Goal: Information Seeking & Learning: Check status

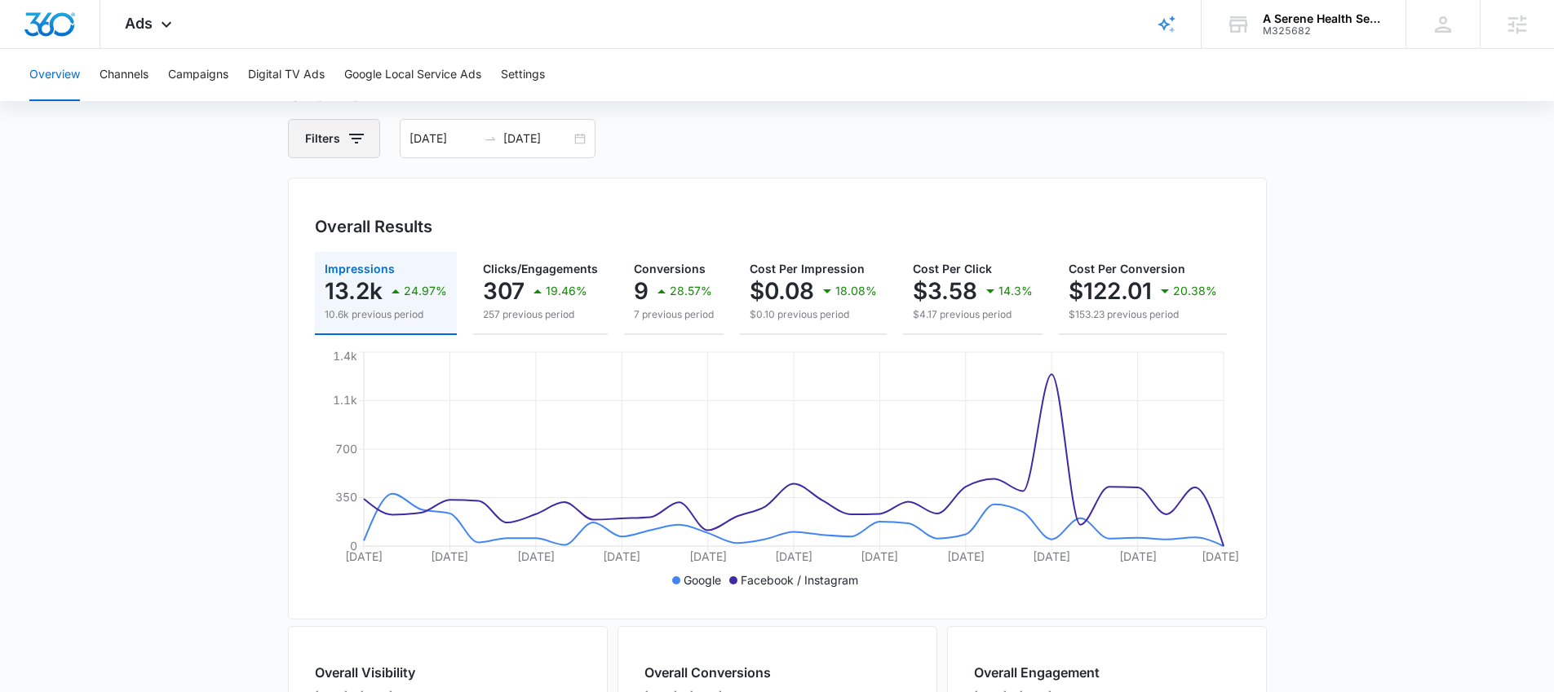
click at [356, 140] on icon "button" at bounding box center [357, 139] width 20 height 20
click at [481, 205] on icon "Show Channel filters" at bounding box center [483, 198] width 20 height 20
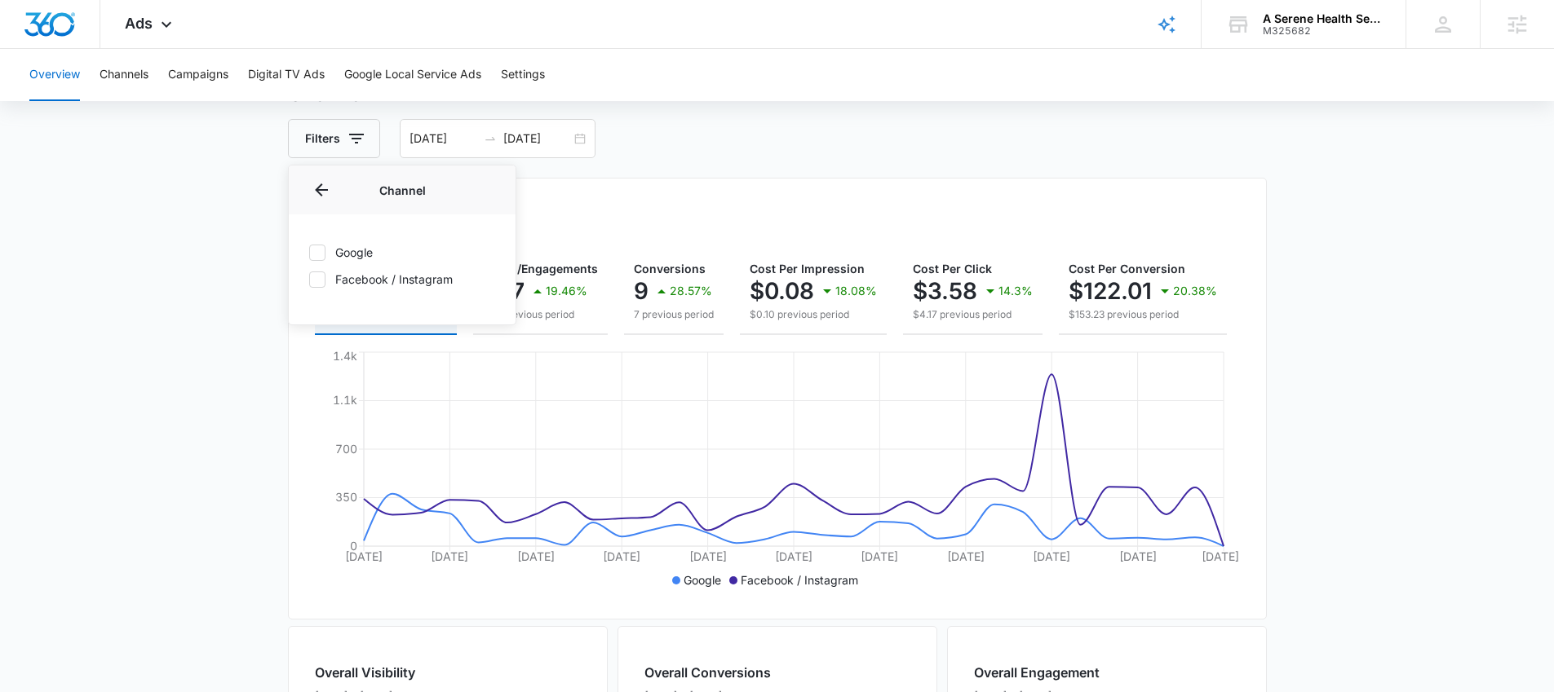
click at [317, 259] on icon at bounding box center [317, 252] width 15 height 15
click at [309, 253] on input "Google" at bounding box center [308, 252] width 1 height 1
checkbox input "true"
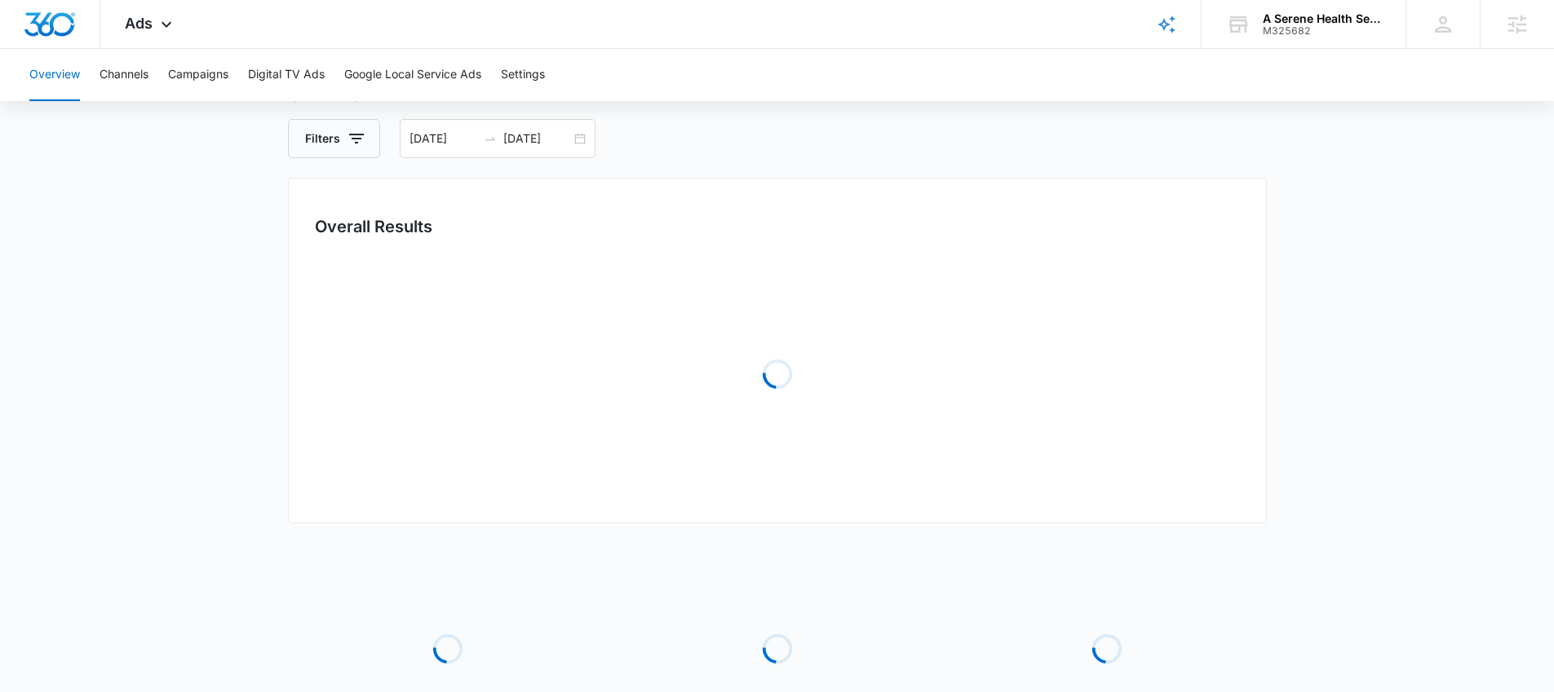
click at [644, 231] on div "Overall Results" at bounding box center [777, 226] width 925 height 24
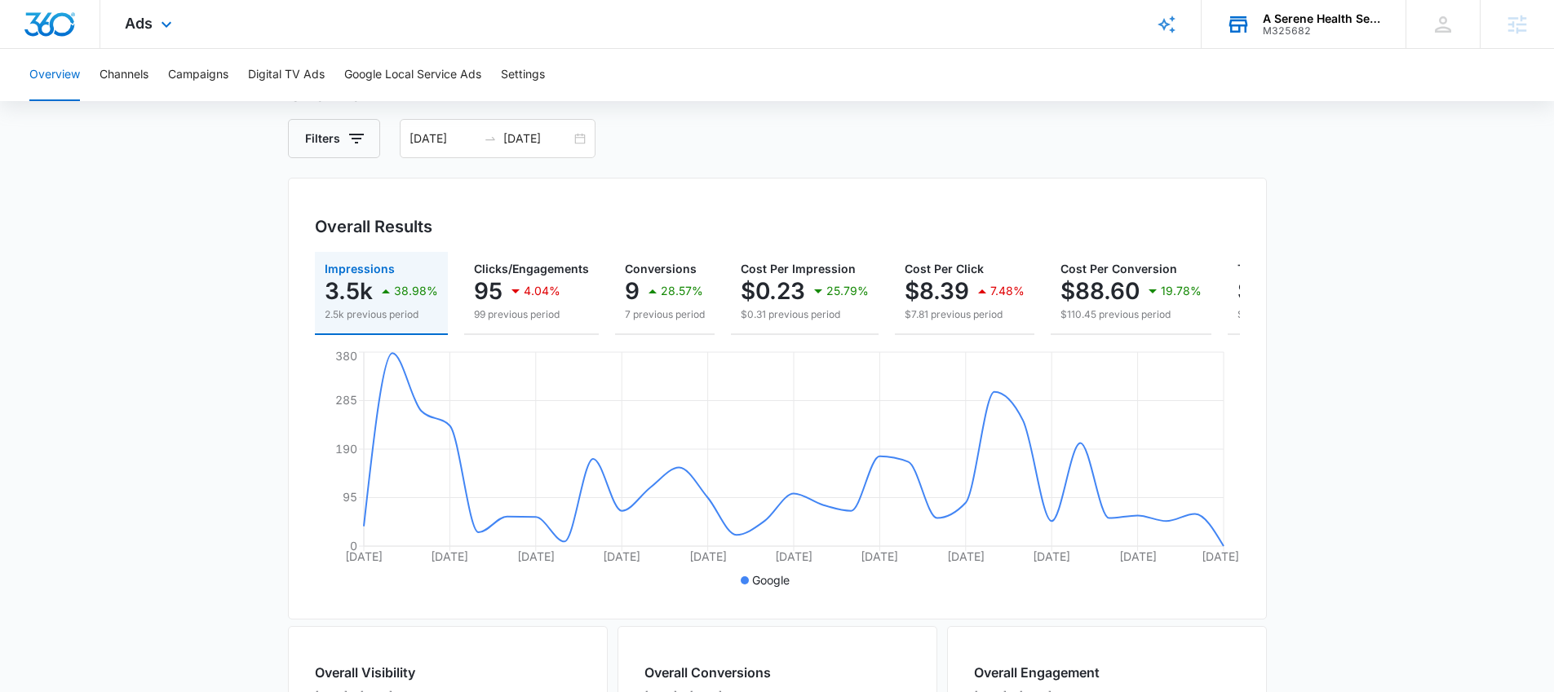
click at [1284, 34] on div "M325682" at bounding box center [1321, 30] width 119 height 11
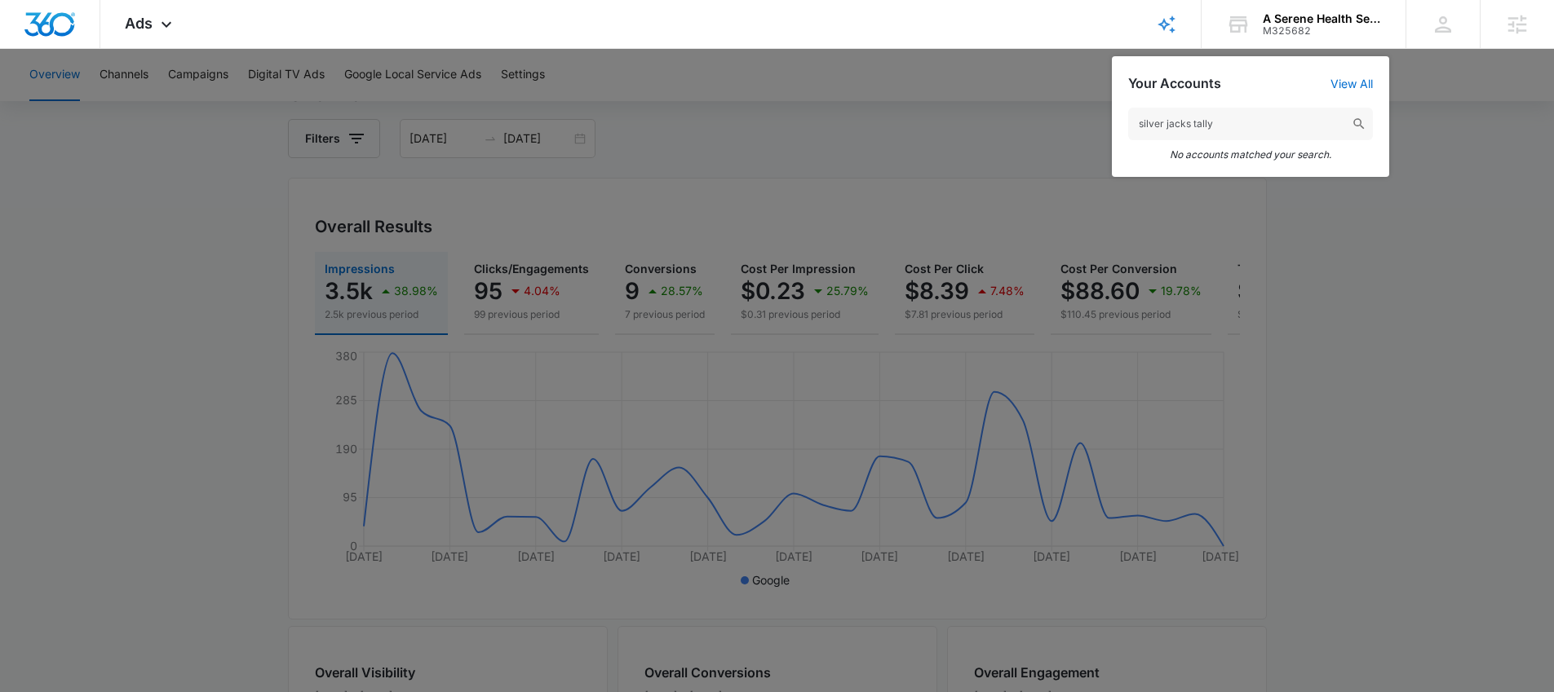
drag, startPoint x: 1212, startPoint y: 127, endPoint x: 1055, endPoint y: 127, distance: 156.6
click at [1055, 49] on nav "Ads Apps Reputation Websites Forms CRM Email Social POS Content Ads Intelligenc…" at bounding box center [777, 24] width 1554 height 49
drag, startPoint x: 1241, startPoint y: 120, endPoint x: 1102, endPoint y: 114, distance: 139.6
click at [1061, 49] on nav "Ads Apps Reputation Websites Forms CRM Email Social POS Content Ads Intelligenc…" at bounding box center [777, 24] width 1554 height 49
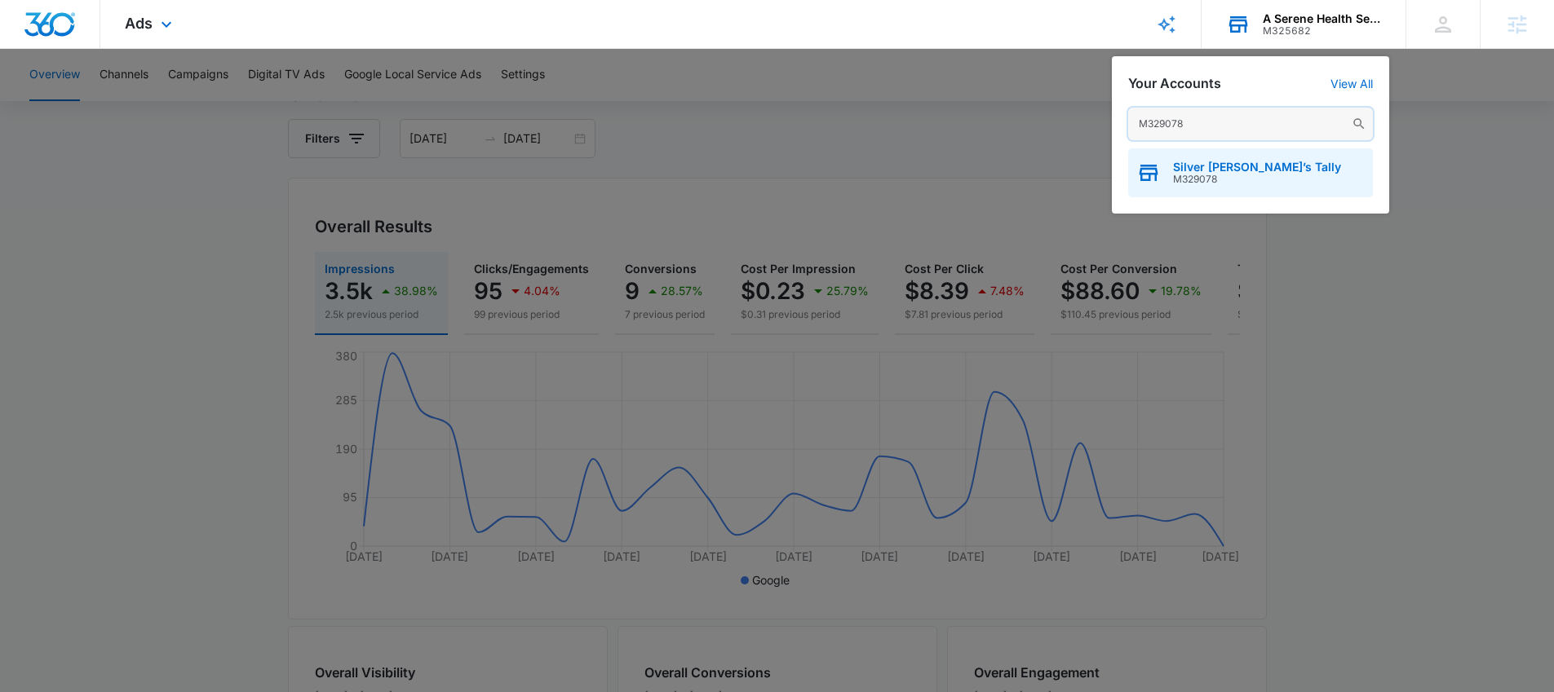
type input "M329078"
click at [1211, 170] on span "Silver Jack’s Tally" at bounding box center [1257, 167] width 168 height 13
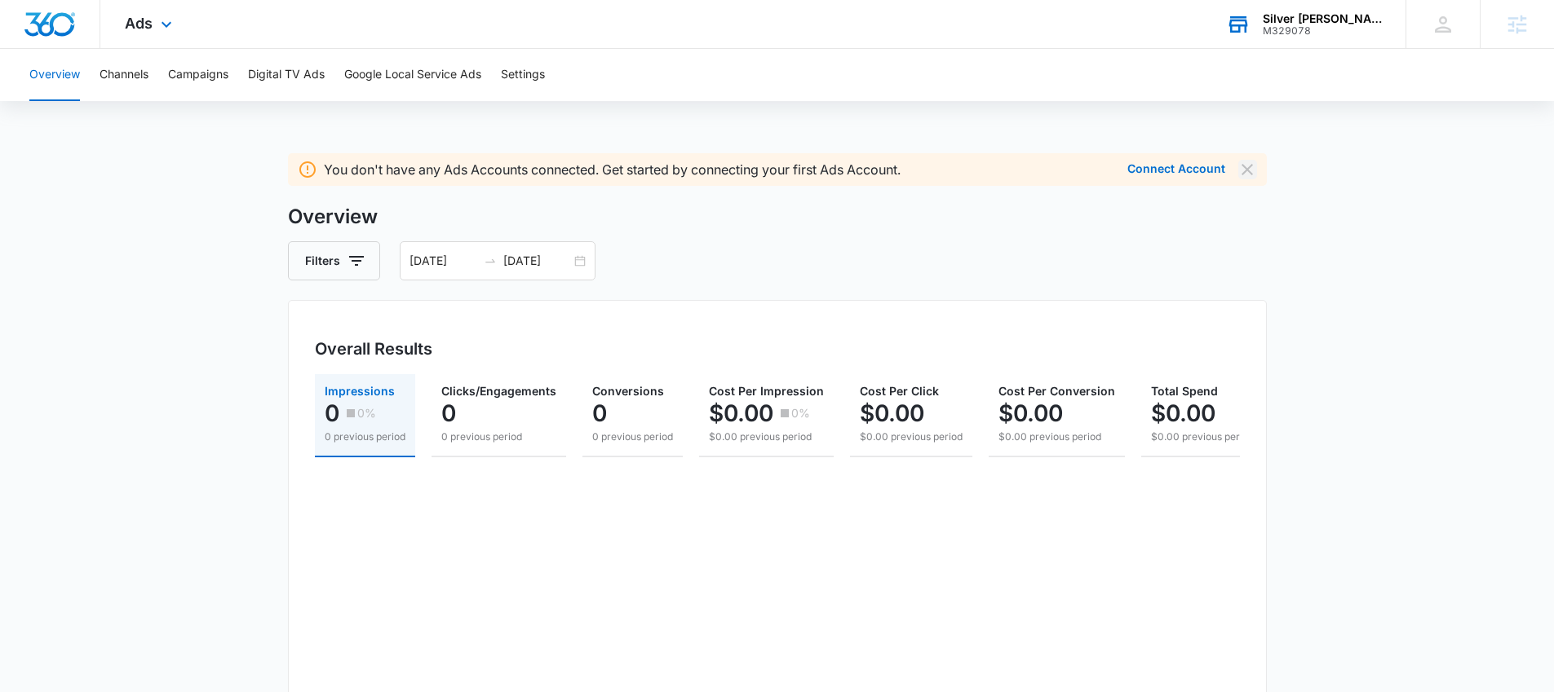
click at [1246, 170] on icon "Dismiss" at bounding box center [1246, 169] width 11 height 11
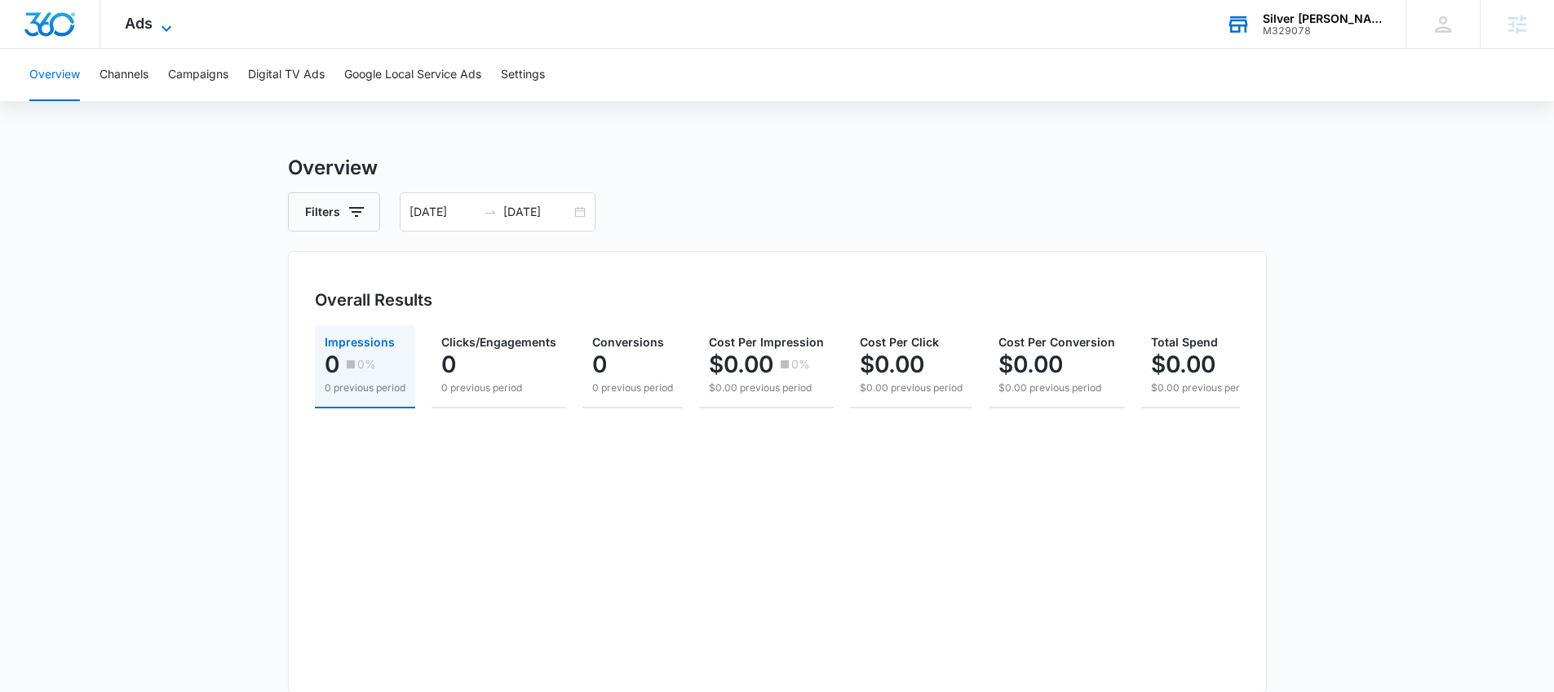
click at [150, 27] on span "Ads" at bounding box center [139, 23] width 28 height 17
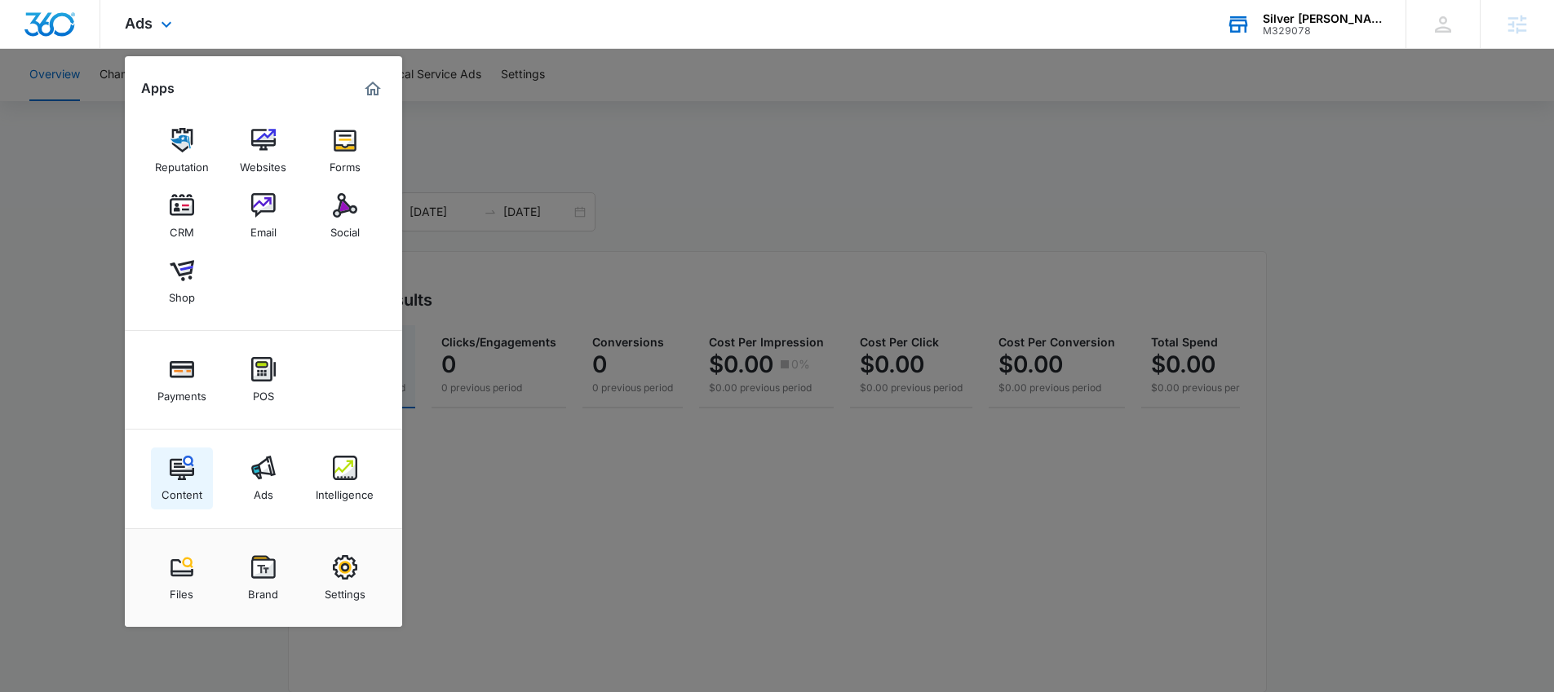
click at [192, 465] on img at bounding box center [182, 468] width 24 height 24
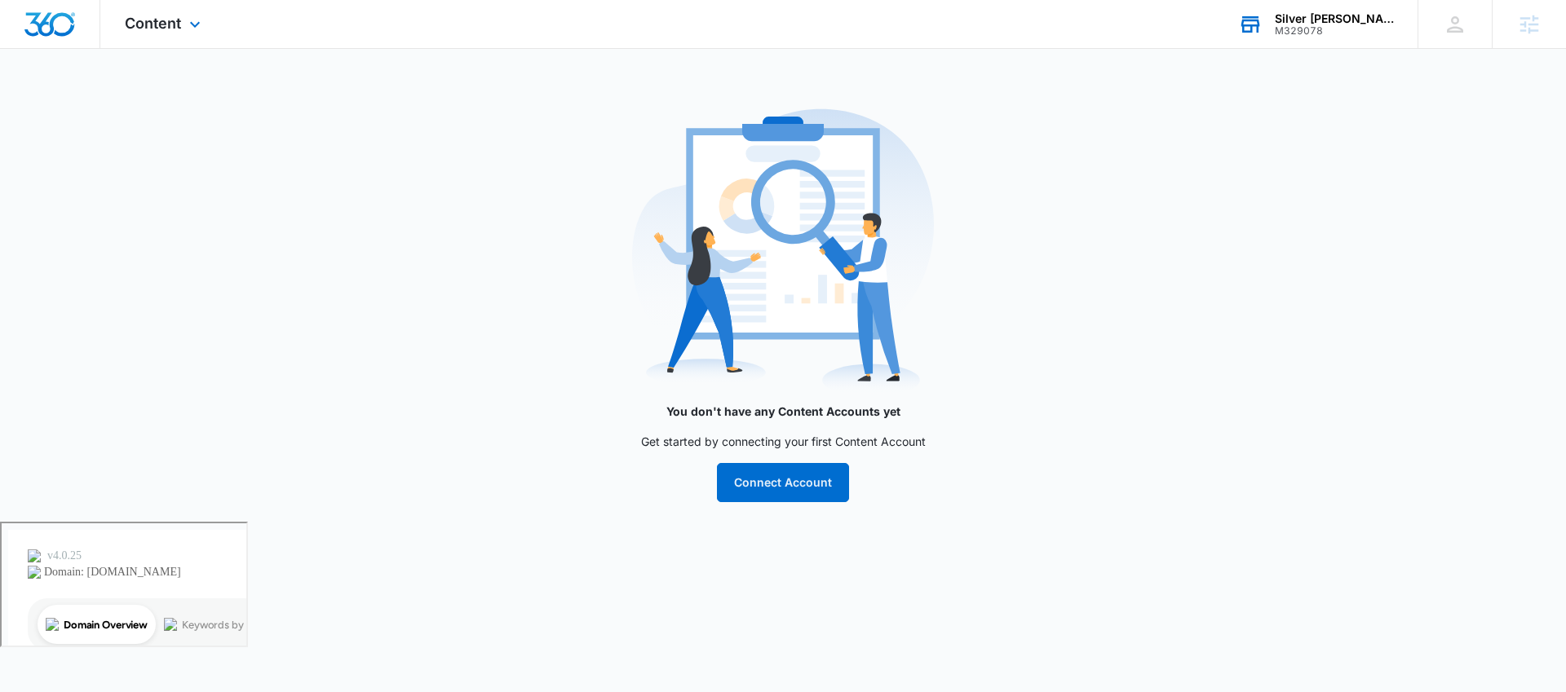
click at [164, 33] on div "Content Apps Reputation Websites Forms CRM Email Social Shop Payments POS Conte…" at bounding box center [164, 24] width 129 height 48
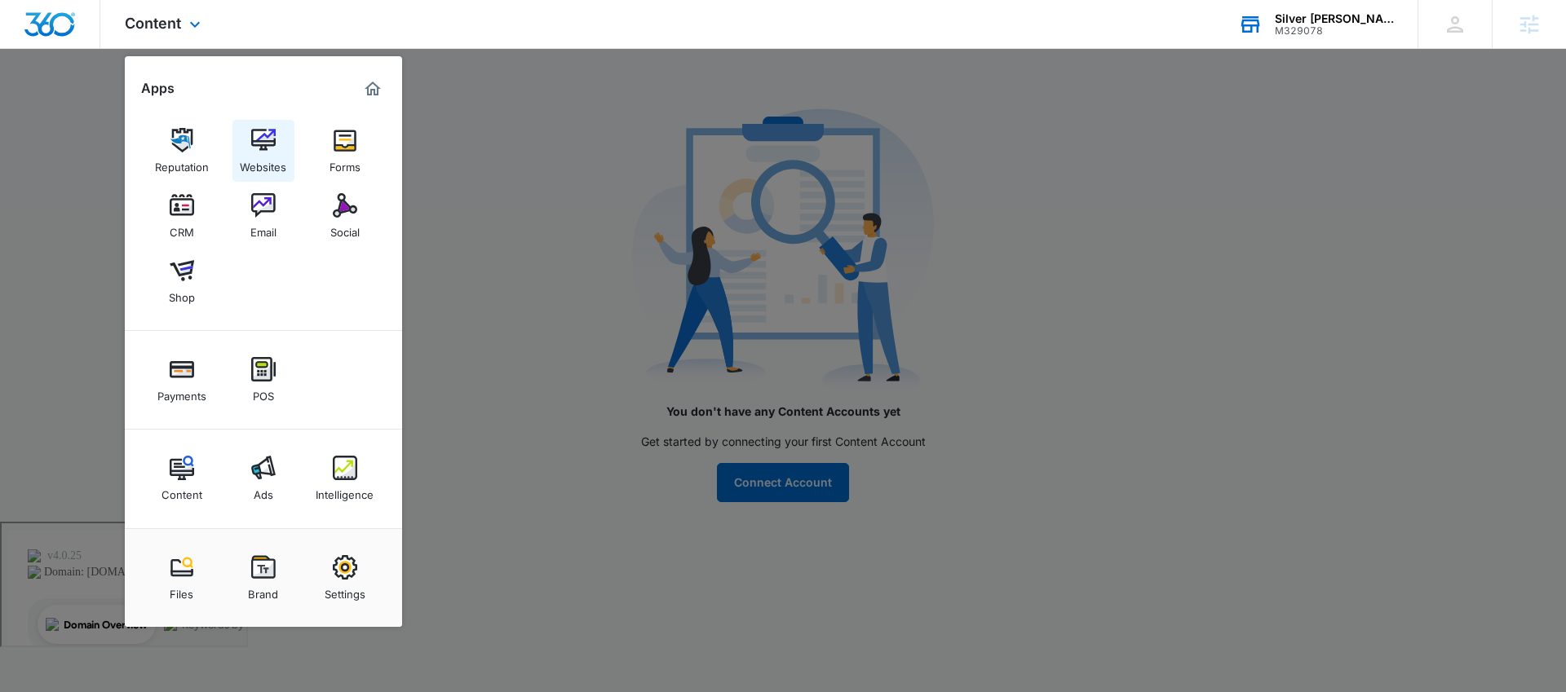
click at [267, 149] on img at bounding box center [263, 140] width 24 height 24
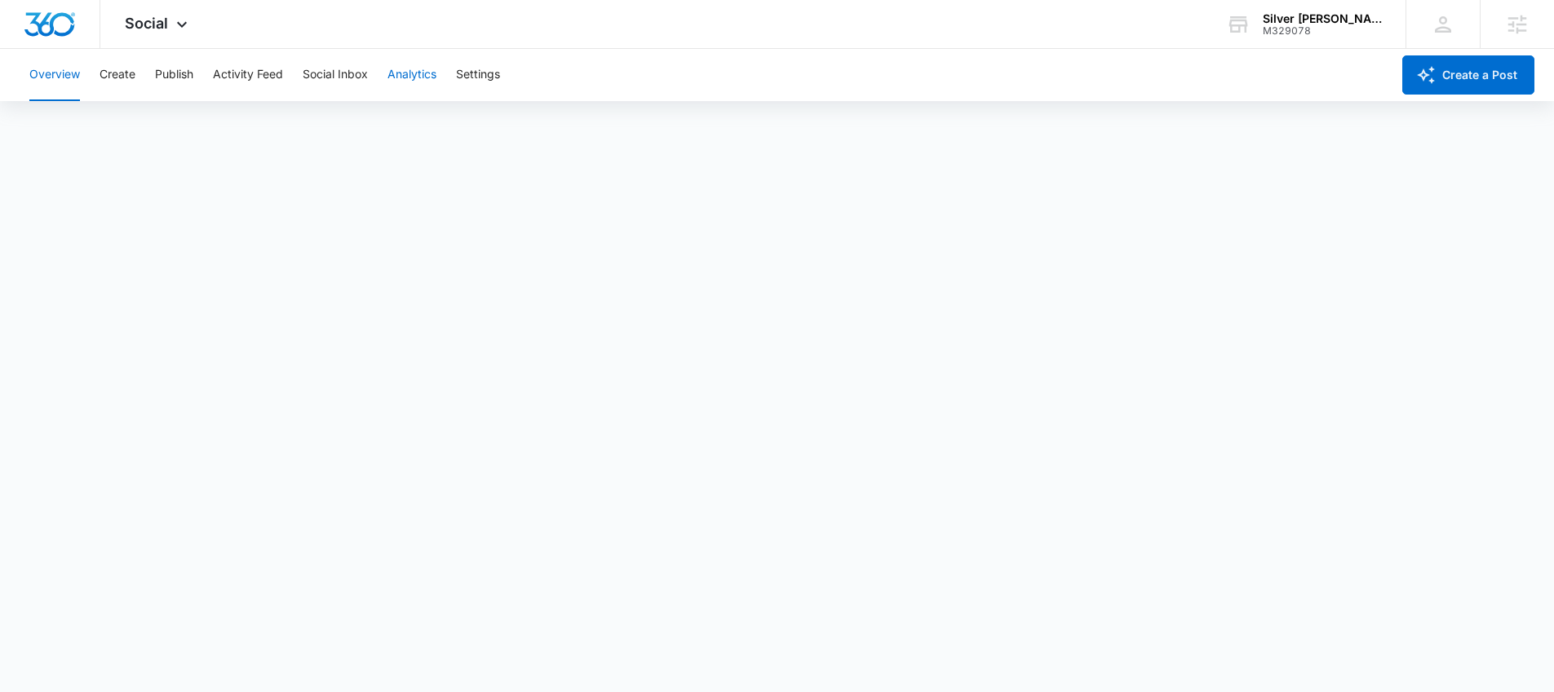
click at [435, 81] on button "Analytics" at bounding box center [411, 75] width 49 height 52
click at [512, 95] on div "Overview Create Publish Activity Feed Social Inbox Analytics Settings" at bounding box center [705, 75] width 1371 height 52
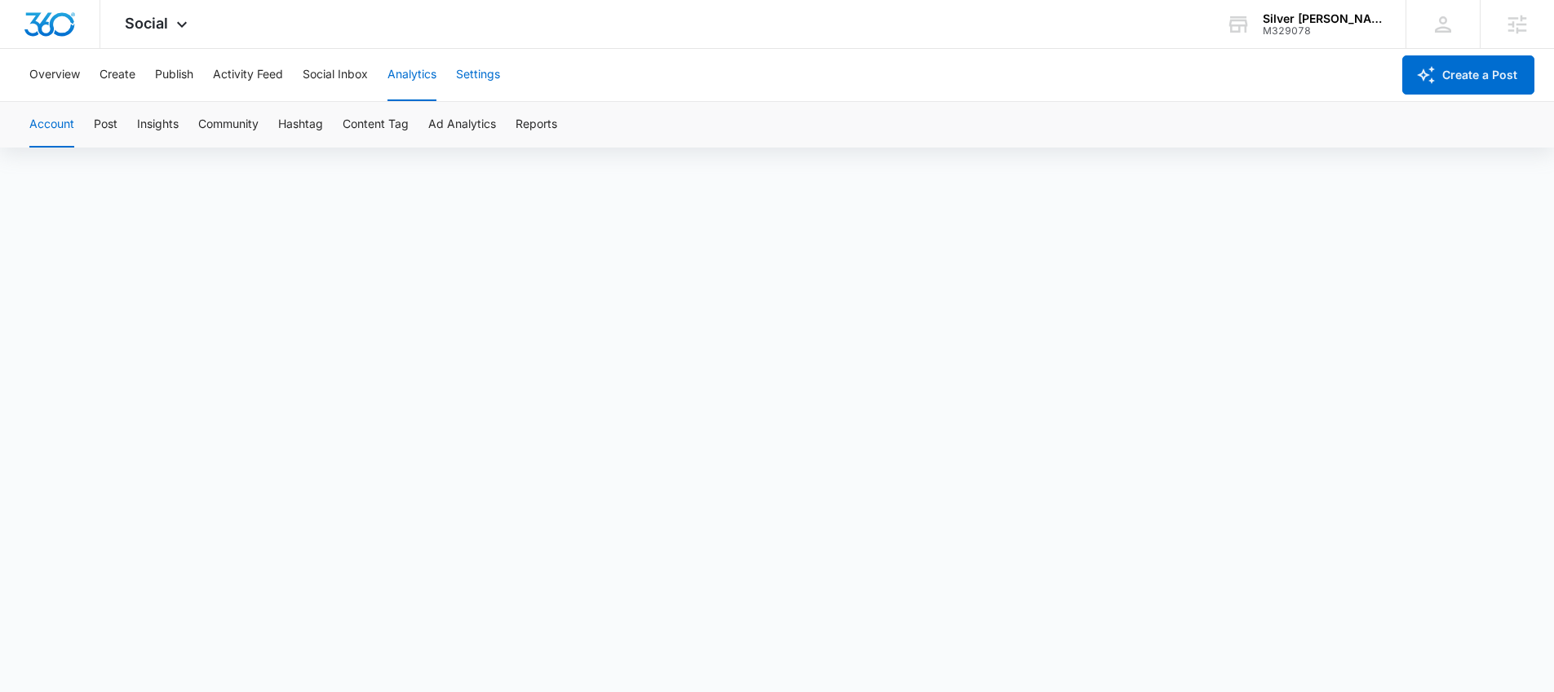
click at [497, 89] on button "Settings" at bounding box center [478, 75] width 44 height 52
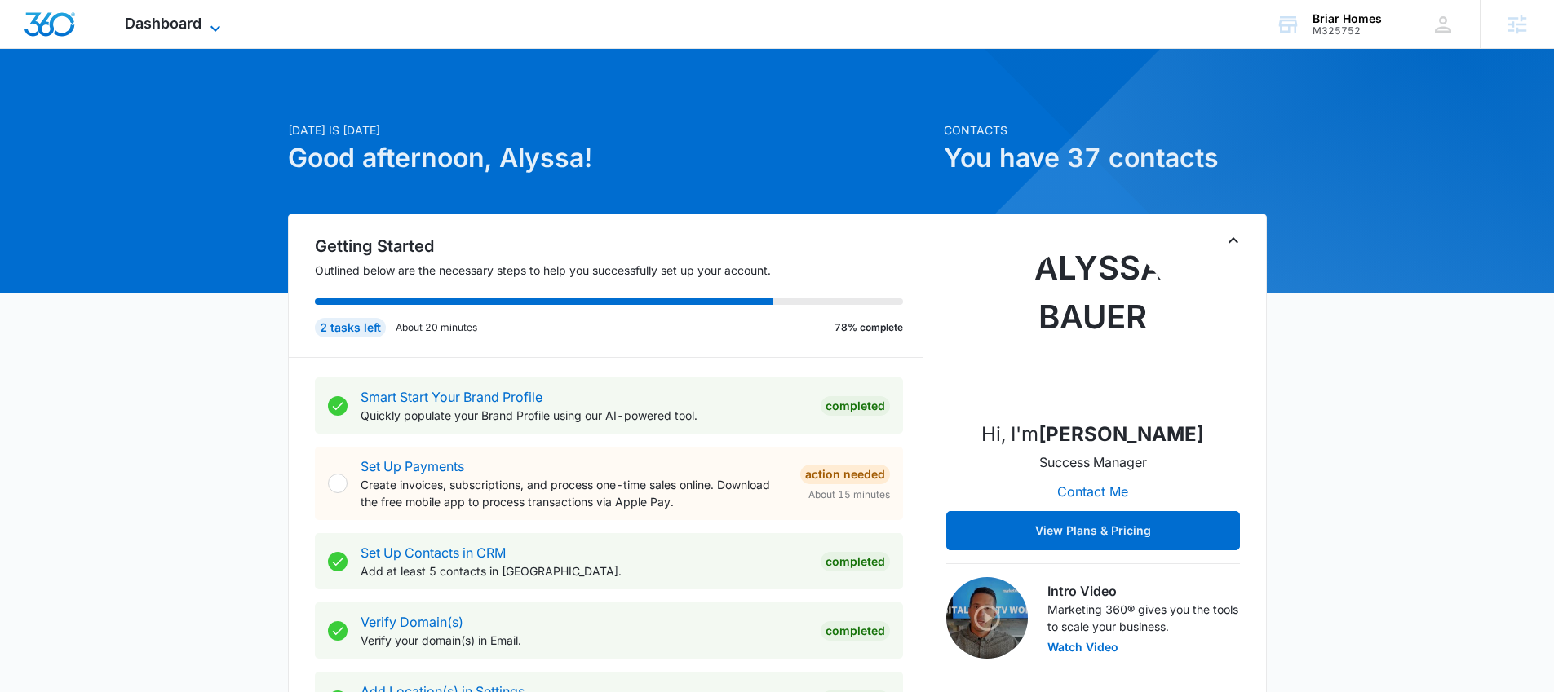
click at [195, 30] on span "Dashboard" at bounding box center [163, 23] width 77 height 17
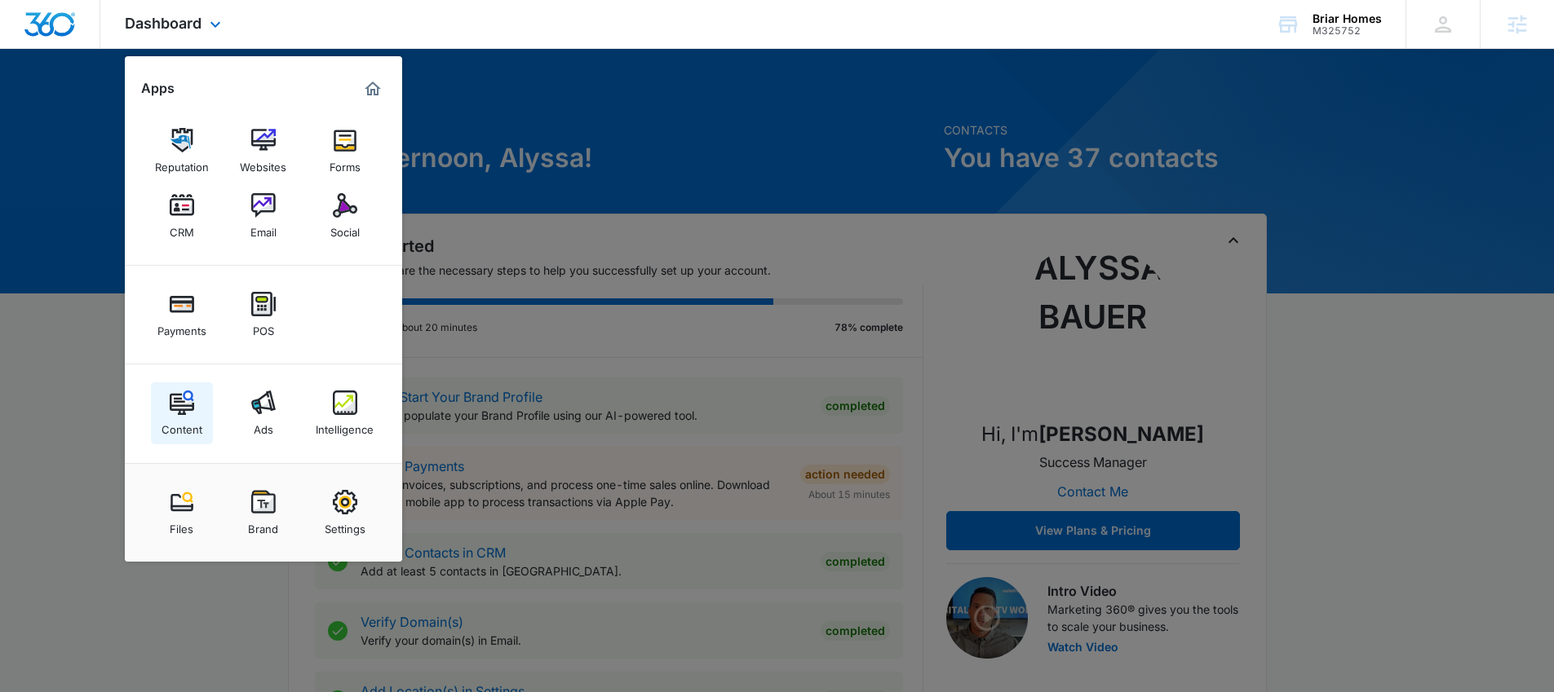
click at [181, 408] on img at bounding box center [182, 403] width 24 height 24
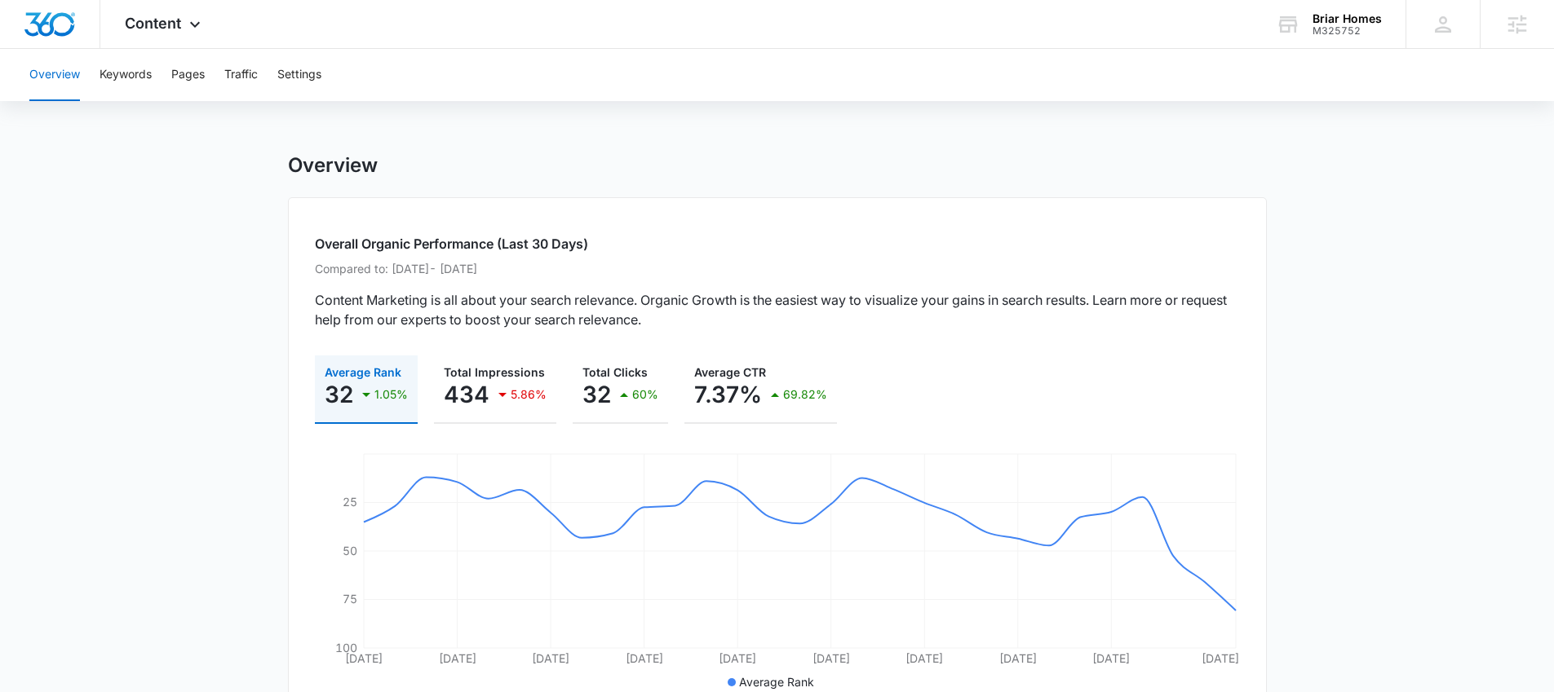
scroll to position [112, 0]
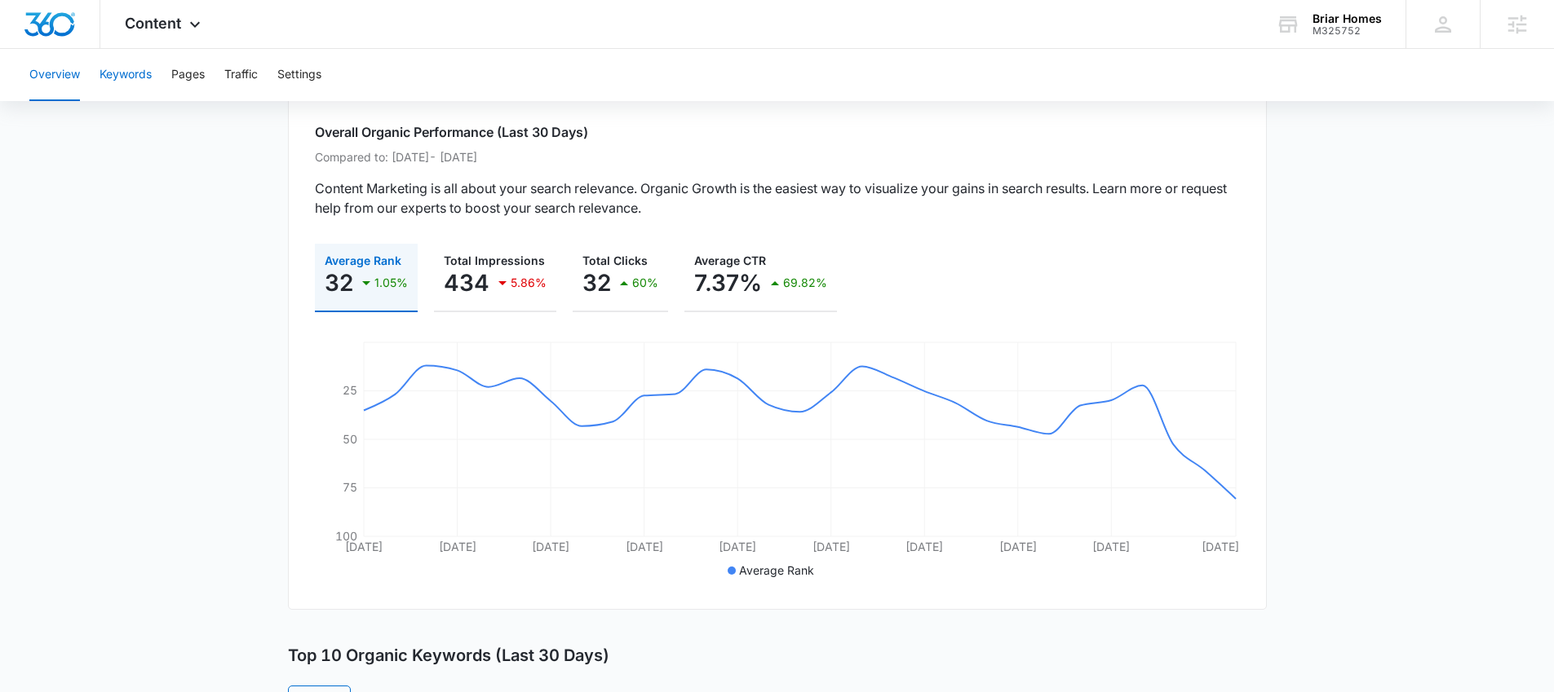
click at [118, 72] on button "Keywords" at bounding box center [125, 75] width 52 height 52
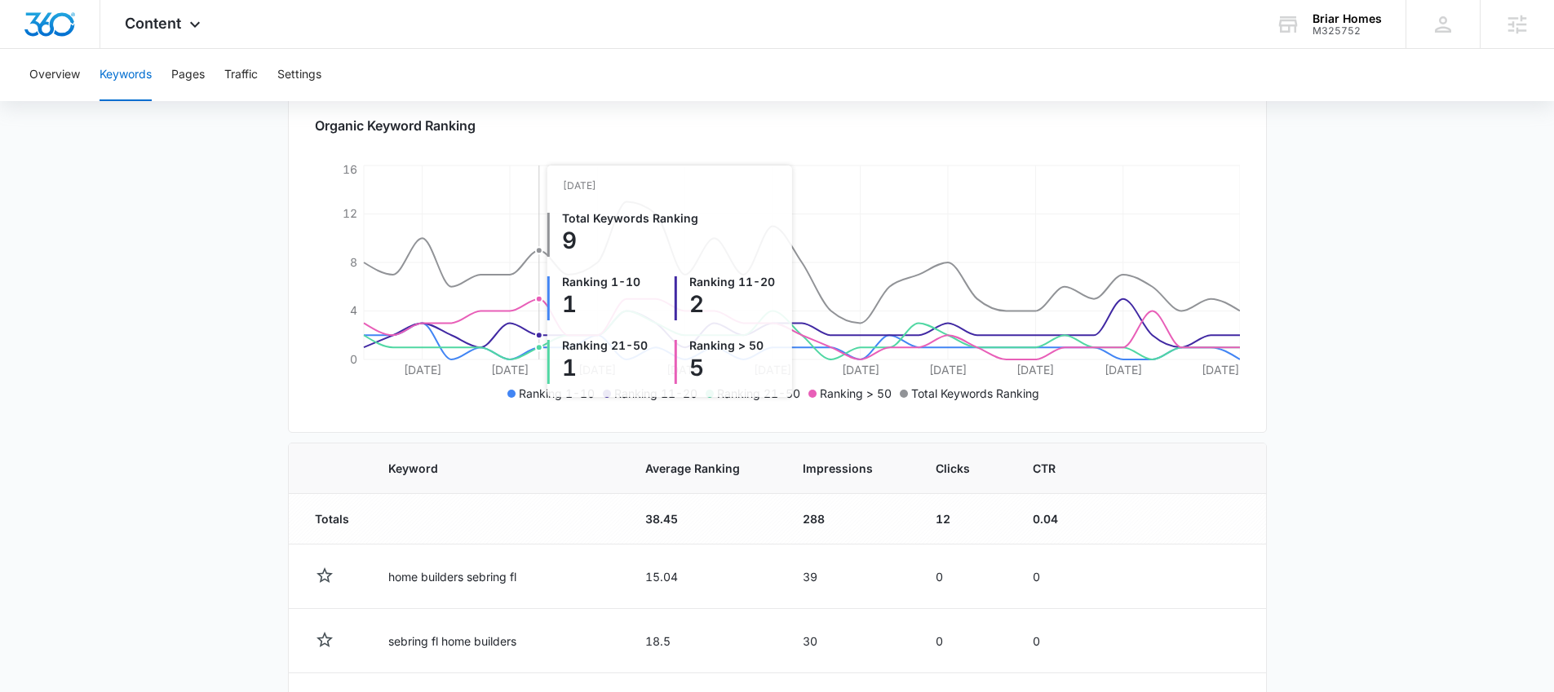
scroll to position [529, 0]
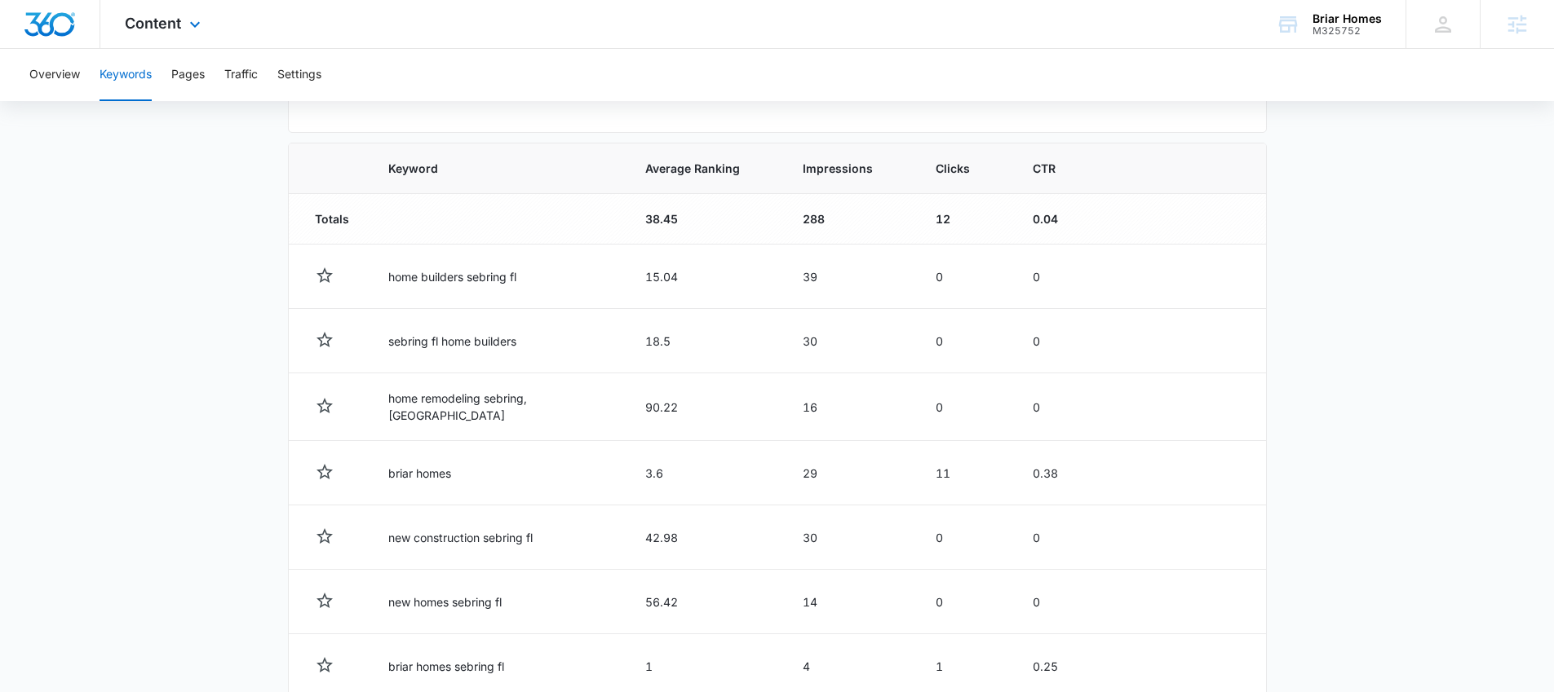
click at [183, 20] on div "Content Apps Reputation Websites Forms CRM Email Social Payments POS Content Ad…" at bounding box center [164, 24] width 129 height 48
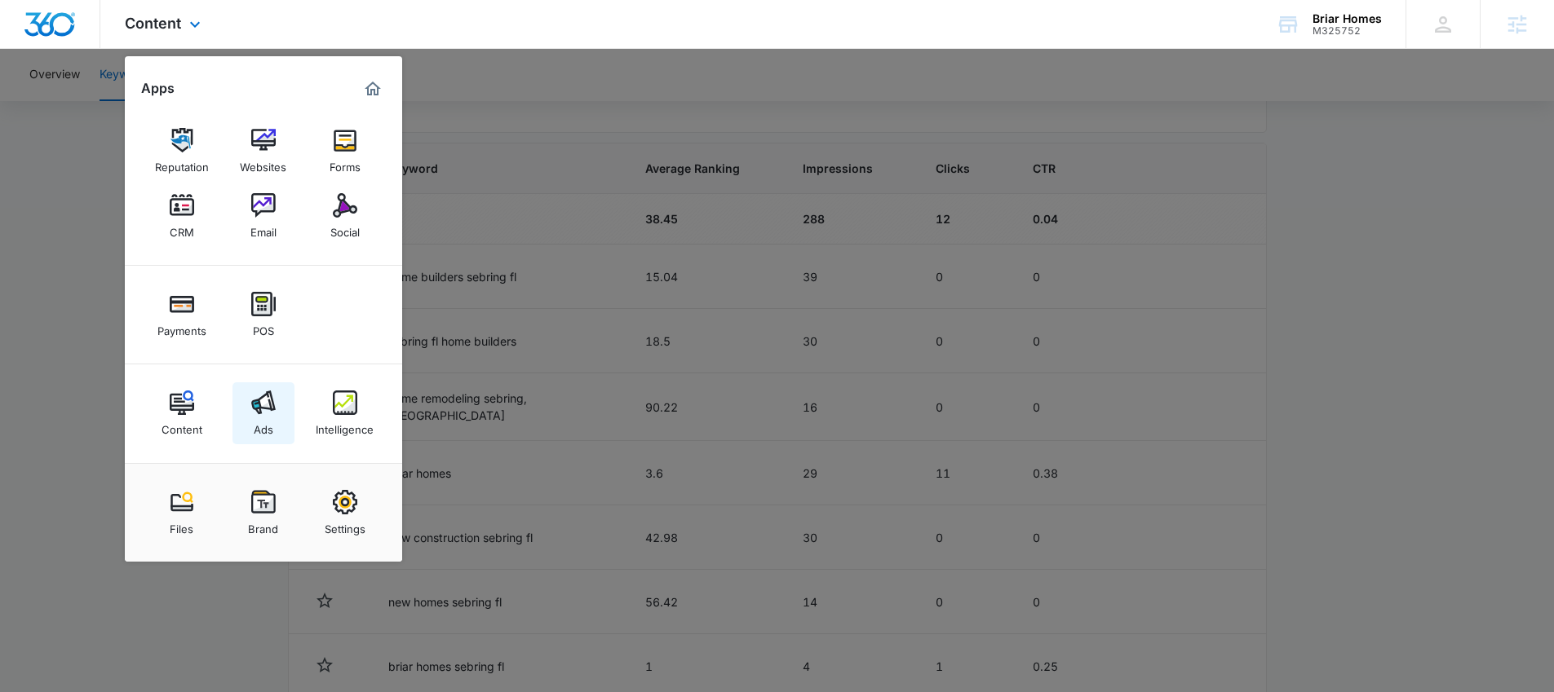
click at [281, 388] on link "Ads" at bounding box center [263, 413] width 62 height 62
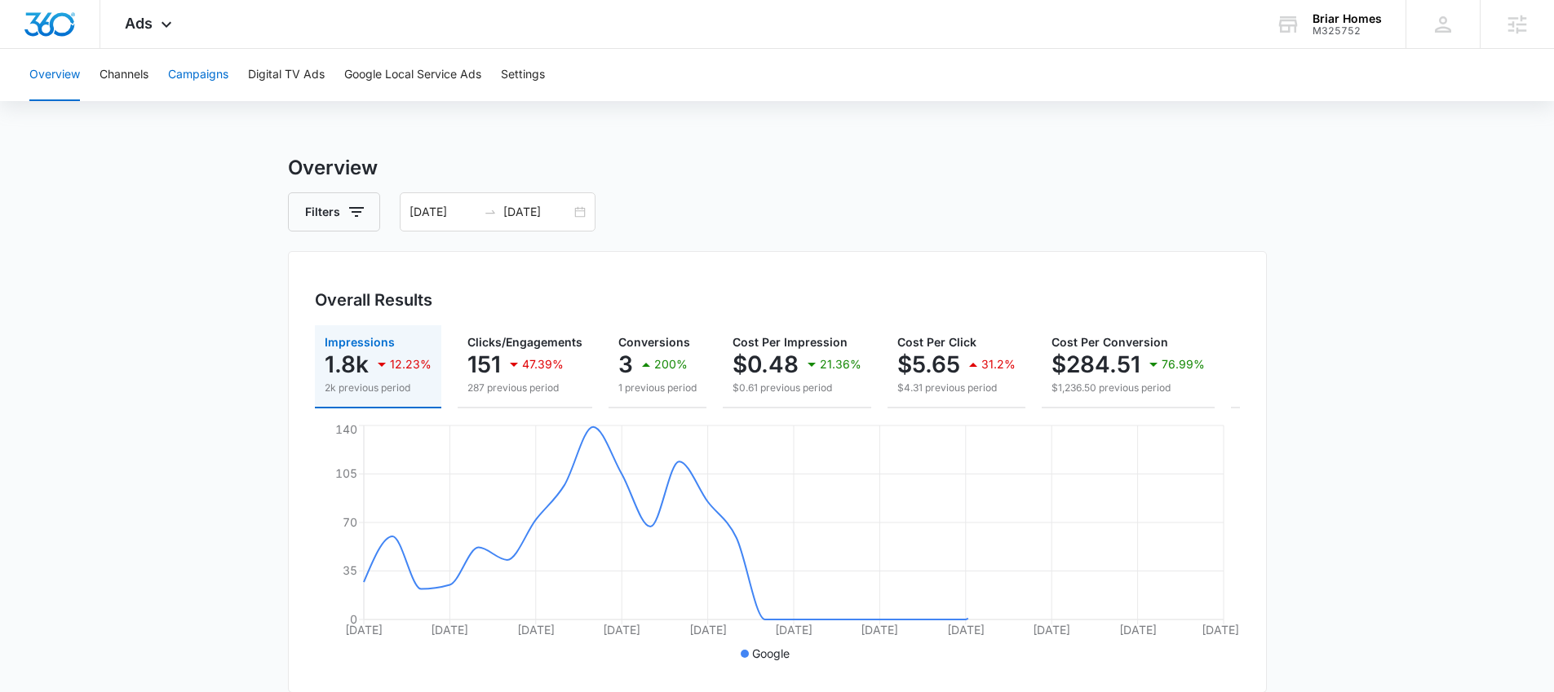
click at [219, 81] on button "Campaigns" at bounding box center [198, 75] width 60 height 52
click at [574, 212] on div "[DATE] [DATE]" at bounding box center [498, 211] width 196 height 39
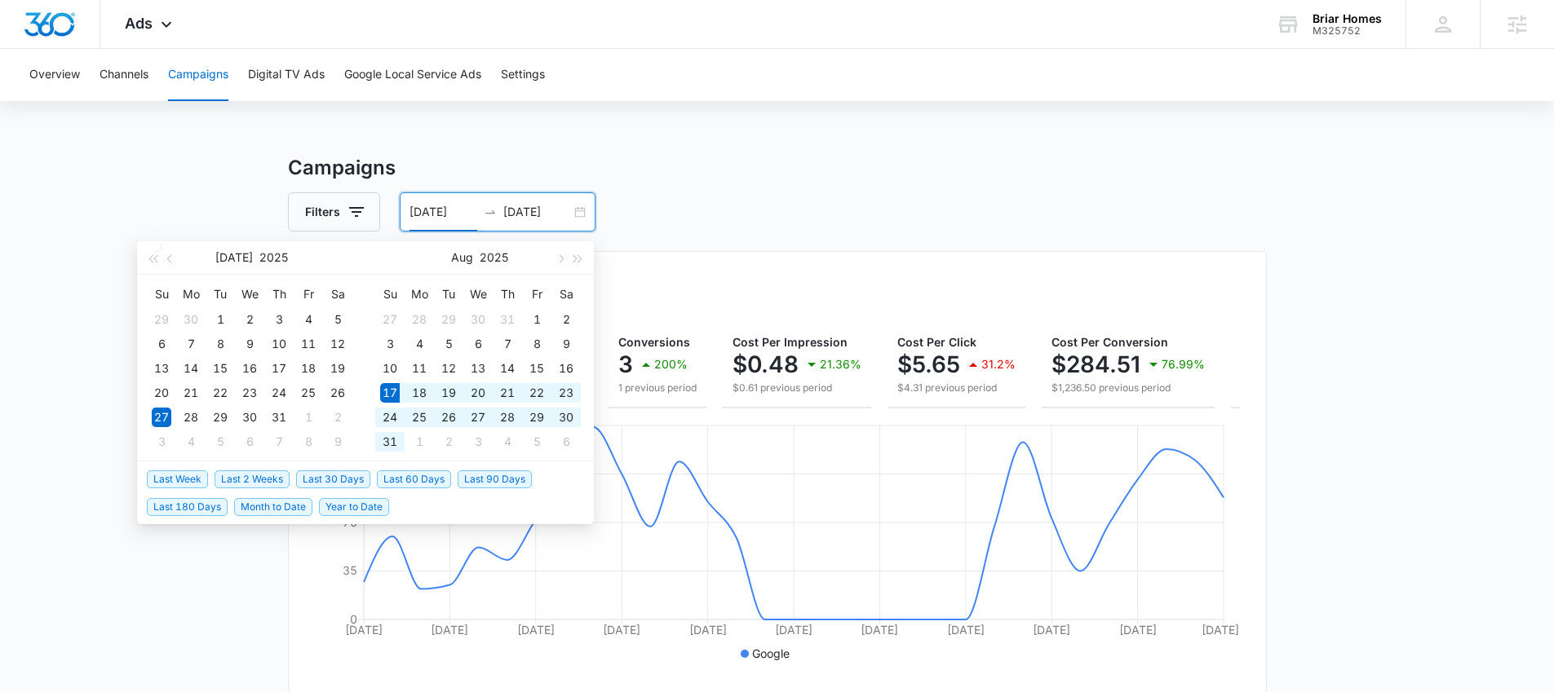
click at [352, 478] on span "Last 30 Days" at bounding box center [333, 480] width 74 height 18
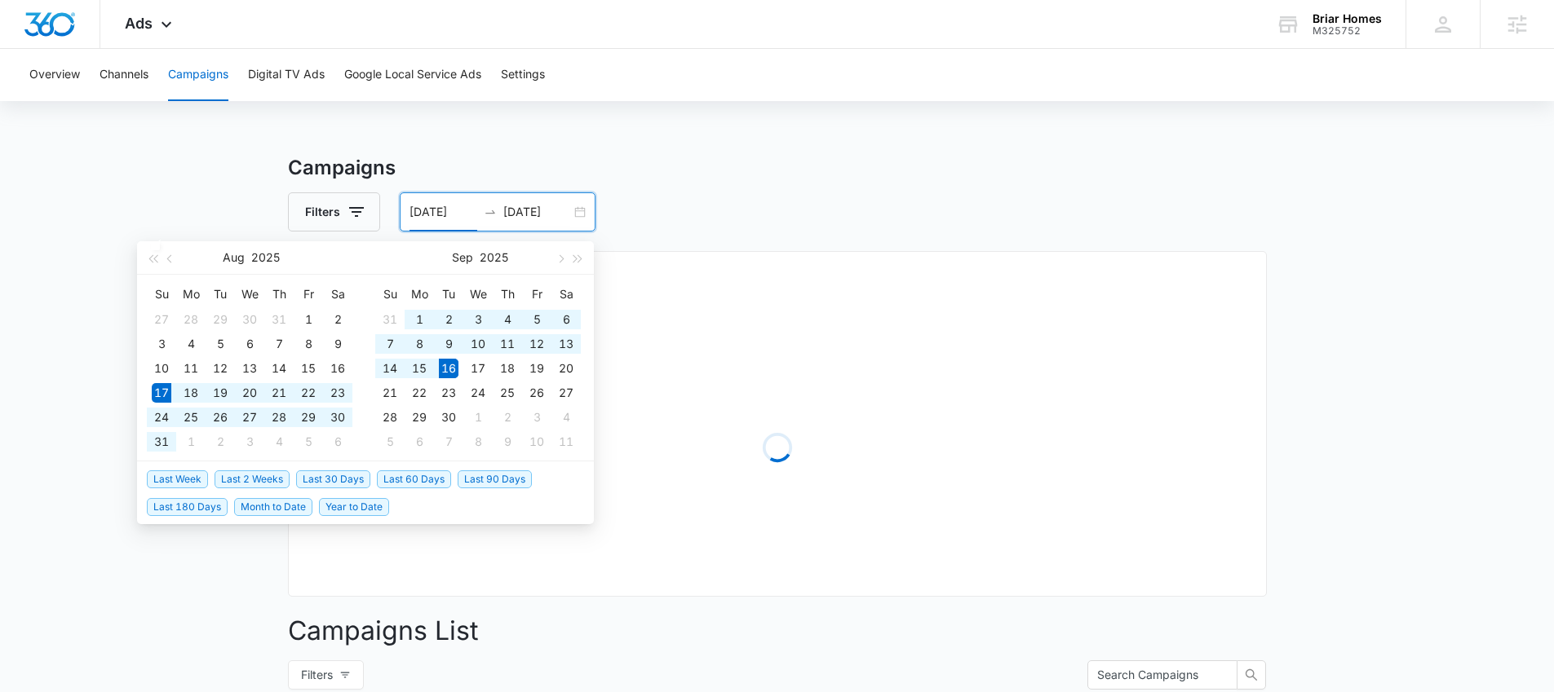
type input "[DATE]"
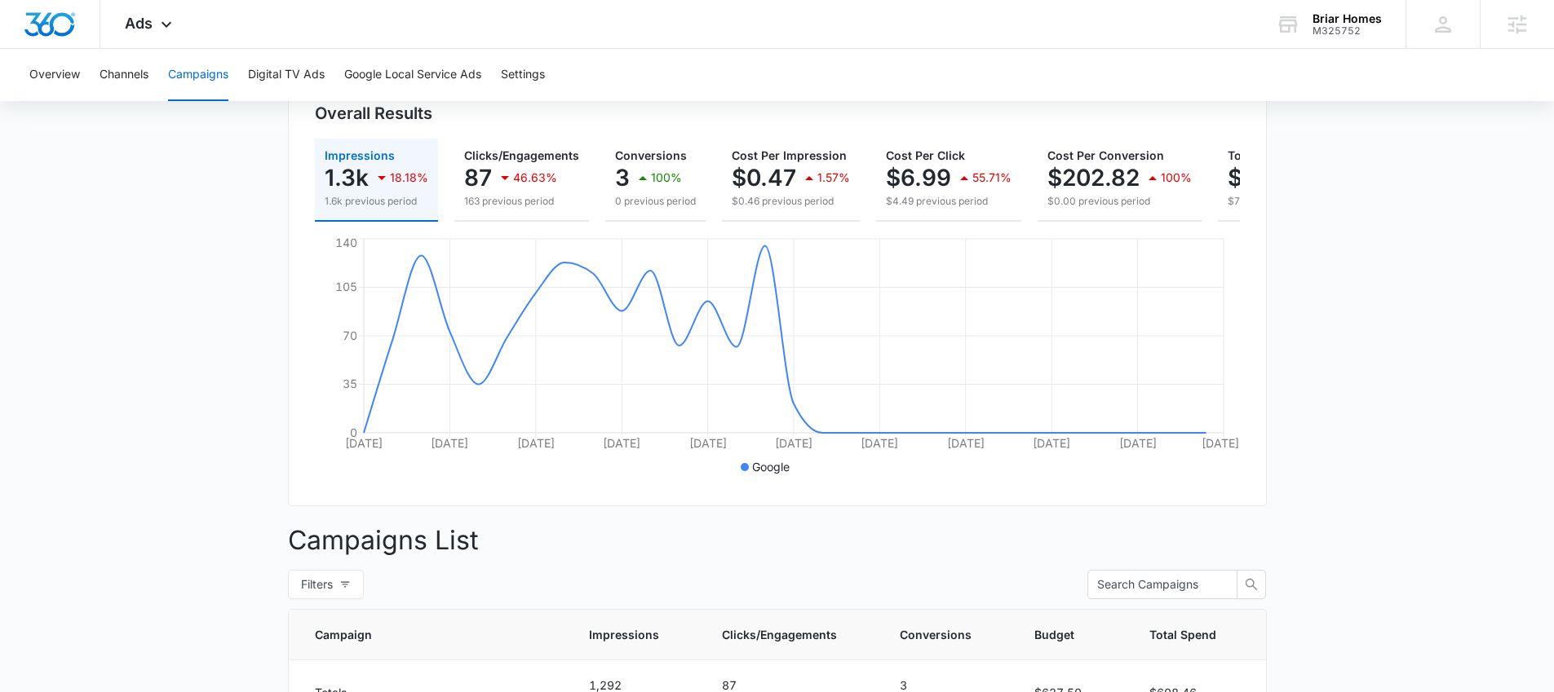
scroll to position [173, 0]
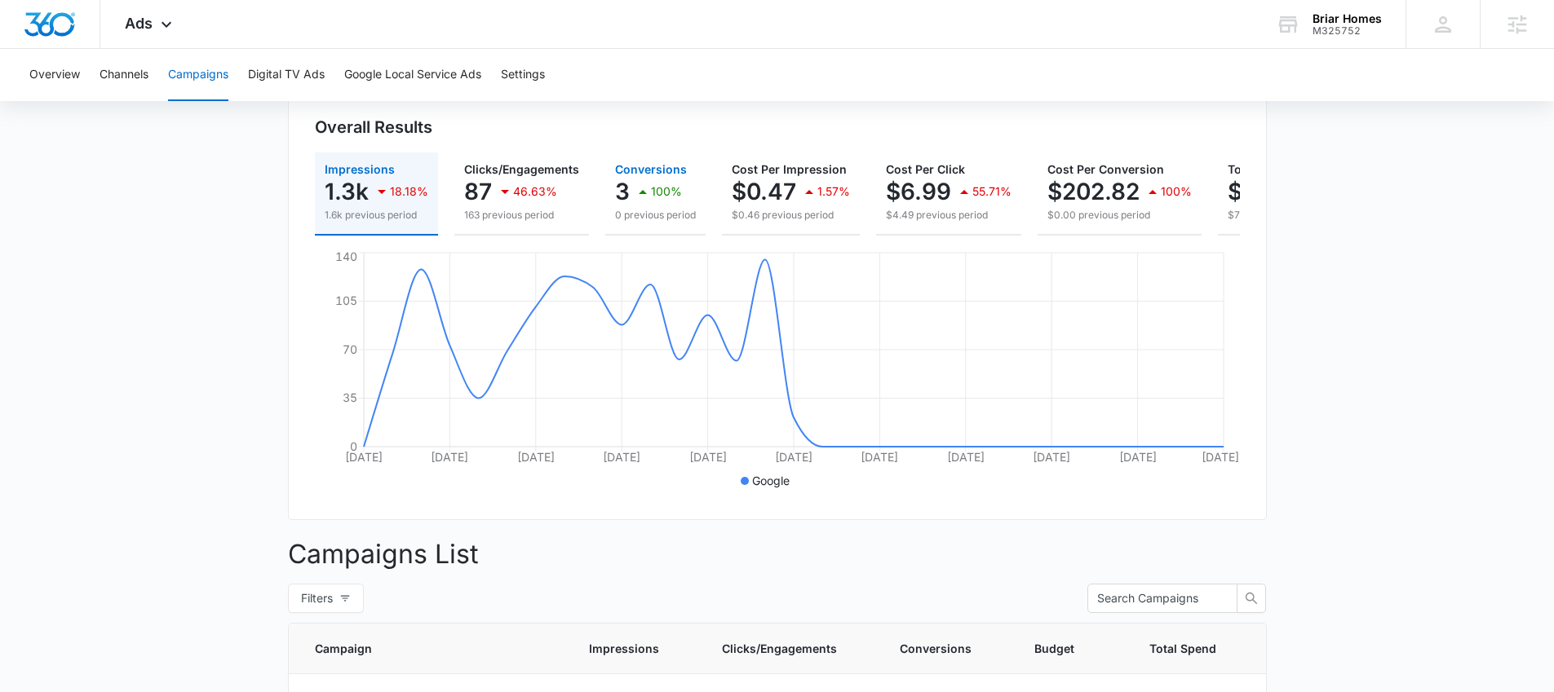
click at [663, 208] on p "0 previous period" at bounding box center [655, 215] width 81 height 15
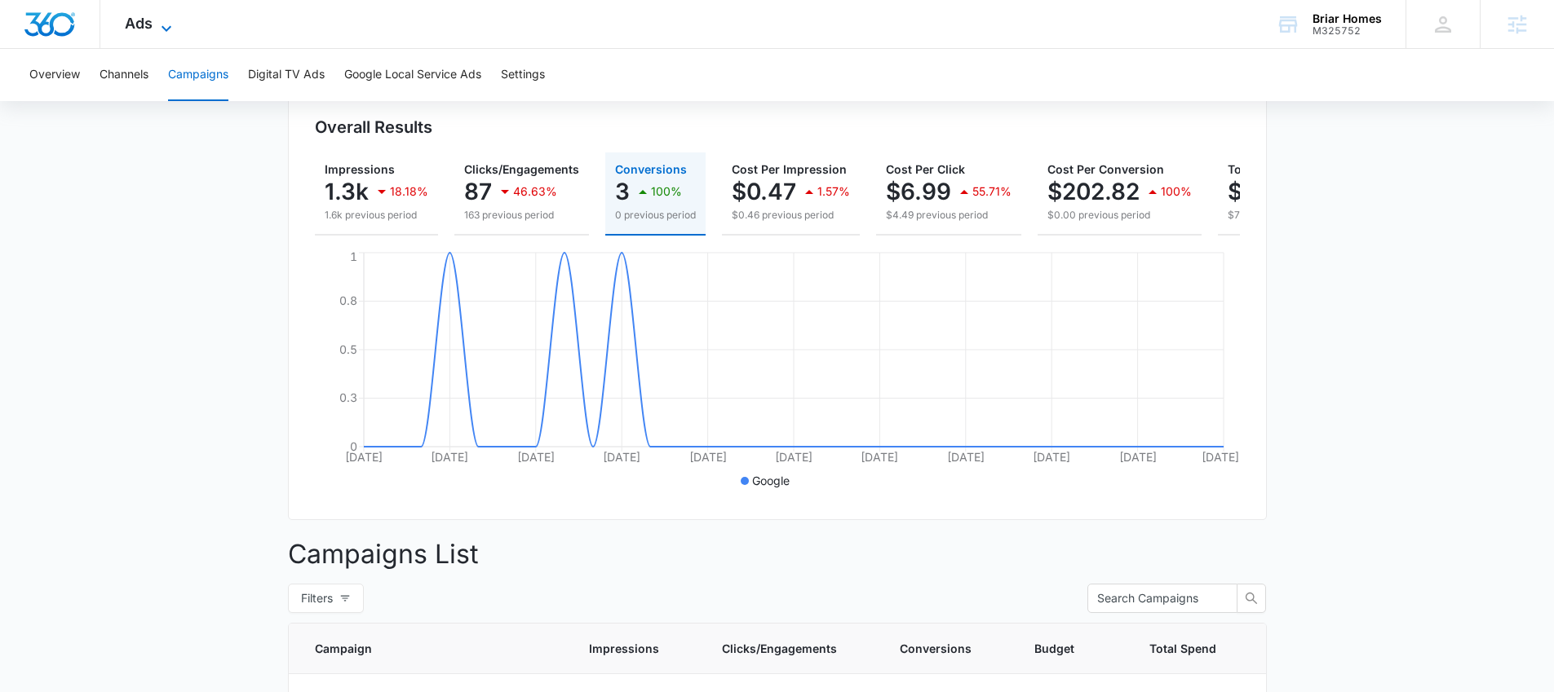
click at [158, 23] on icon at bounding box center [167, 29] width 20 height 20
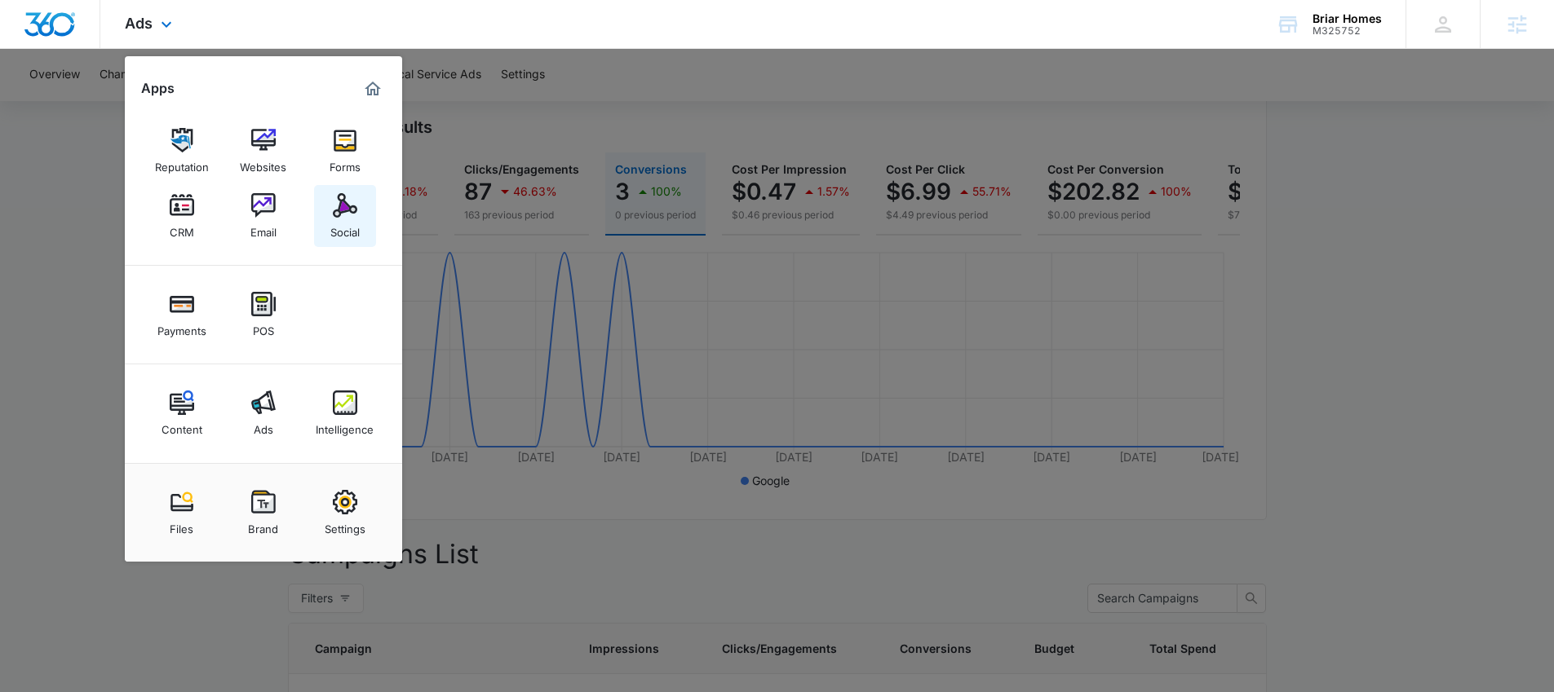
click at [340, 209] on img at bounding box center [345, 205] width 24 height 24
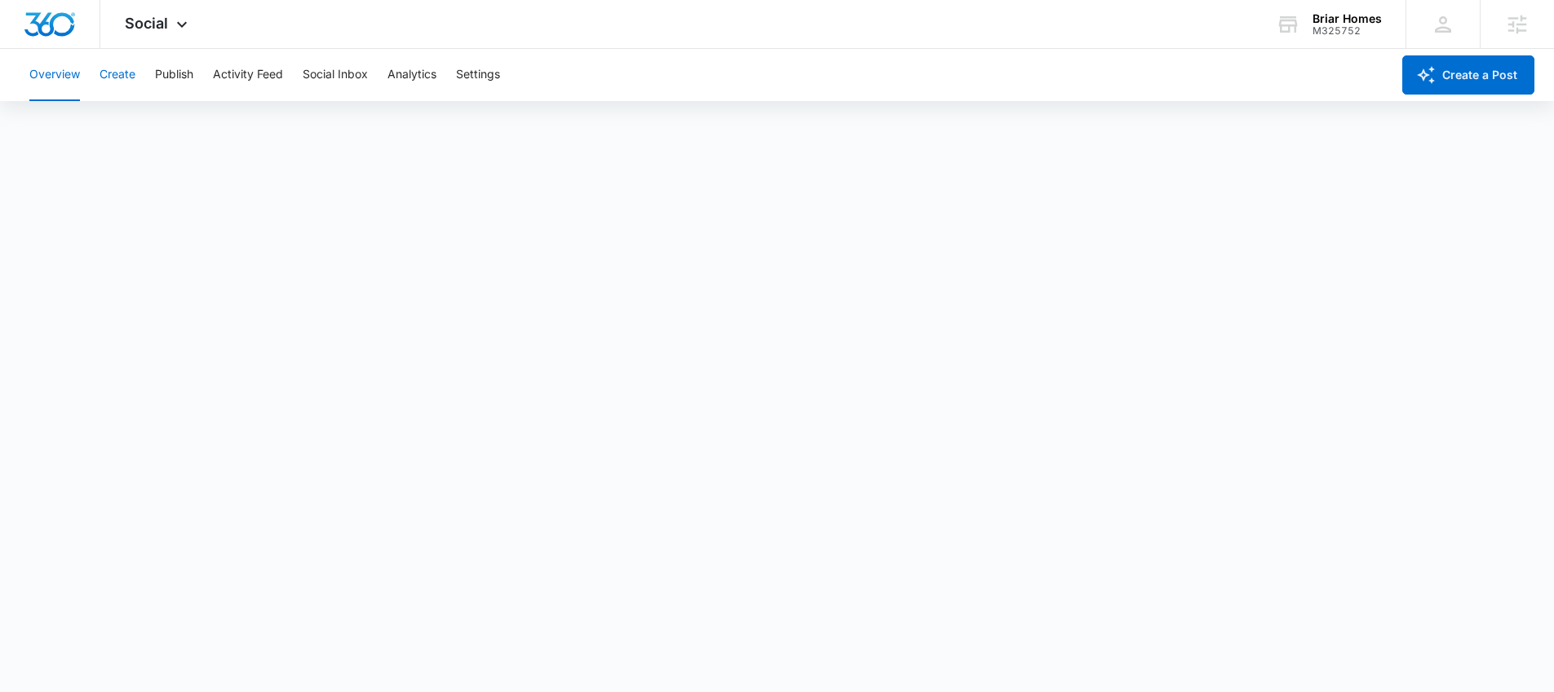
click at [118, 70] on button "Create" at bounding box center [117, 75] width 36 height 52
click at [183, 71] on button "Publish" at bounding box center [174, 75] width 38 height 52
click at [165, 29] on span "Social" at bounding box center [146, 23] width 43 height 17
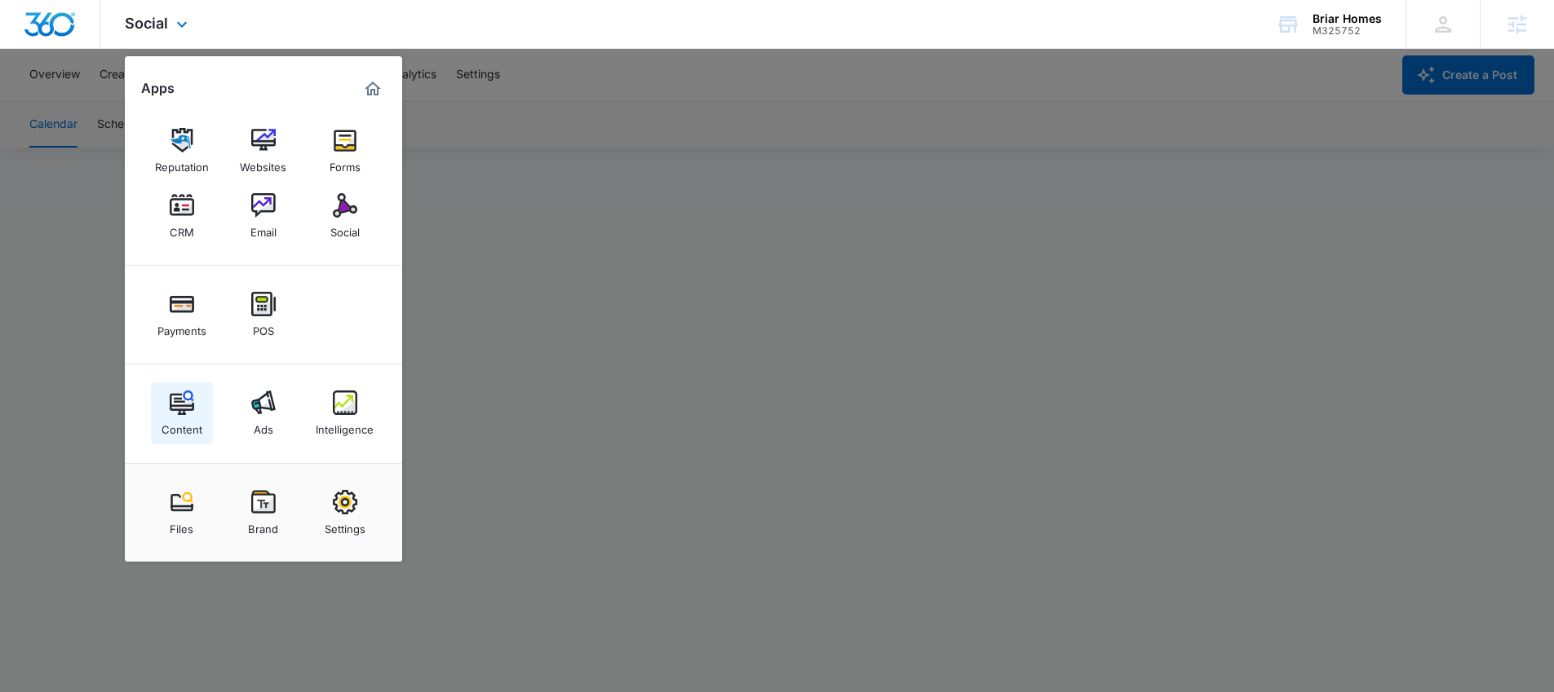
click at [206, 409] on link "Content" at bounding box center [182, 413] width 62 height 62
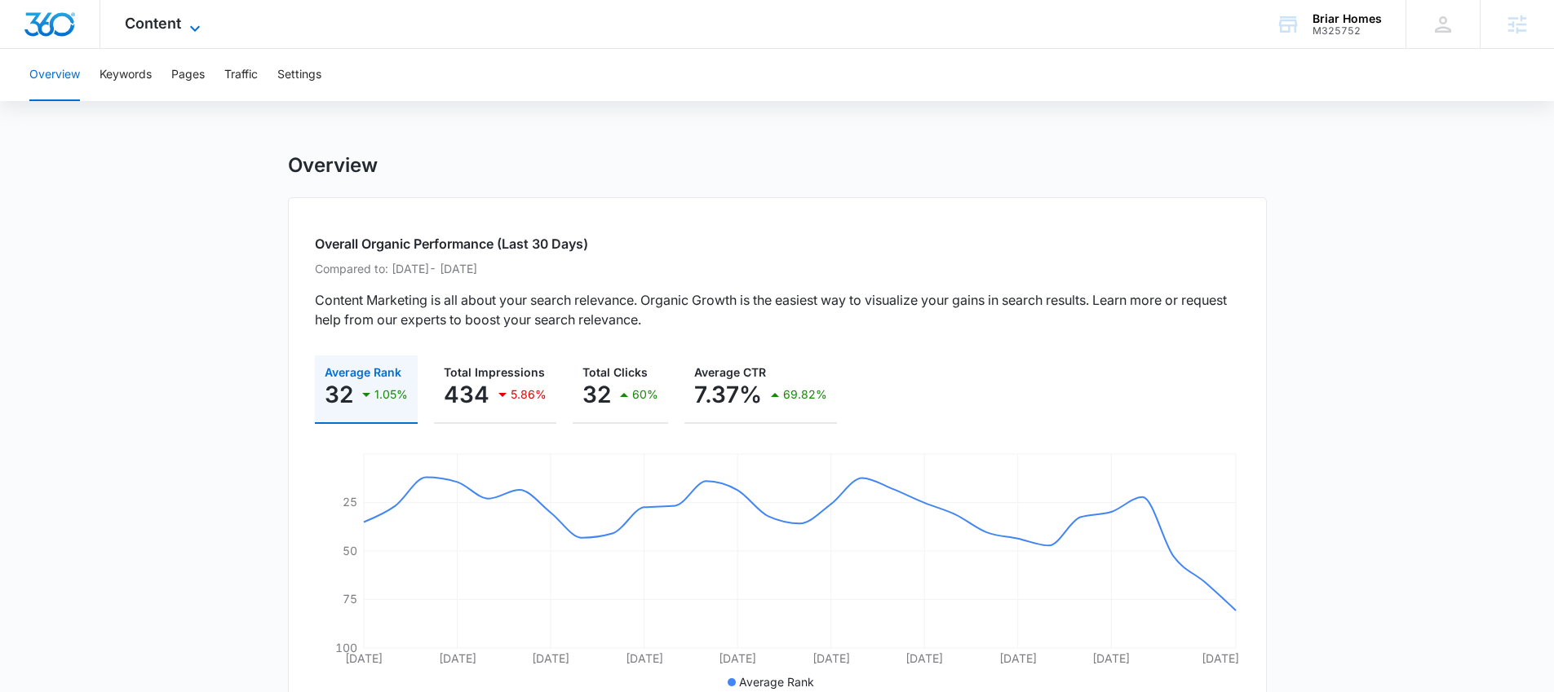
click at [203, 16] on div "Content Apps Reputation Websites Forms CRM Email Social Payments POS Content Ad…" at bounding box center [164, 24] width 129 height 48
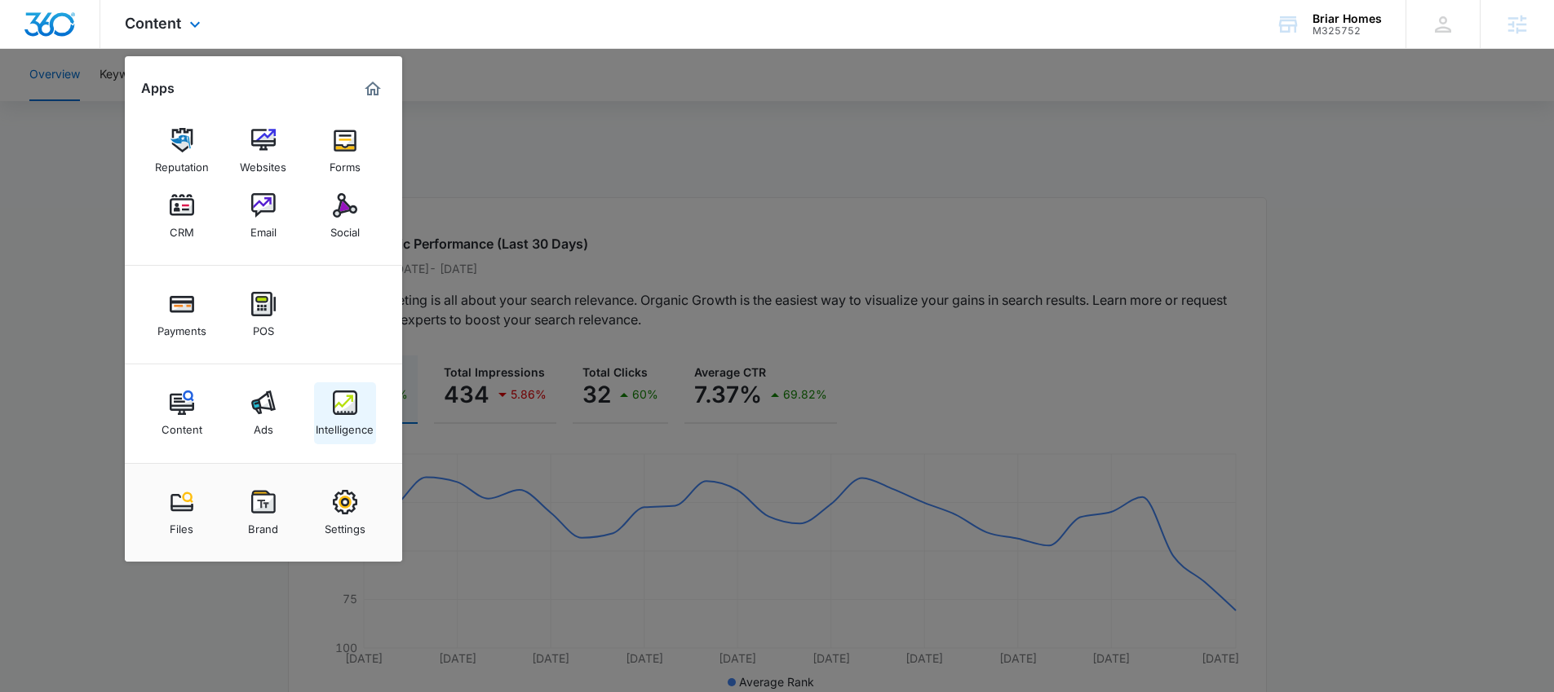
click at [333, 392] on img at bounding box center [345, 403] width 24 height 24
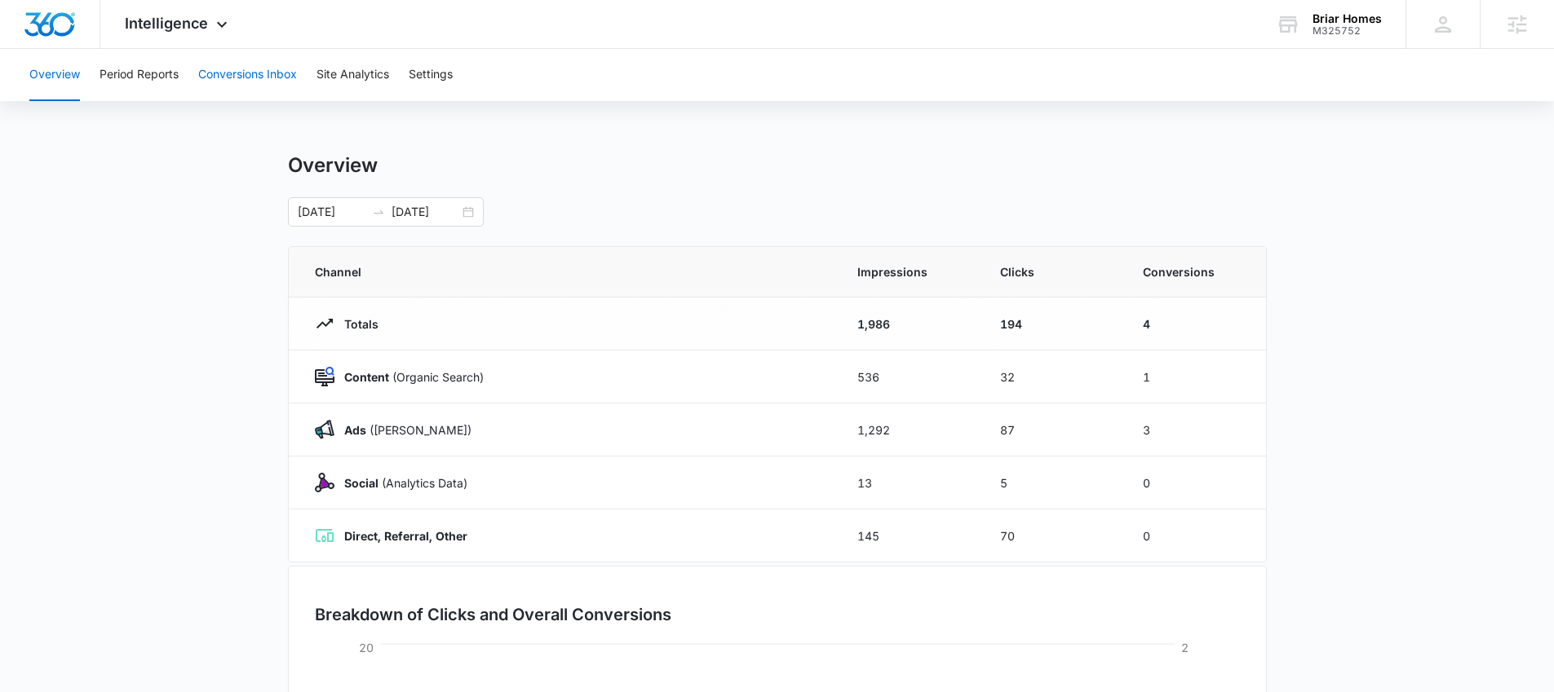
click at [260, 91] on button "Conversions Inbox" at bounding box center [247, 75] width 99 height 52
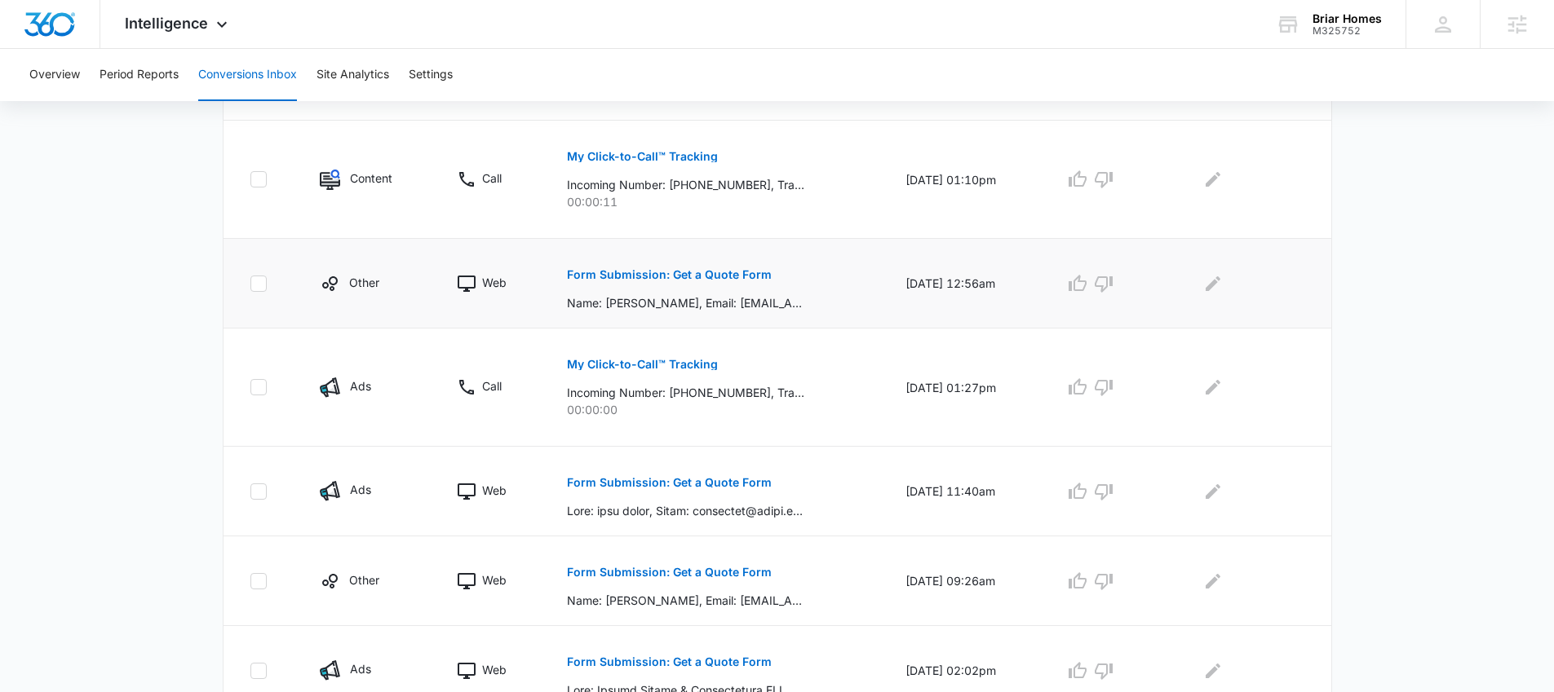
scroll to position [630, 0]
click at [692, 271] on p "Form Submission: Get a Quote Form" at bounding box center [669, 273] width 205 height 11
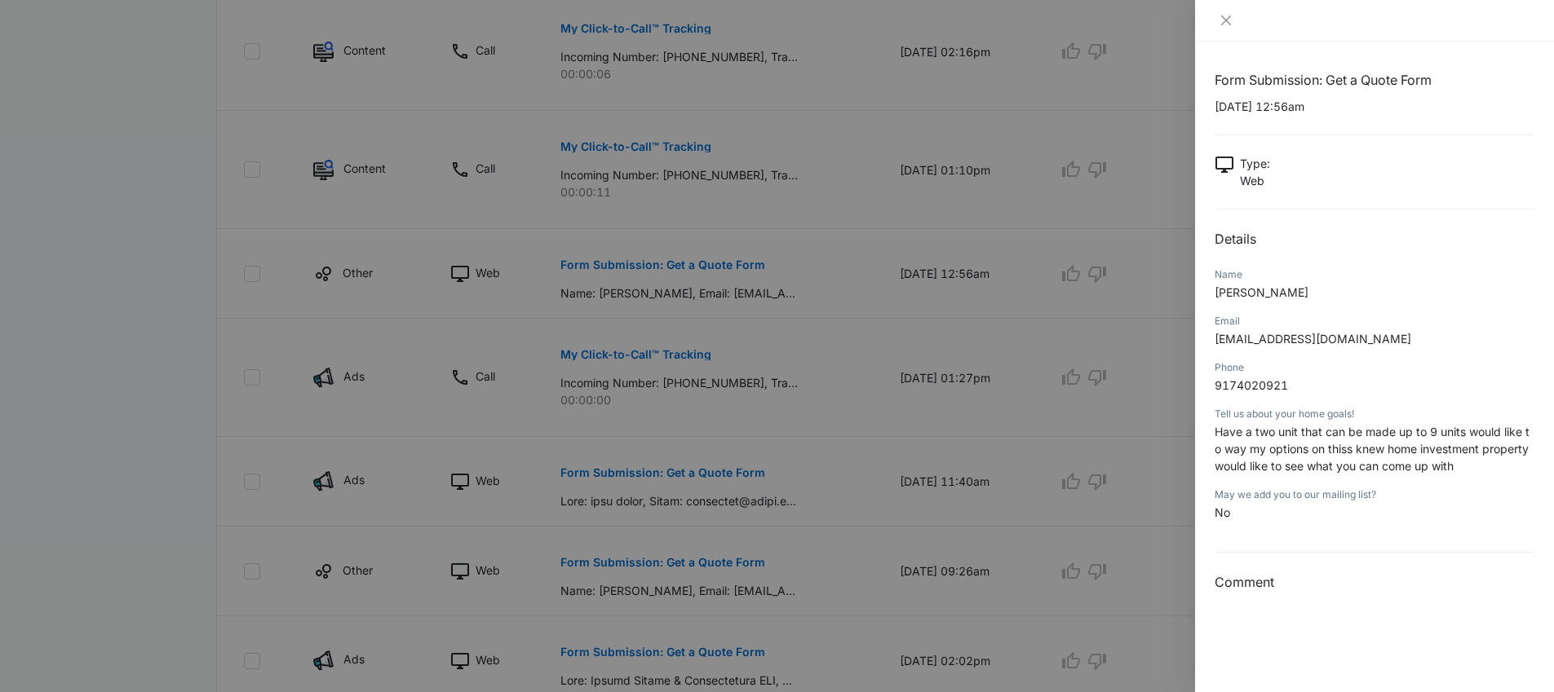
scroll to position [643, 0]
click at [1224, 20] on icon "close" at bounding box center [1225, 20] width 13 height 13
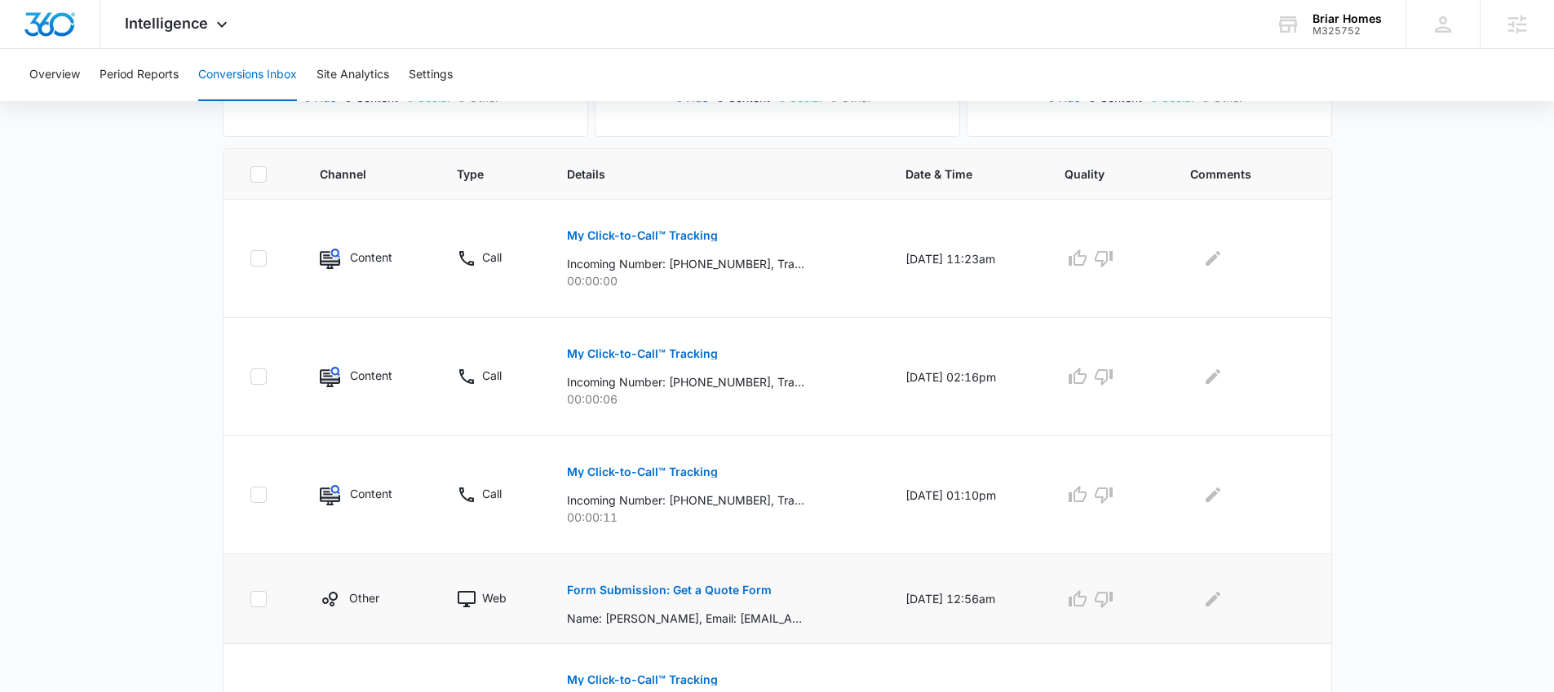
scroll to position [301, 0]
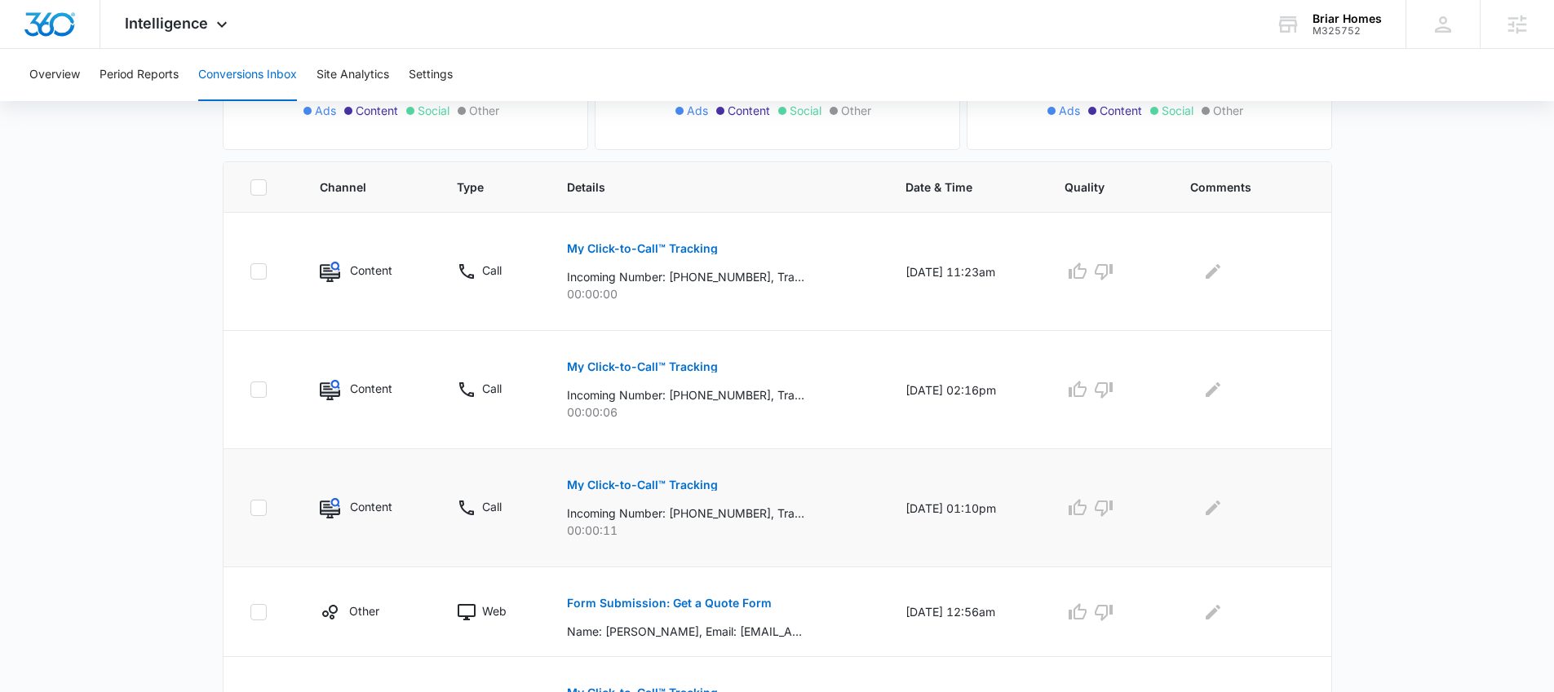
click at [627, 477] on button "My Click-to-Call™ Tracking" at bounding box center [642, 485] width 151 height 39
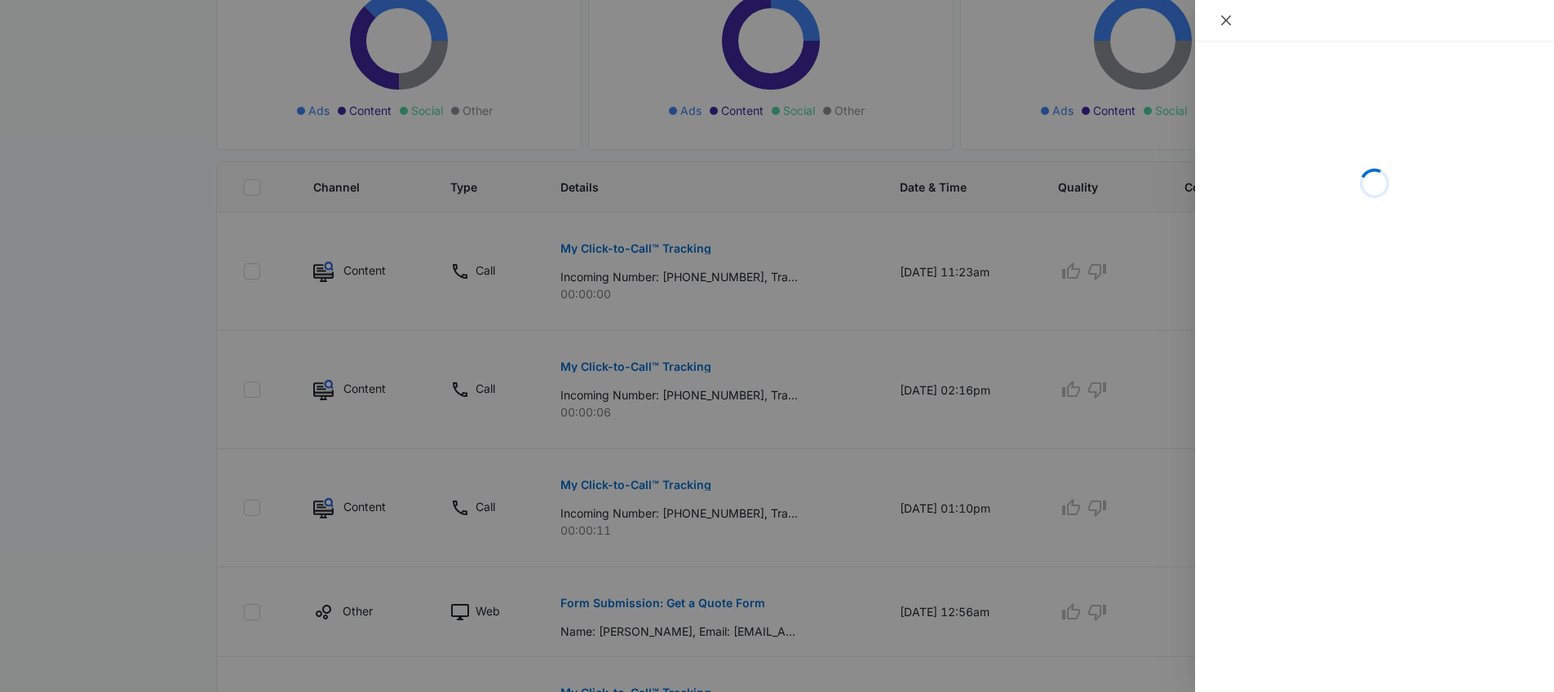
click at [1227, 23] on icon "close" at bounding box center [1226, 20] width 10 height 10
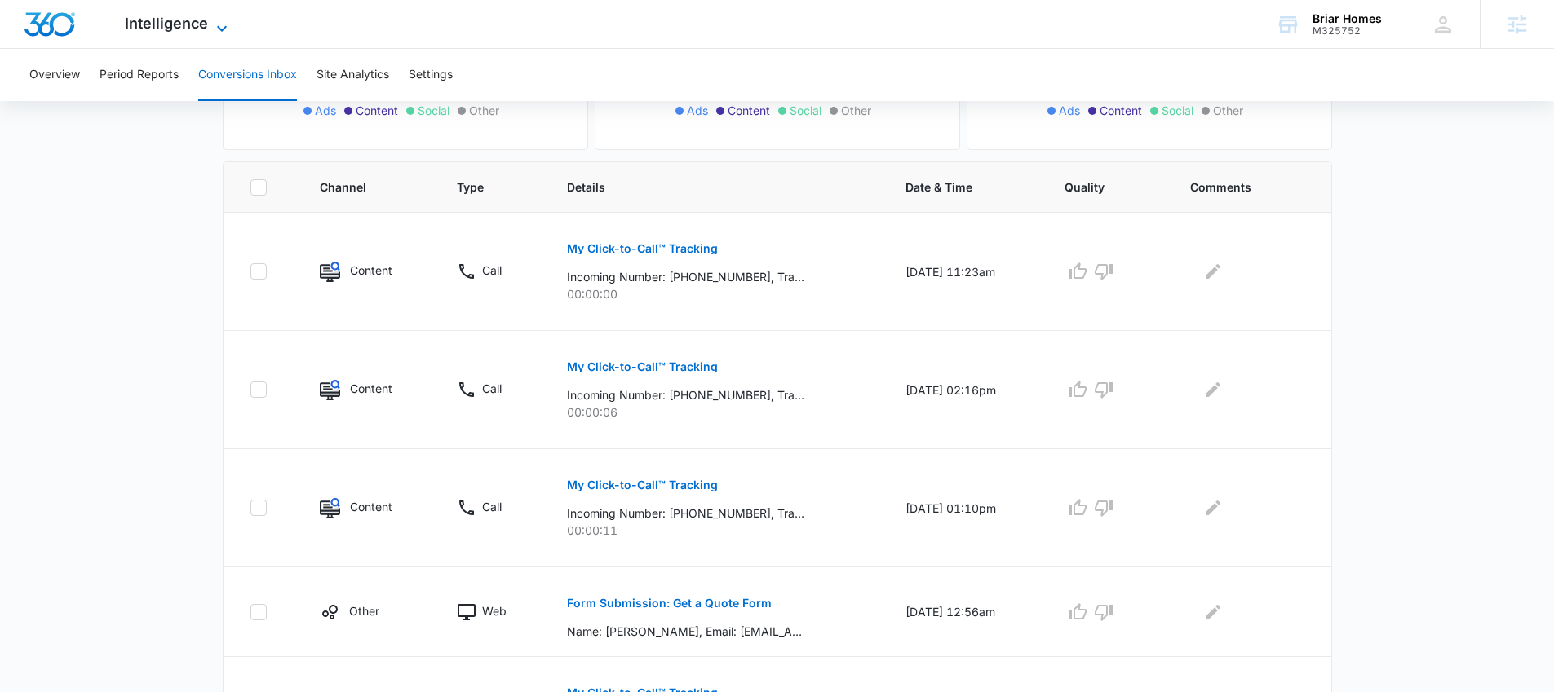
click at [197, 15] on span "Intelligence" at bounding box center [166, 23] width 83 height 17
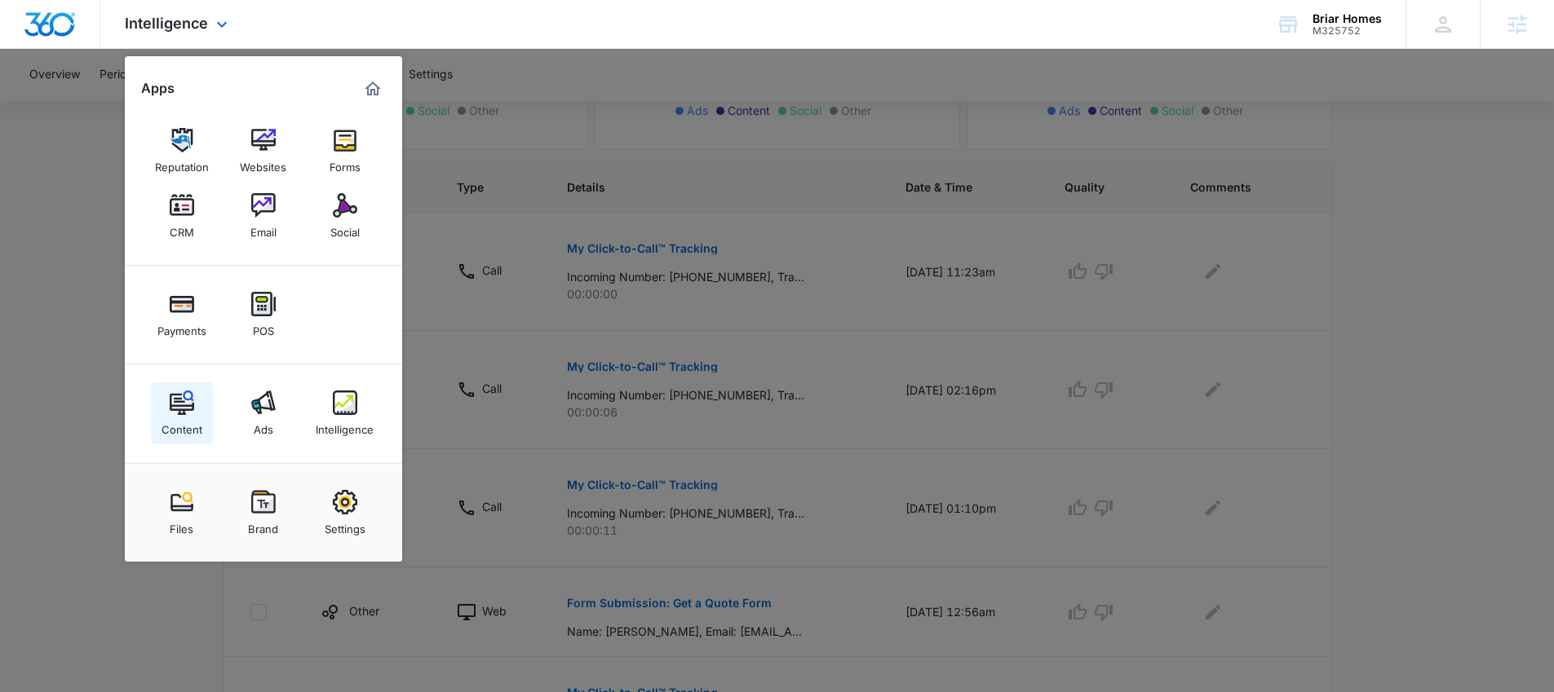
click at [173, 422] on div "Content" at bounding box center [181, 425] width 41 height 21
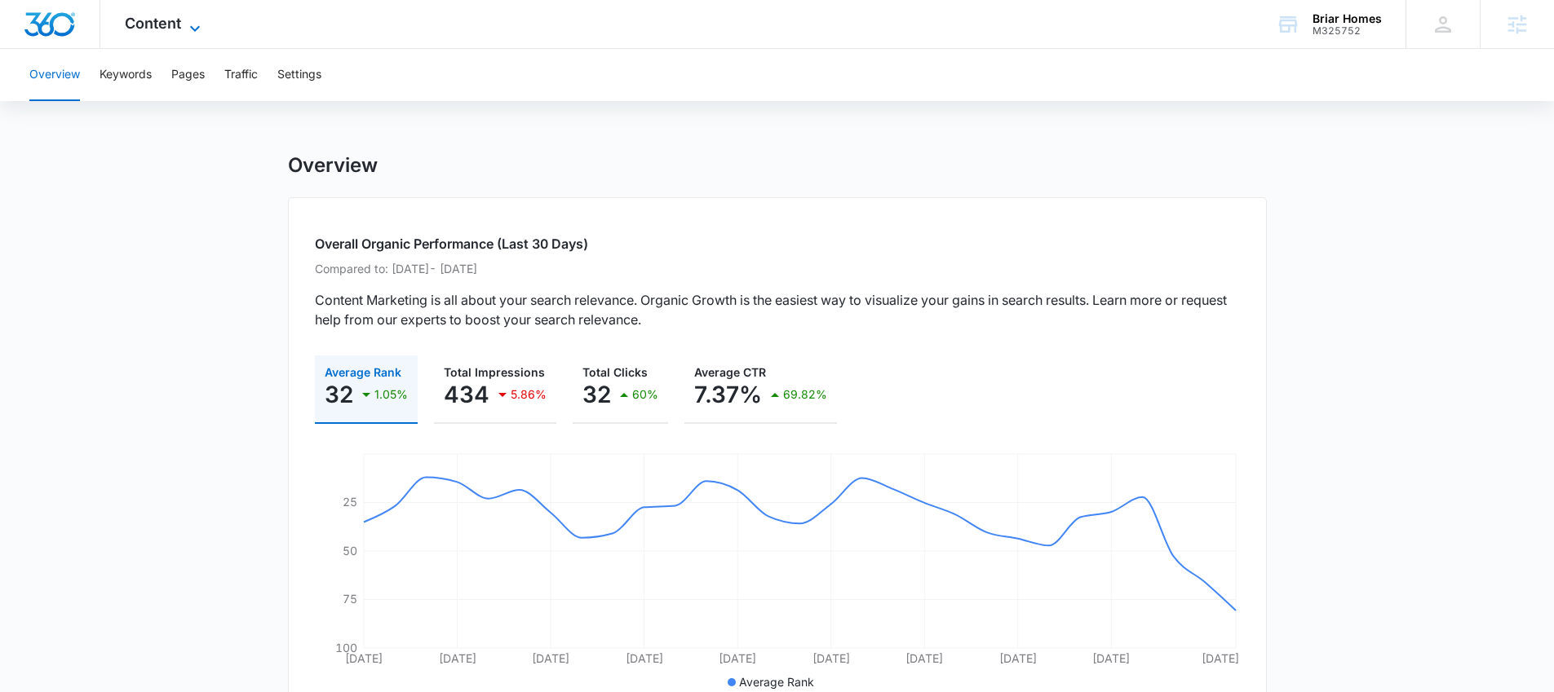
click at [155, 24] on span "Content" at bounding box center [153, 23] width 56 height 17
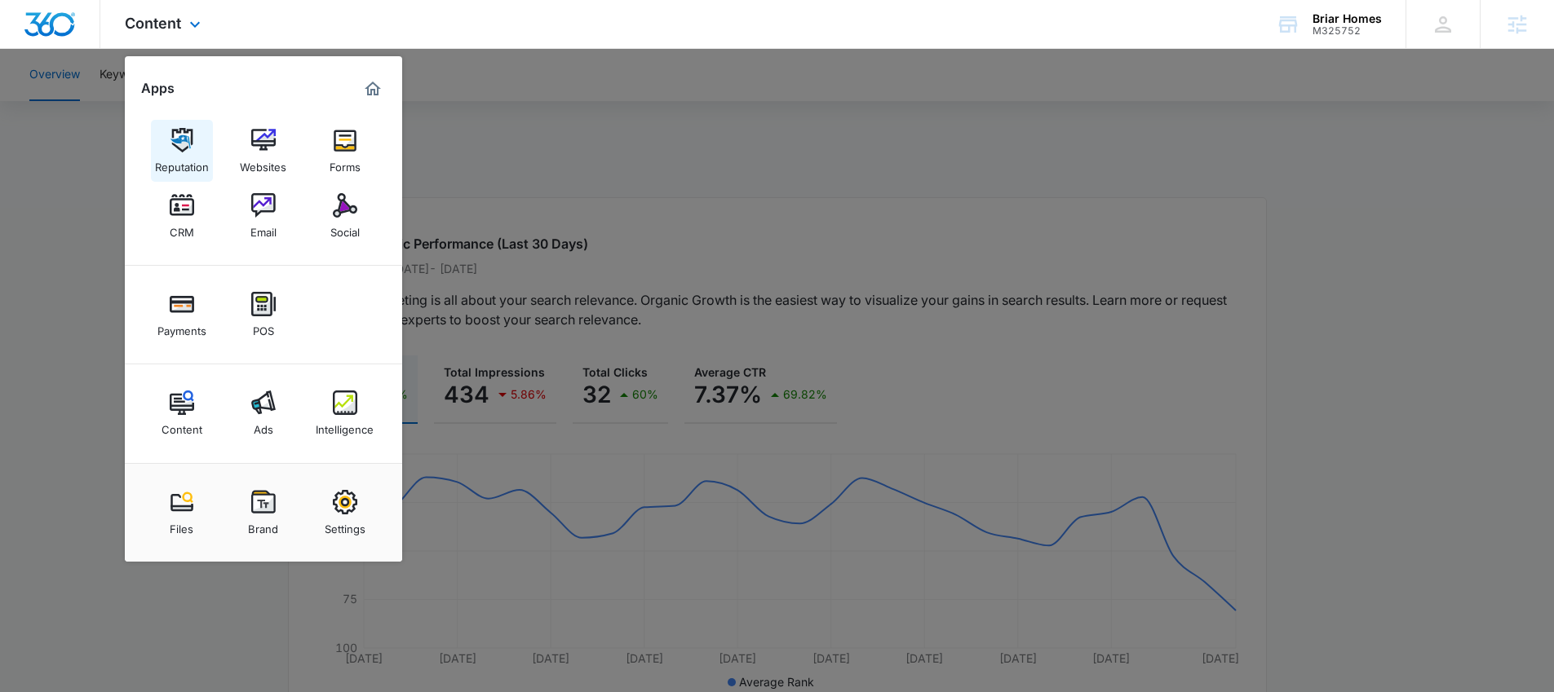
click at [189, 144] on img at bounding box center [182, 140] width 24 height 24
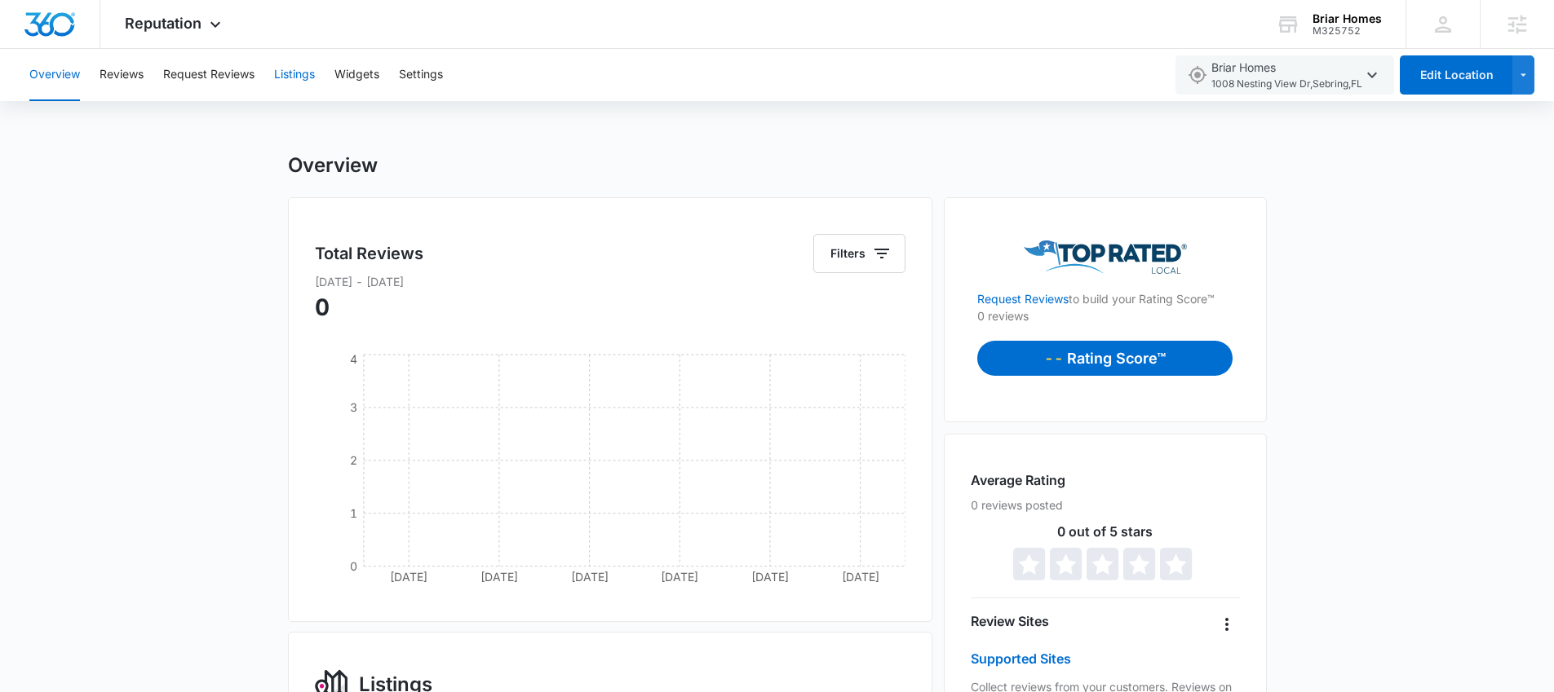
click at [306, 73] on button "Listings" at bounding box center [294, 75] width 41 height 52
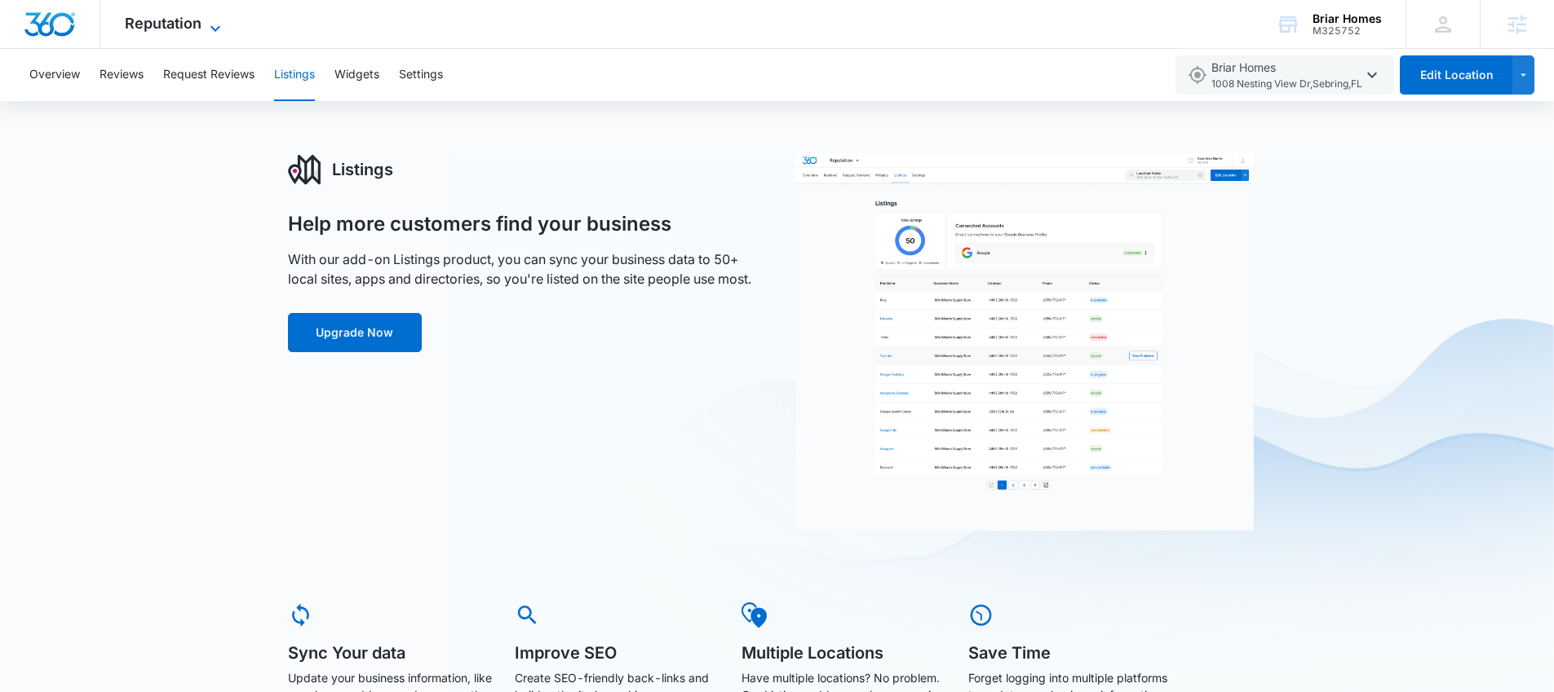
click at [190, 18] on span "Reputation" at bounding box center [163, 23] width 77 height 17
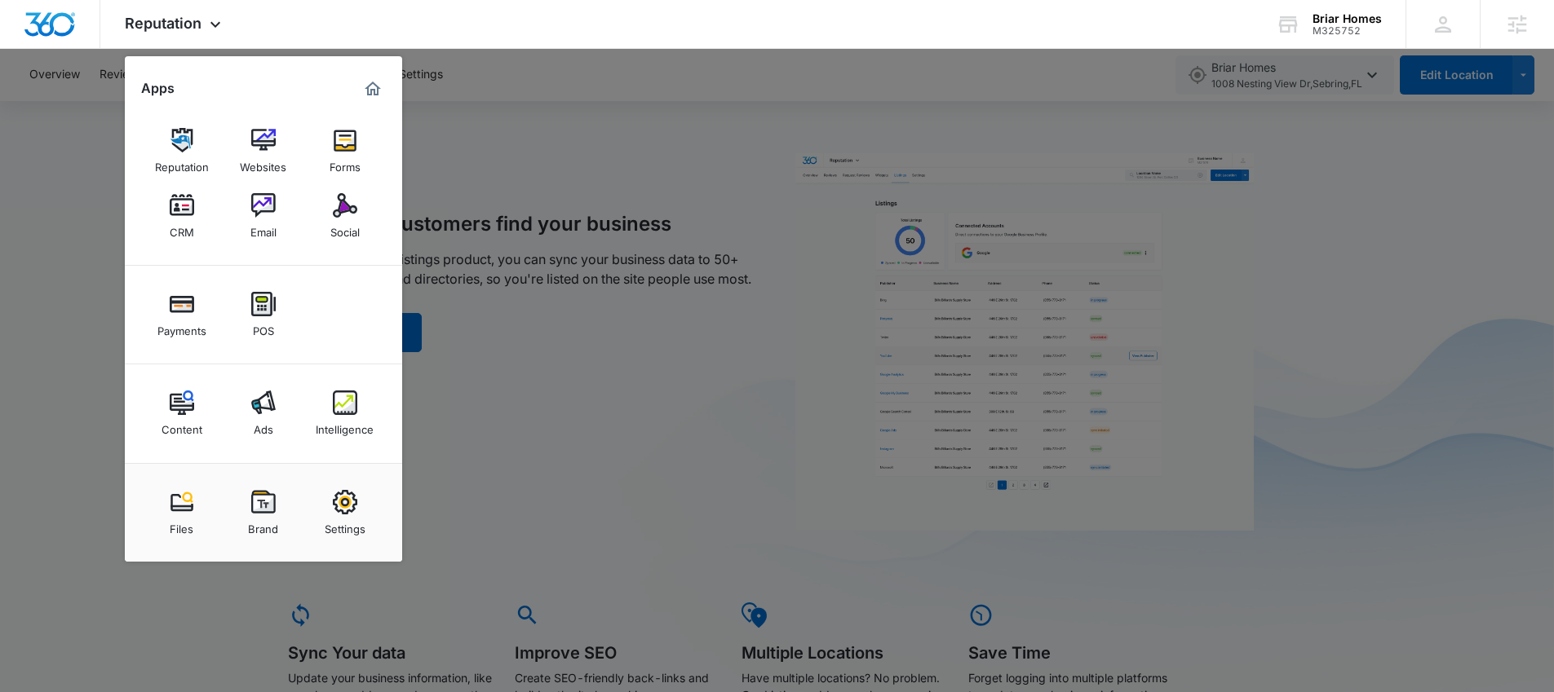
drag, startPoint x: 495, startPoint y: 126, endPoint x: 365, endPoint y: 92, distance: 134.1
click at [494, 126] on div at bounding box center [777, 346] width 1554 height 692
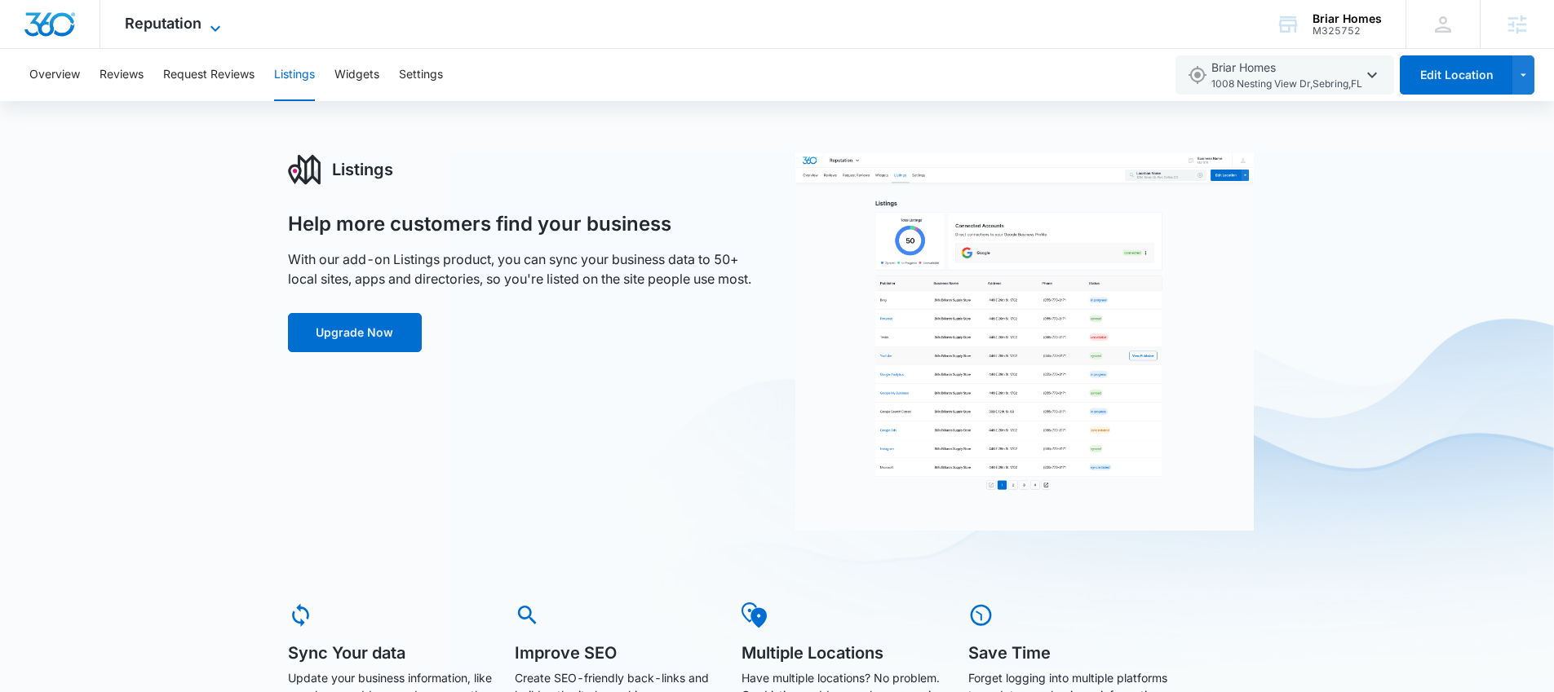
click at [206, 29] on icon at bounding box center [216, 29] width 20 height 20
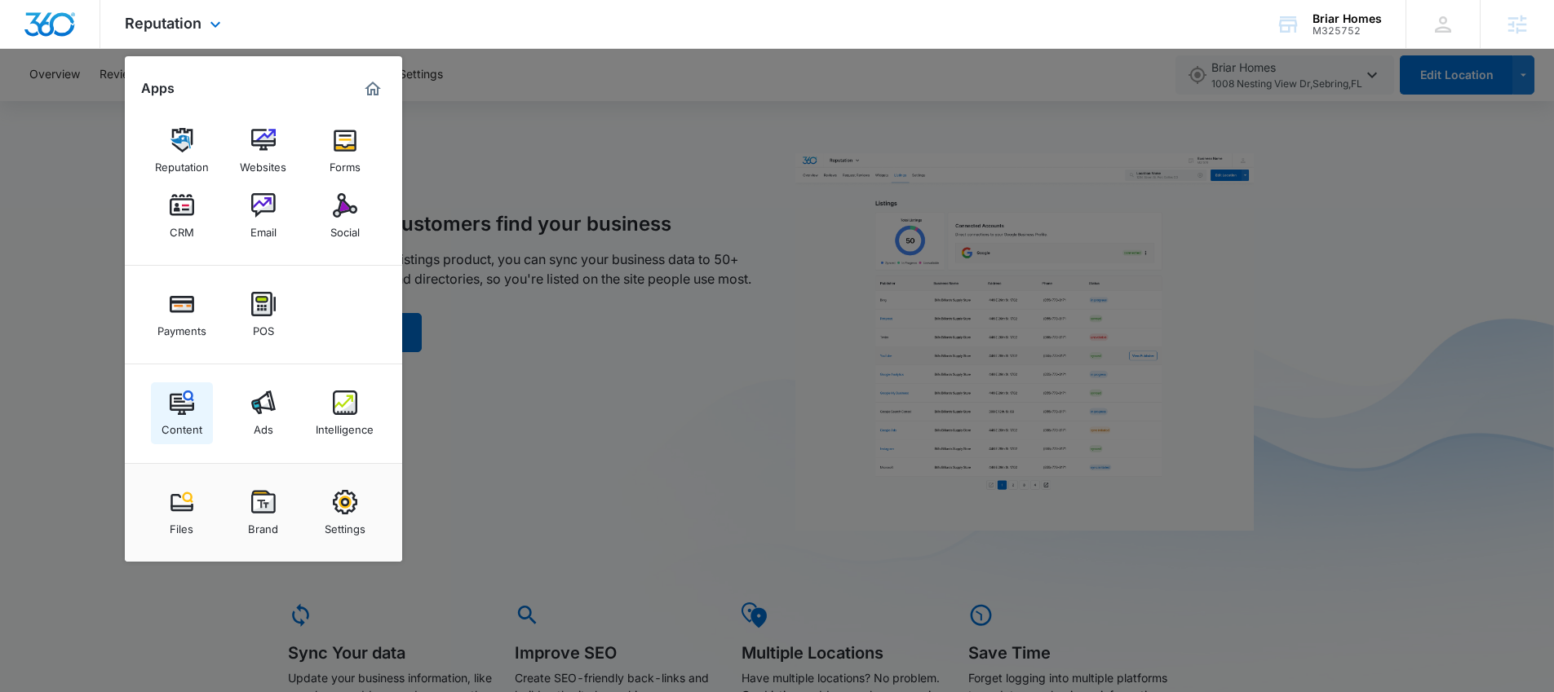
click at [187, 414] on img at bounding box center [182, 403] width 24 height 24
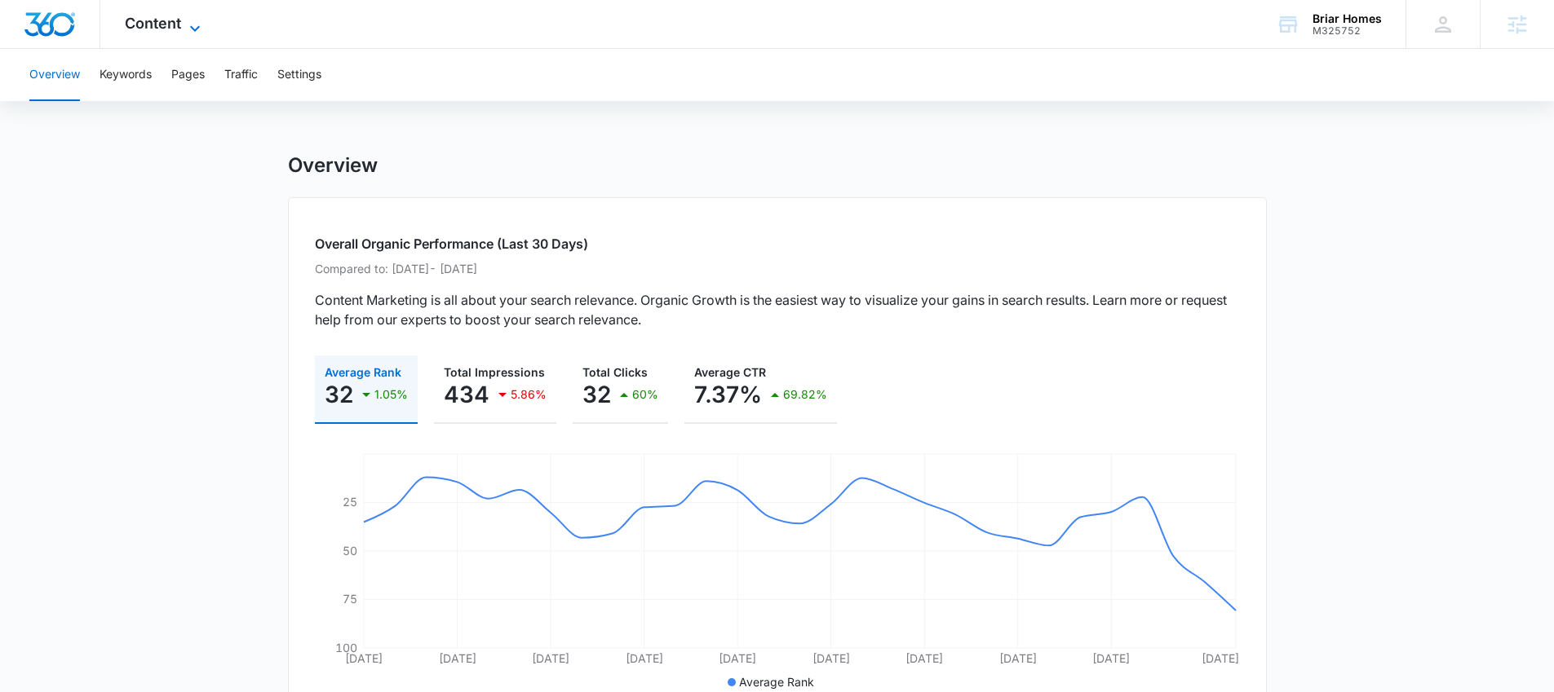
click at [178, 24] on span "Content" at bounding box center [153, 23] width 56 height 17
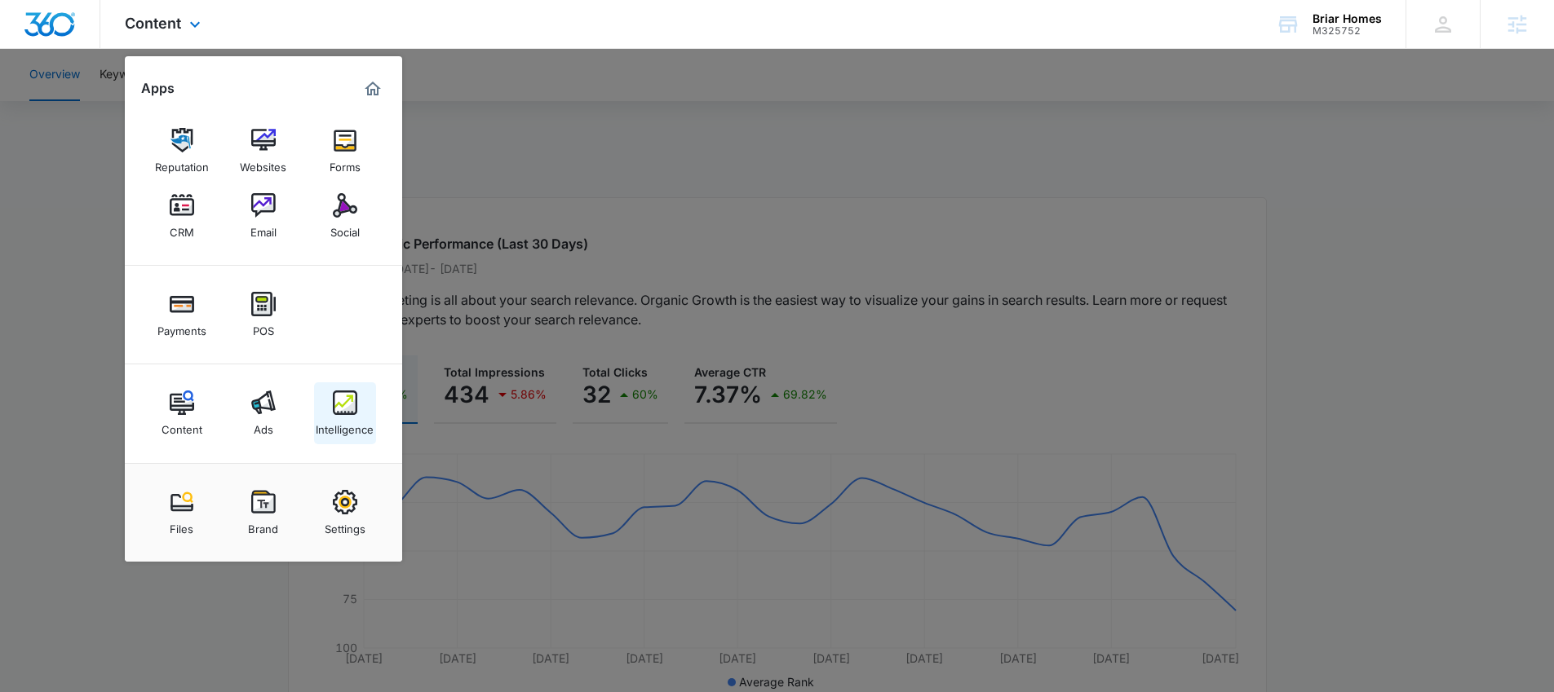
click at [333, 400] on img at bounding box center [345, 403] width 24 height 24
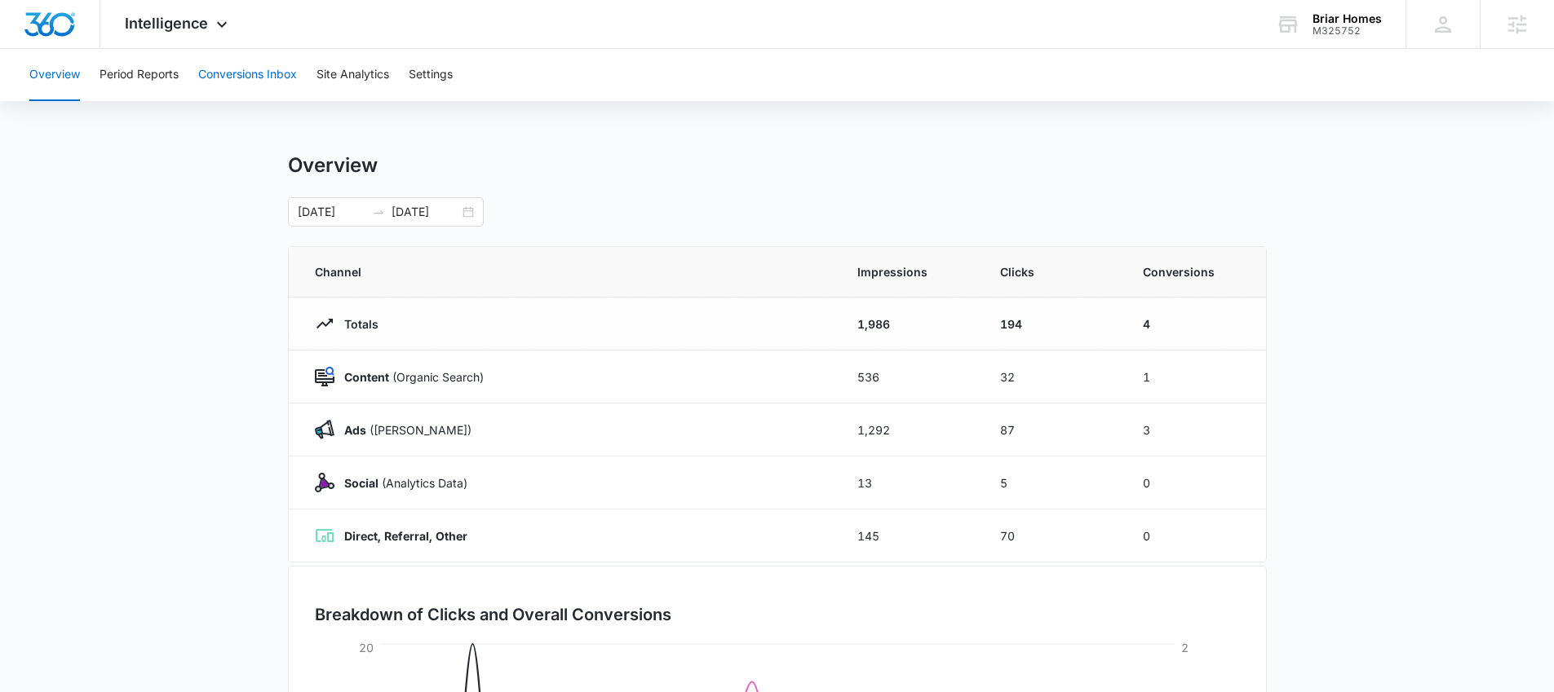
click at [216, 66] on button "Conversions Inbox" at bounding box center [247, 75] width 99 height 52
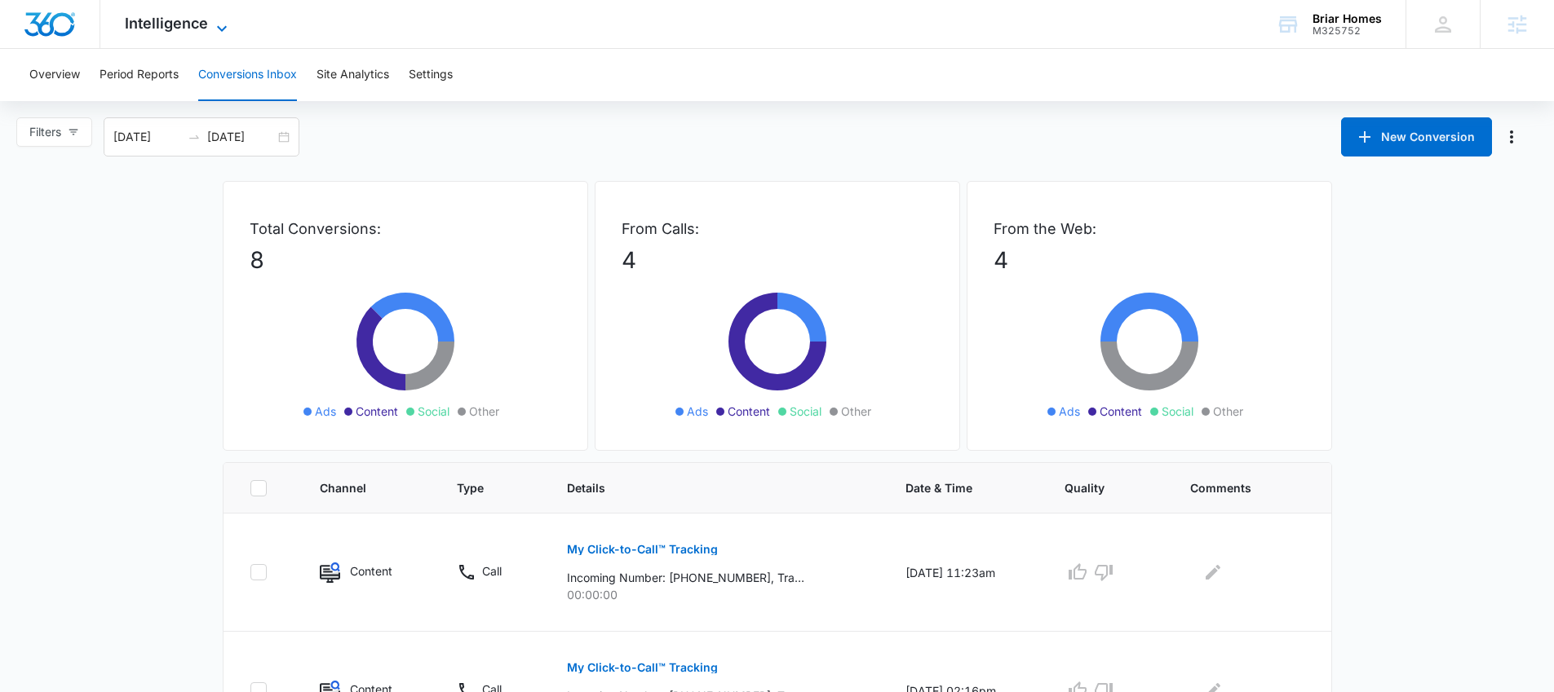
click at [214, 22] on icon at bounding box center [222, 29] width 20 height 20
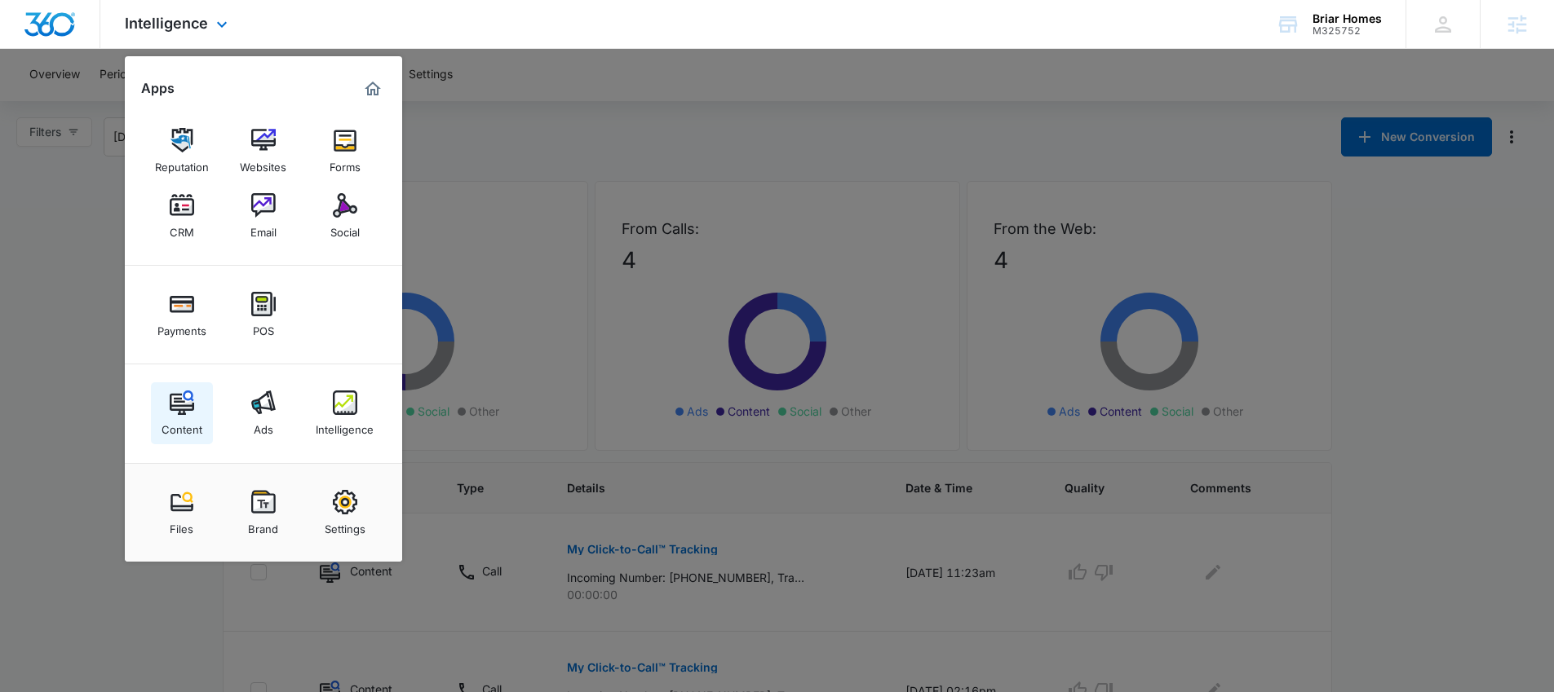
click at [197, 409] on link "Content" at bounding box center [182, 413] width 62 height 62
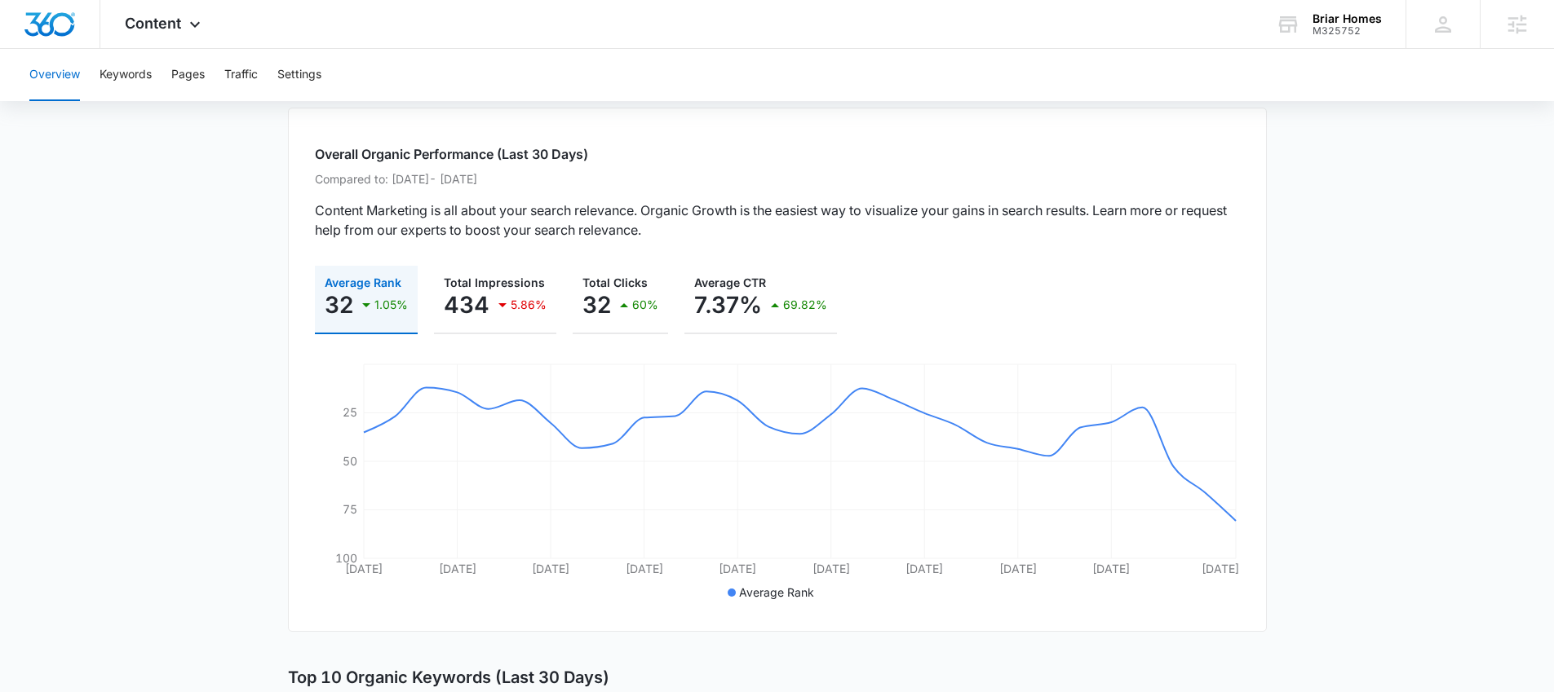
scroll to position [179, 0]
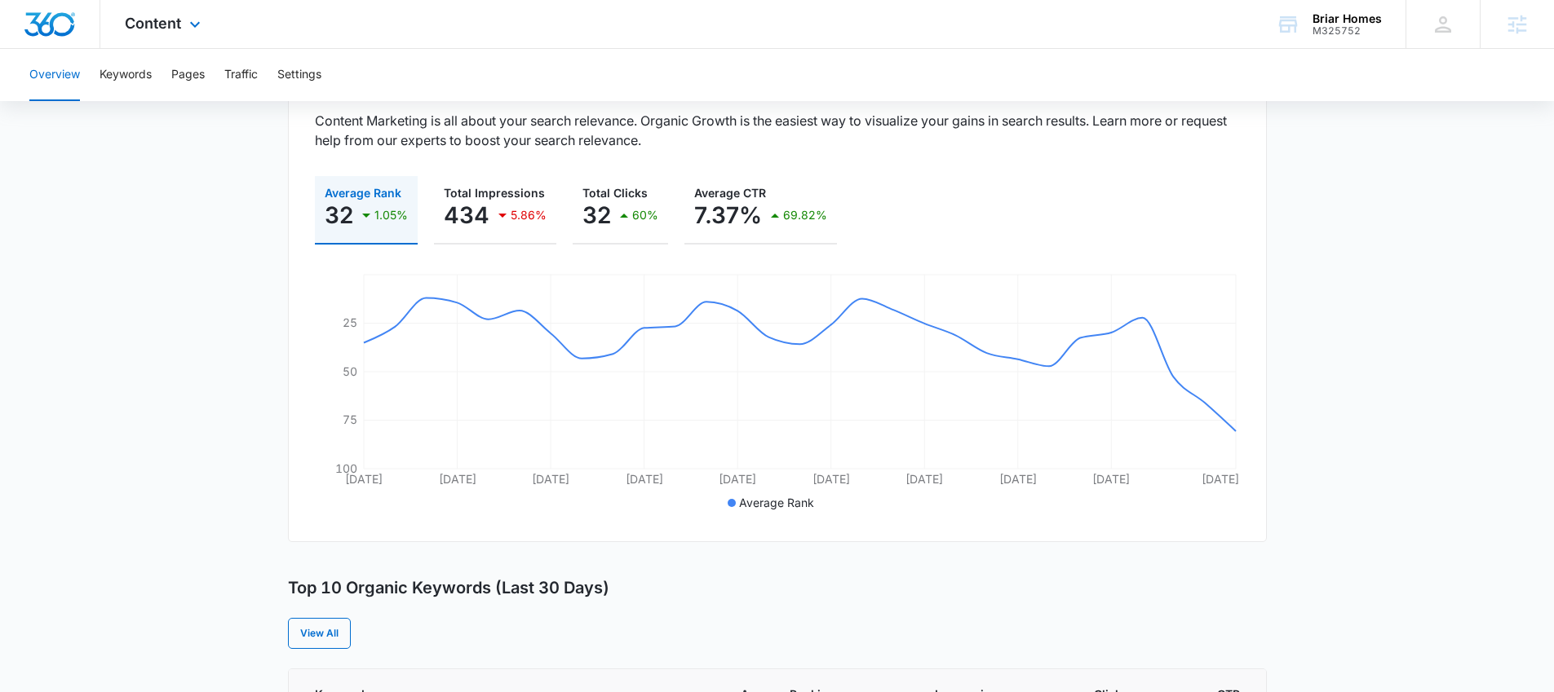
click at [154, 36] on div "Content Apps Reputation Websites Forms CRM Email Social Payments POS Content Ad…" at bounding box center [164, 24] width 129 height 48
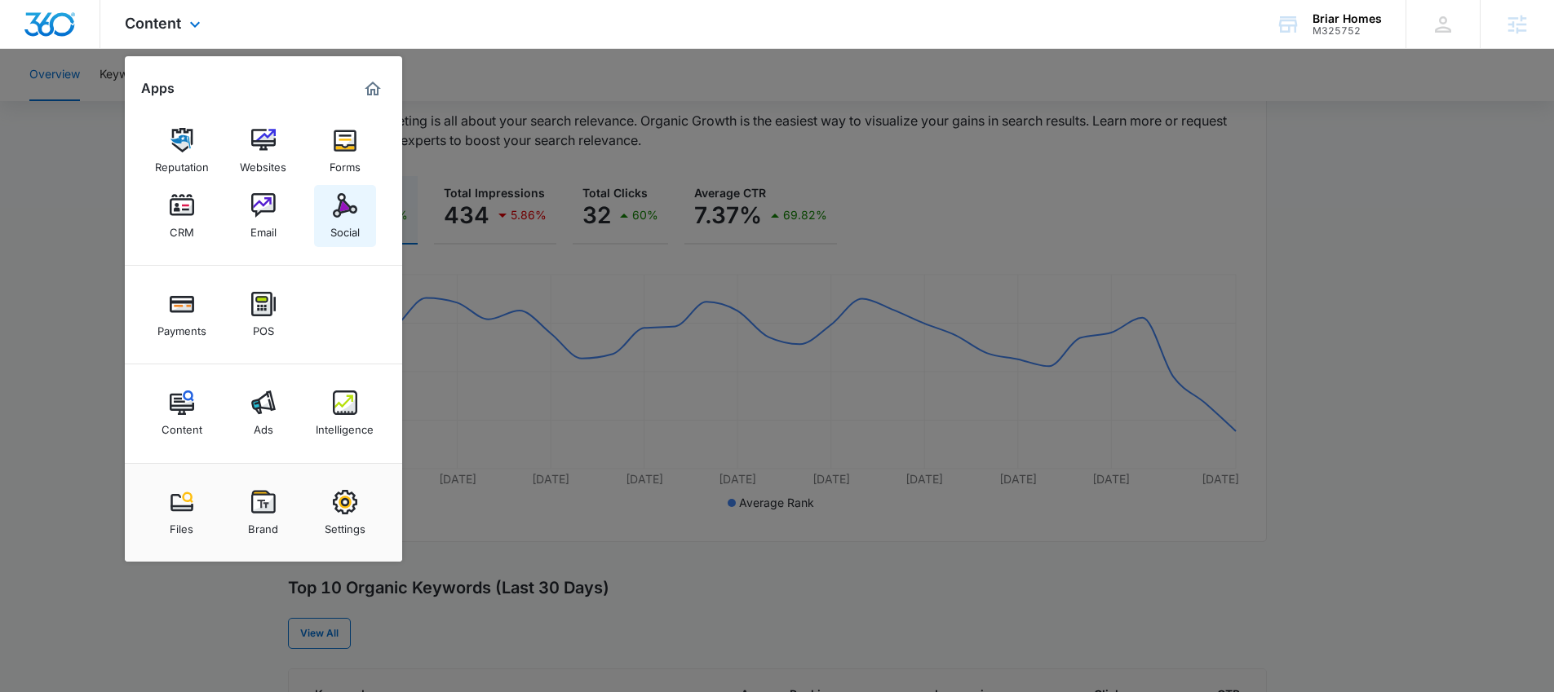
click at [338, 198] on img at bounding box center [345, 205] width 24 height 24
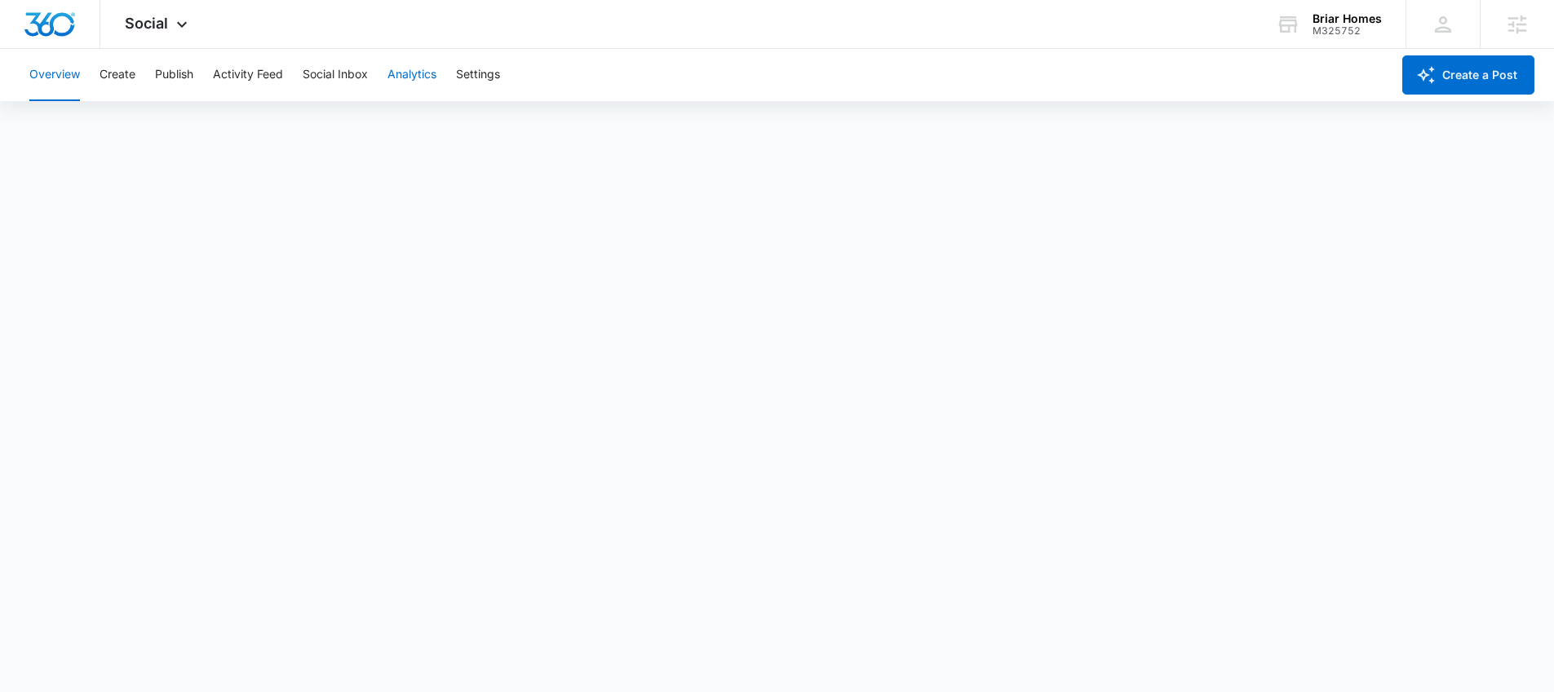
click at [427, 82] on button "Analytics" at bounding box center [411, 75] width 49 height 52
click at [426, 81] on button "Analytics" at bounding box center [411, 75] width 49 height 52
click at [103, 128] on button "Post" at bounding box center [106, 125] width 24 height 46
click at [148, 10] on div "Social Apps Reputation Websites Forms CRM Email Social Payments POS Content Ads…" at bounding box center [158, 24] width 116 height 48
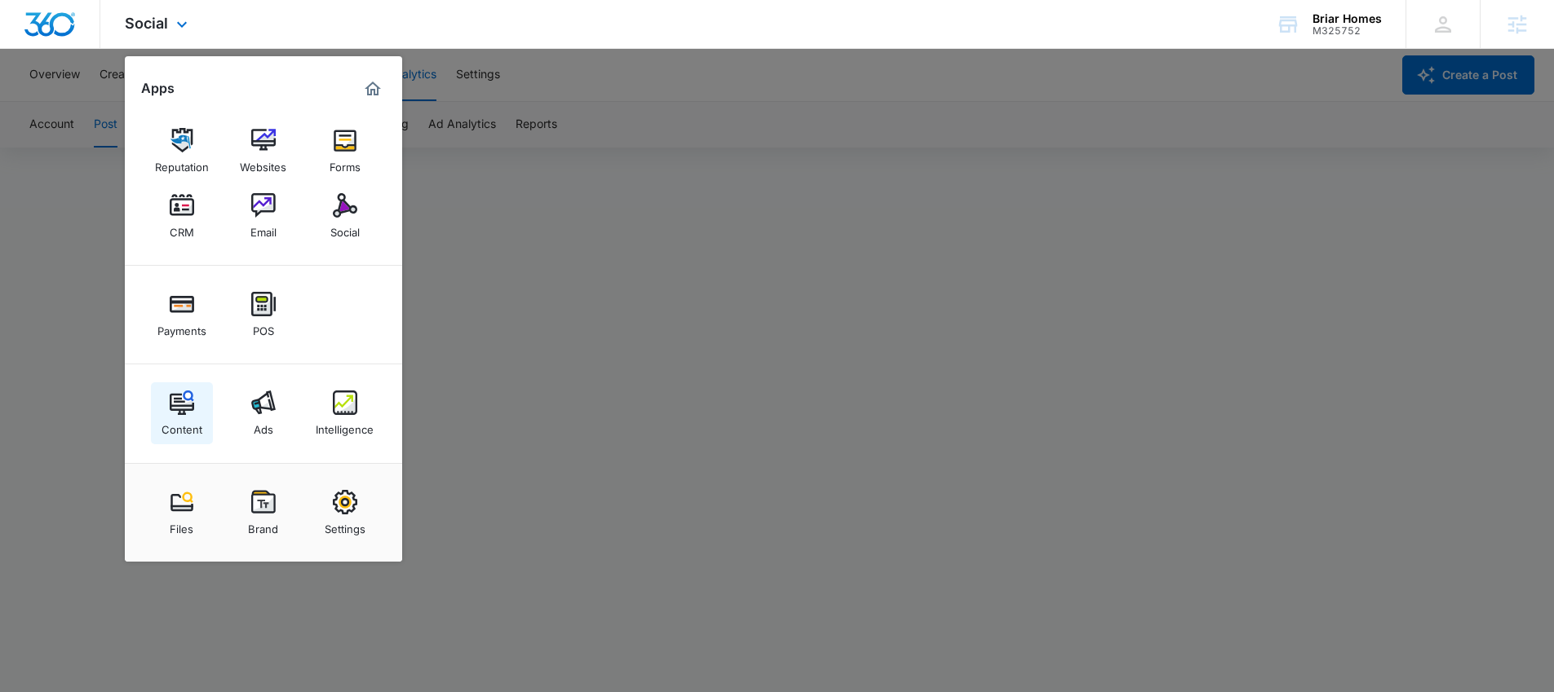
click at [181, 410] on img at bounding box center [182, 403] width 24 height 24
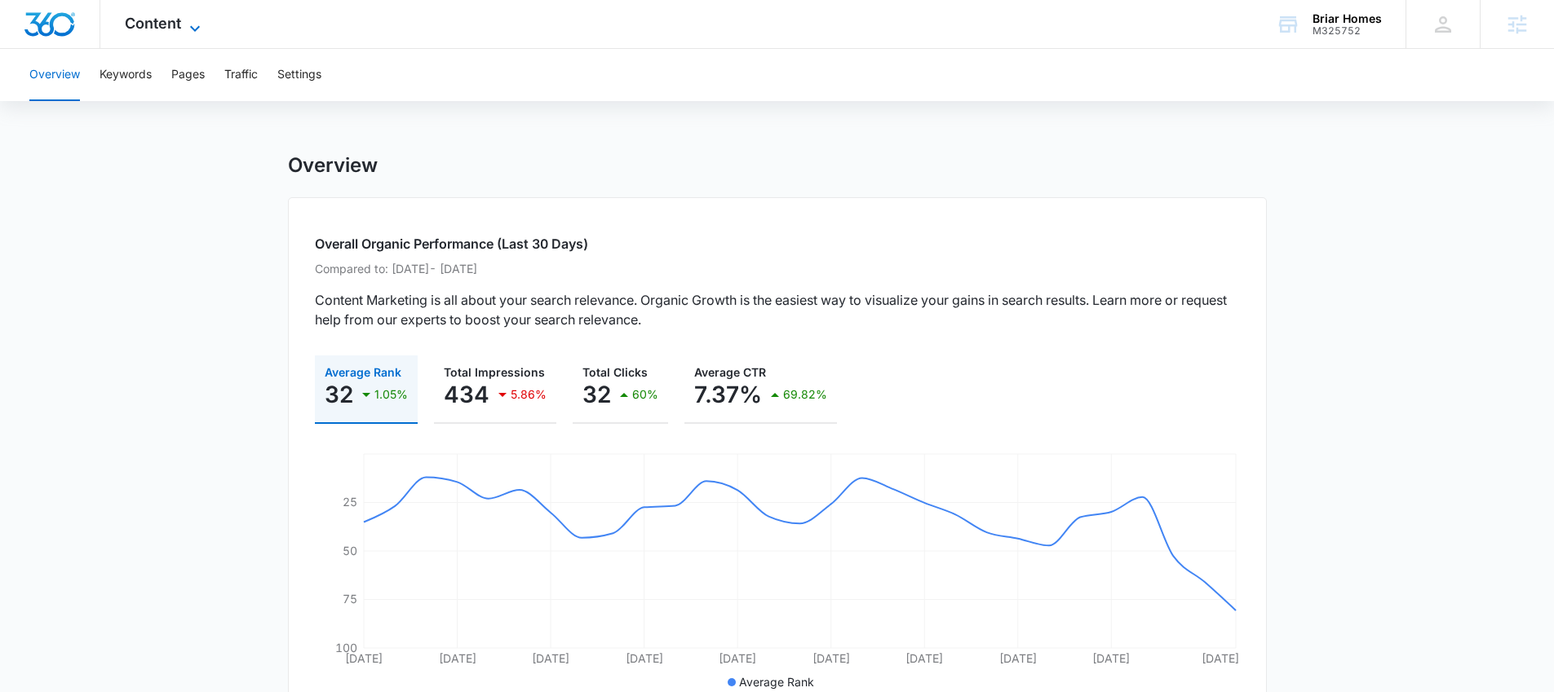
click at [179, 20] on span "Content" at bounding box center [153, 23] width 56 height 17
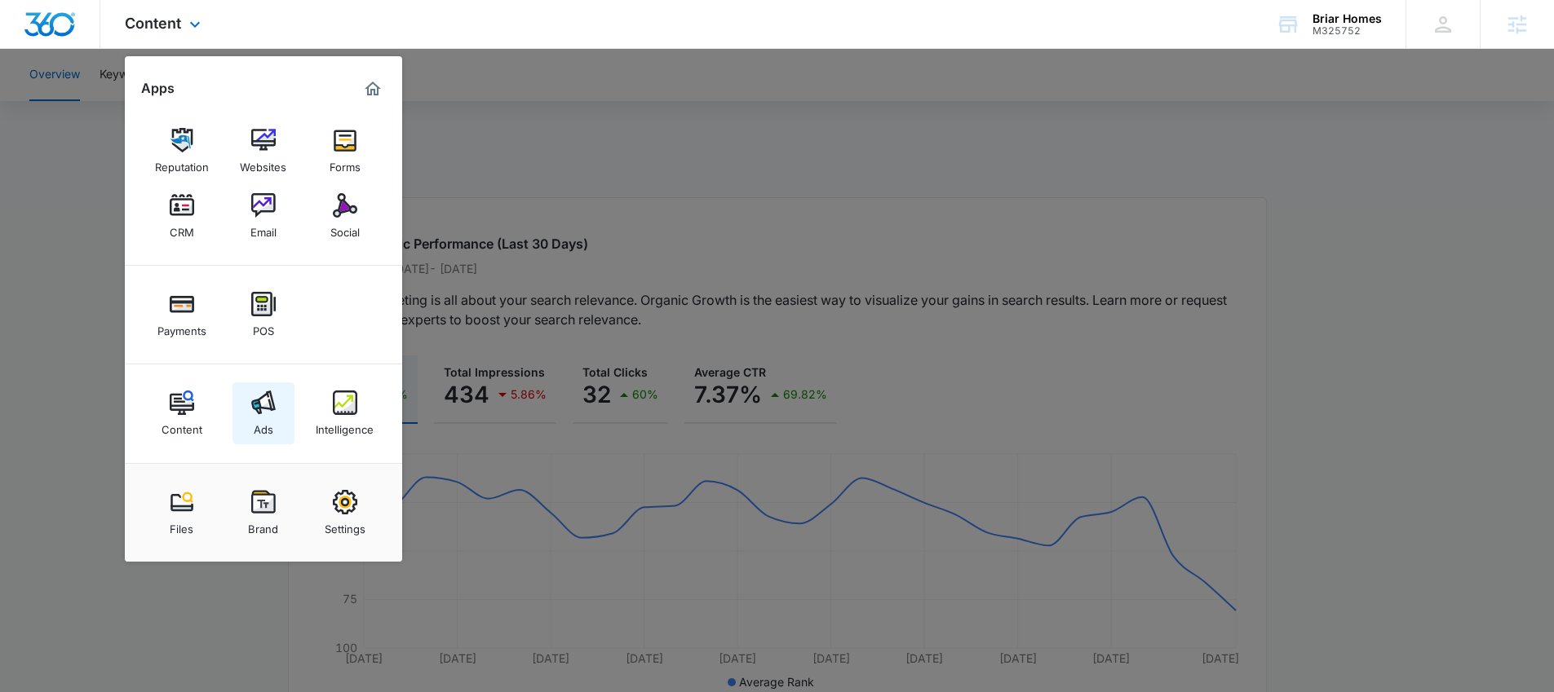
click at [260, 400] on img at bounding box center [263, 403] width 24 height 24
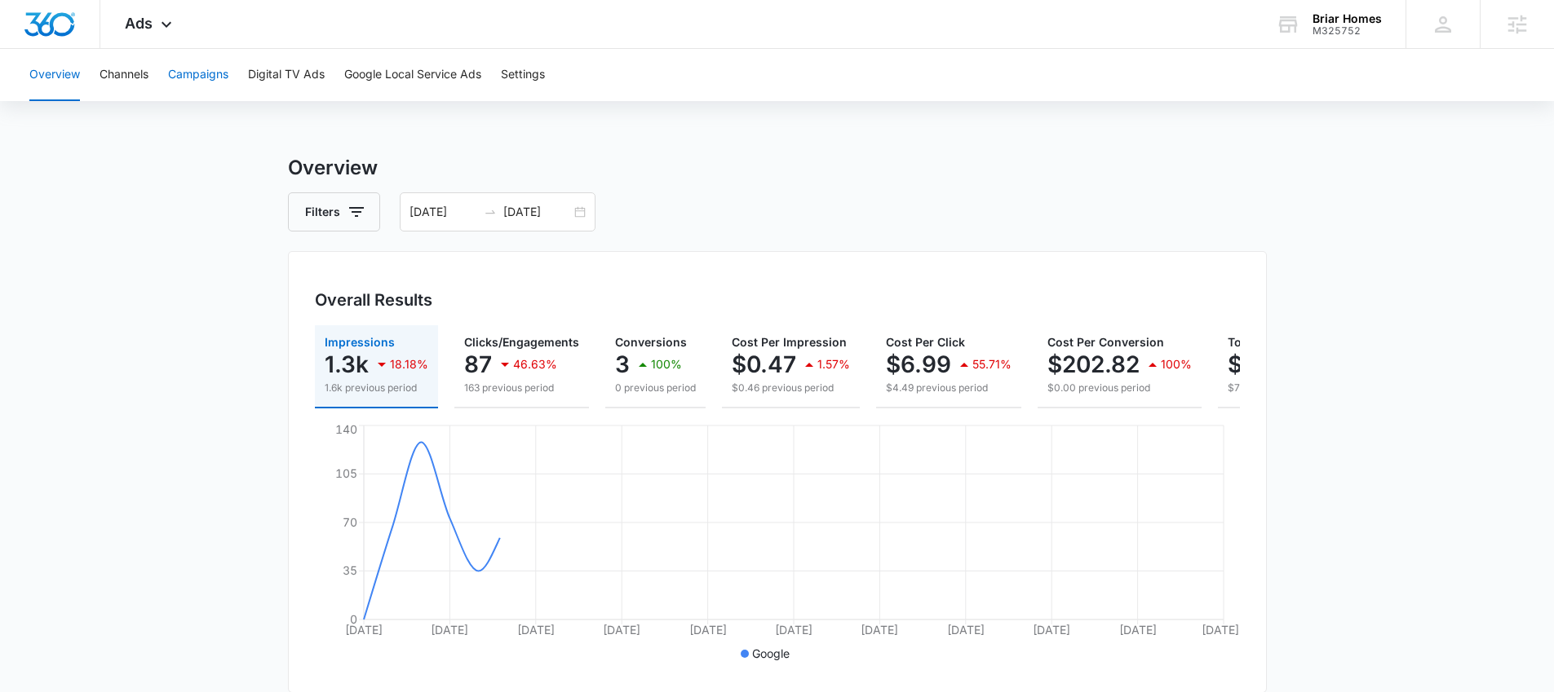
click at [200, 85] on button "Campaigns" at bounding box center [198, 75] width 60 height 52
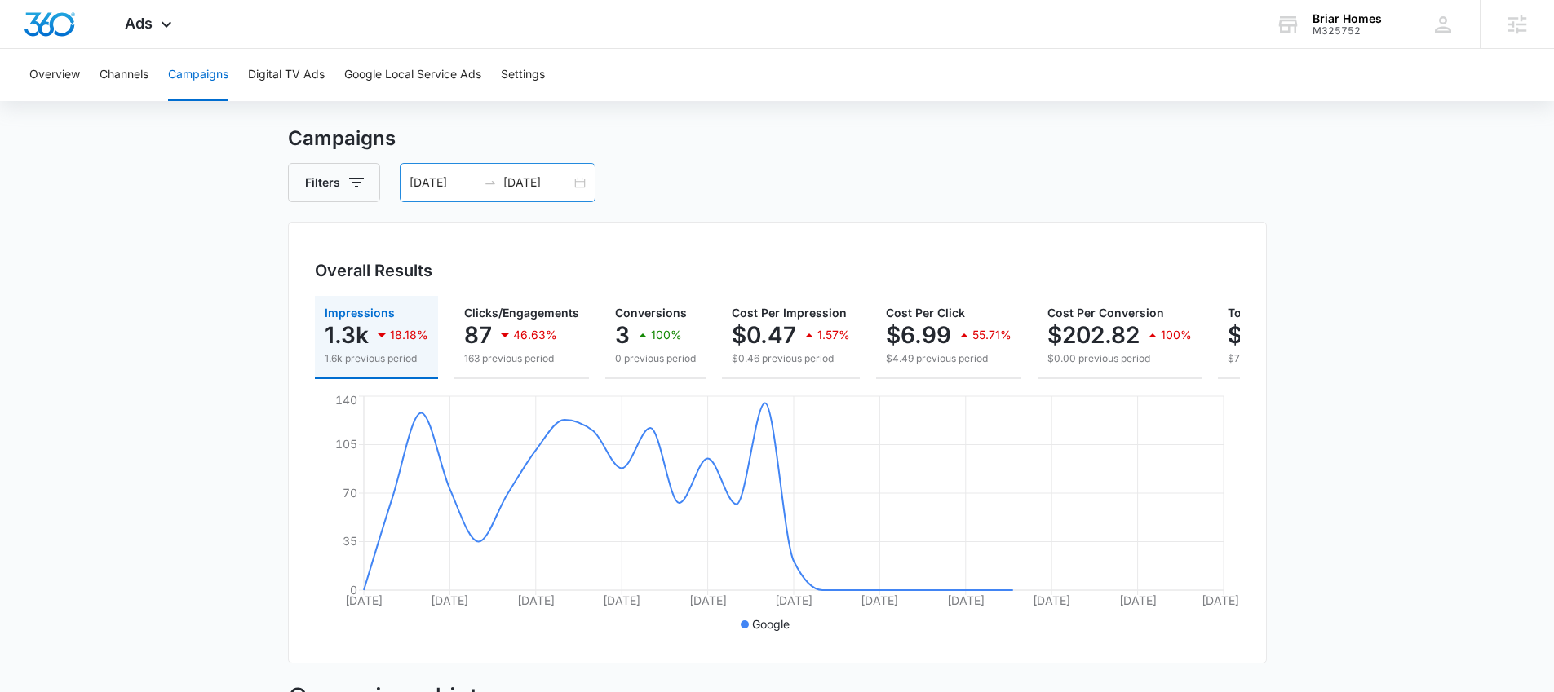
scroll to position [44, 0]
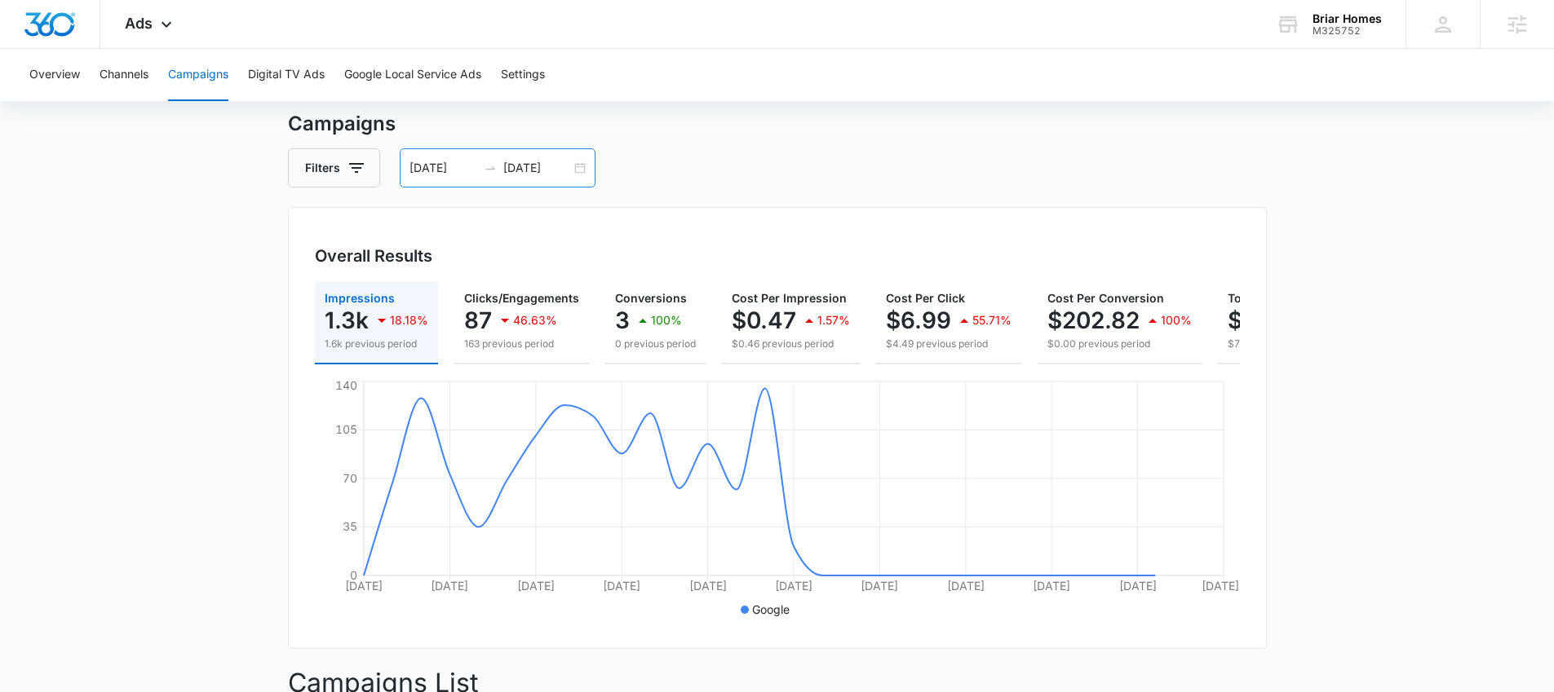
click at [577, 168] on div "[DATE] [DATE]" at bounding box center [498, 167] width 196 height 39
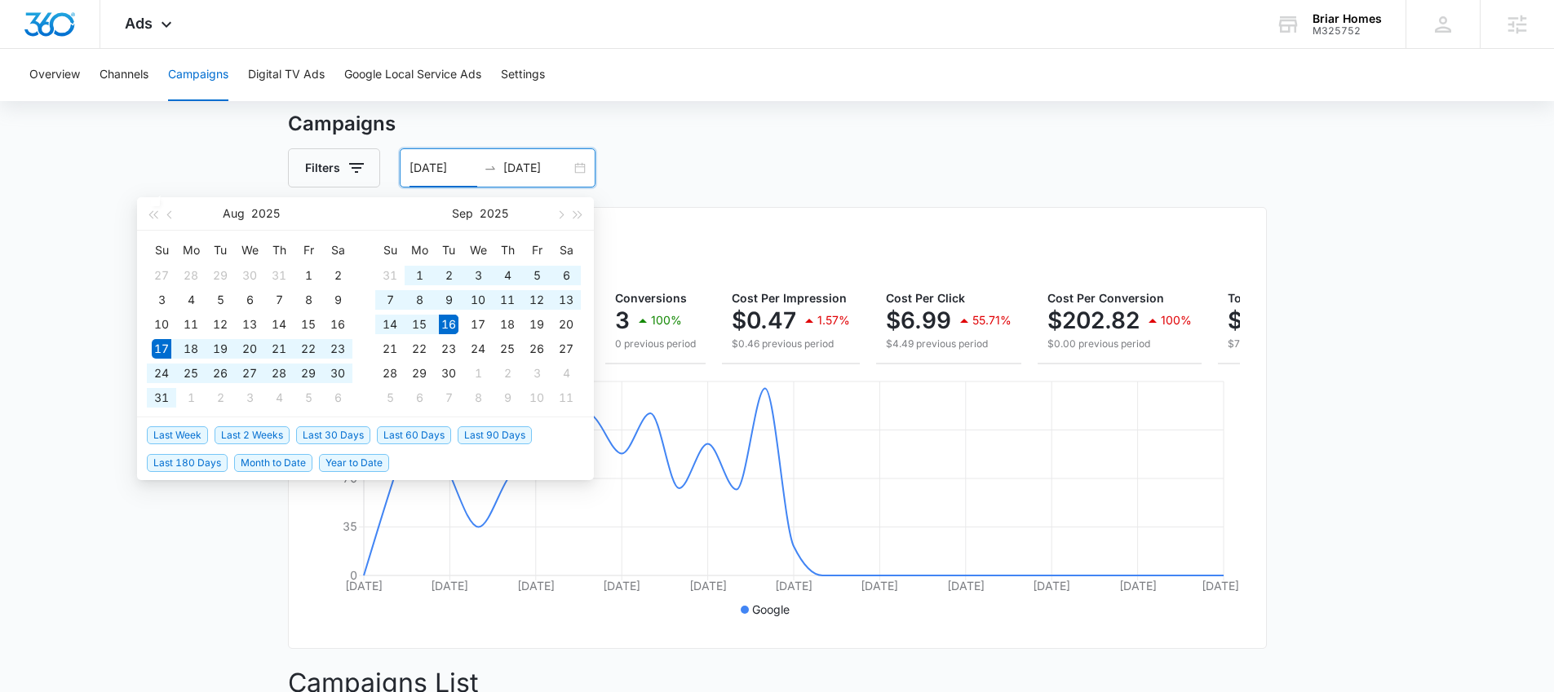
type input "[DATE]"
click at [362, 433] on span "Last 30 Days" at bounding box center [333, 436] width 74 height 18
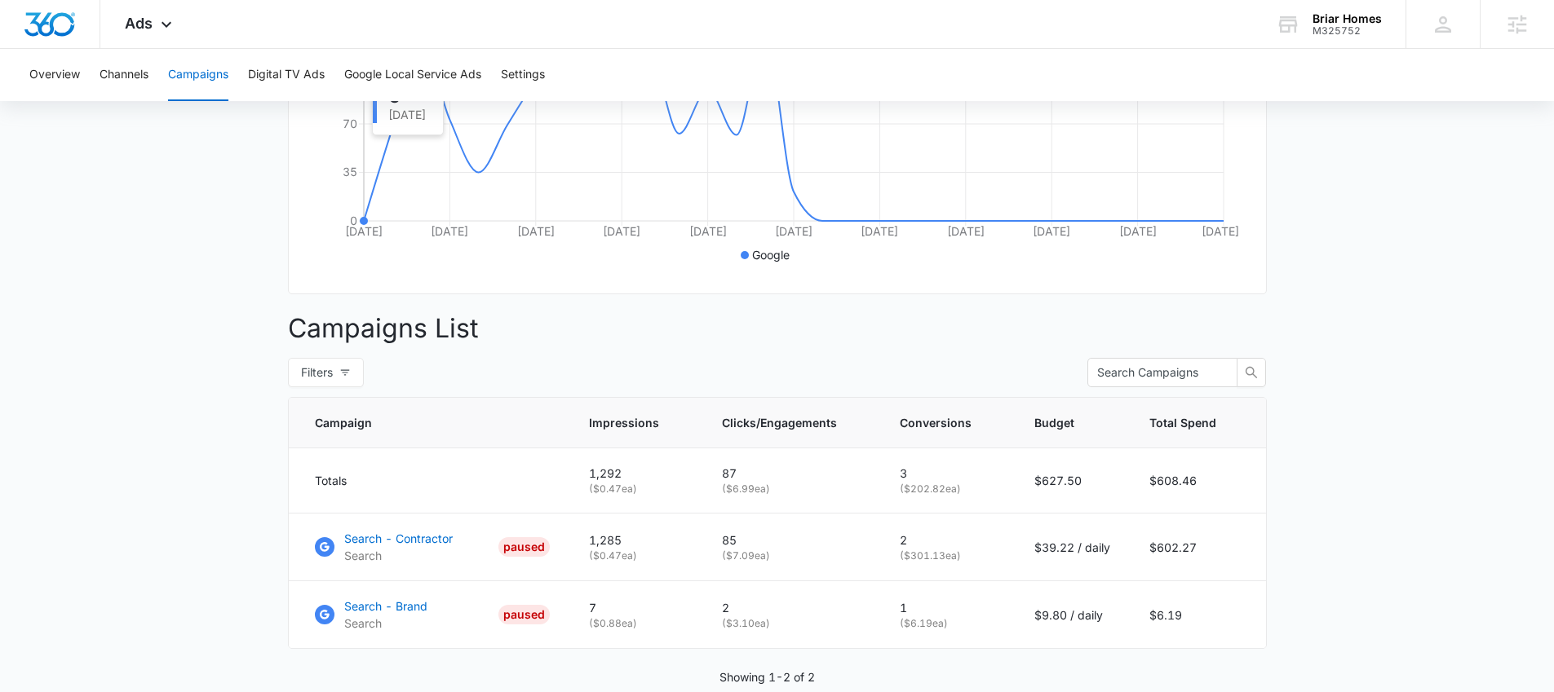
scroll to position [483, 0]
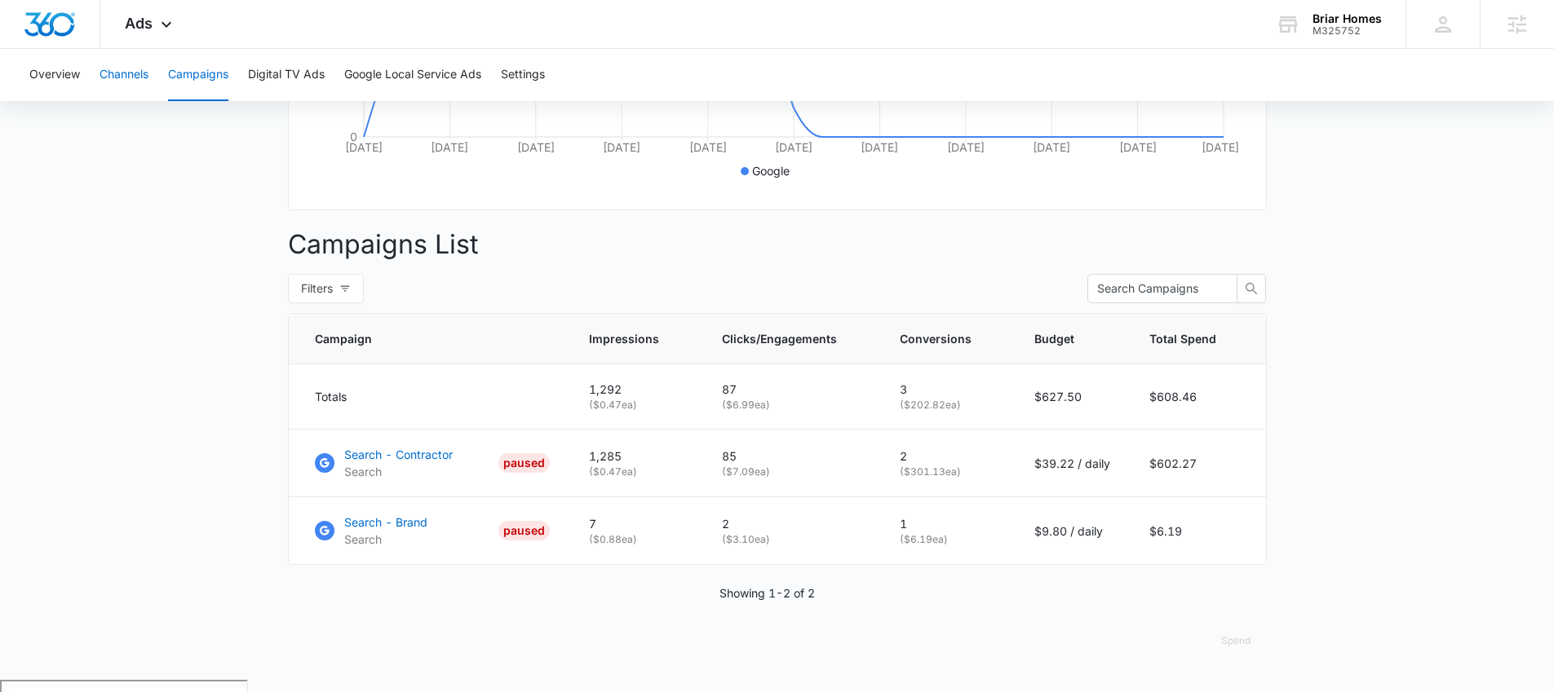
click at [115, 82] on button "Channels" at bounding box center [123, 75] width 49 height 52
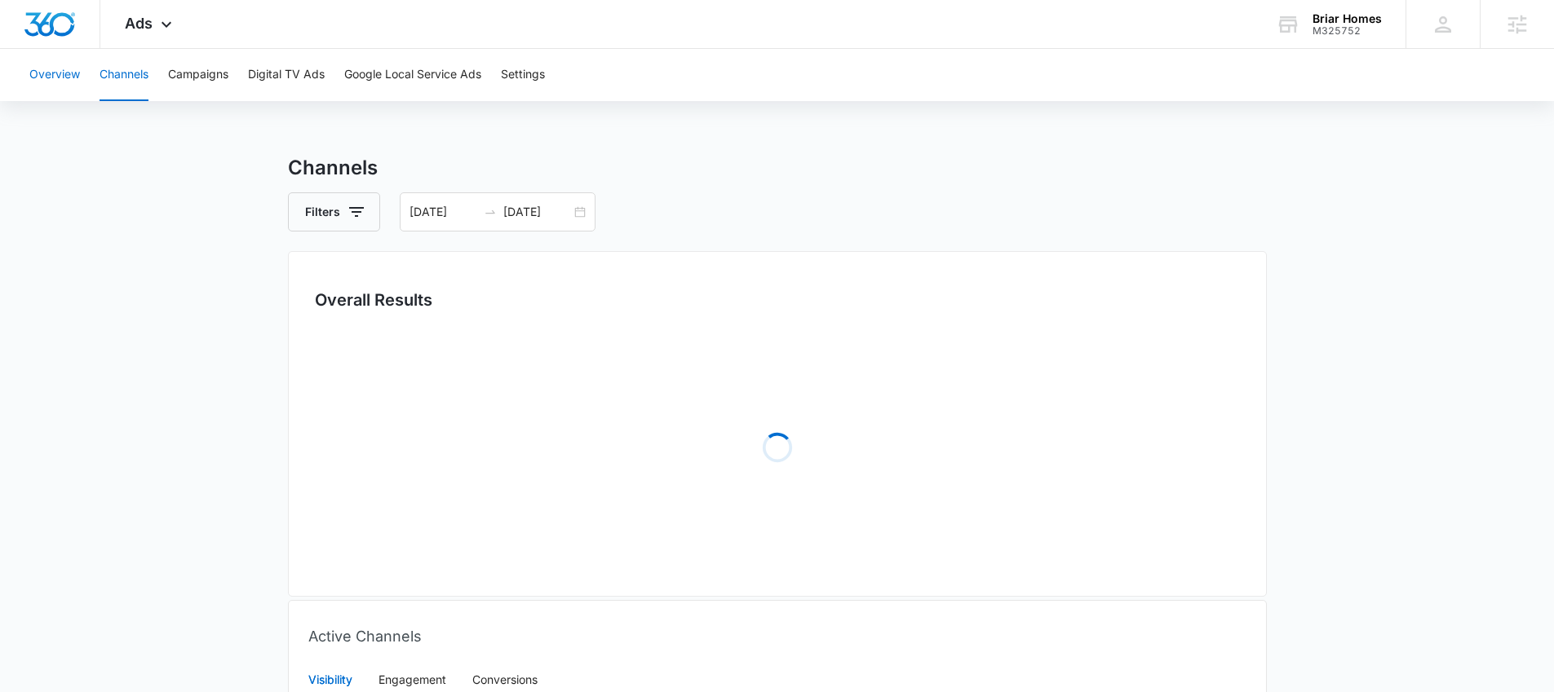
click at [61, 74] on button "Overview" at bounding box center [54, 75] width 51 height 52
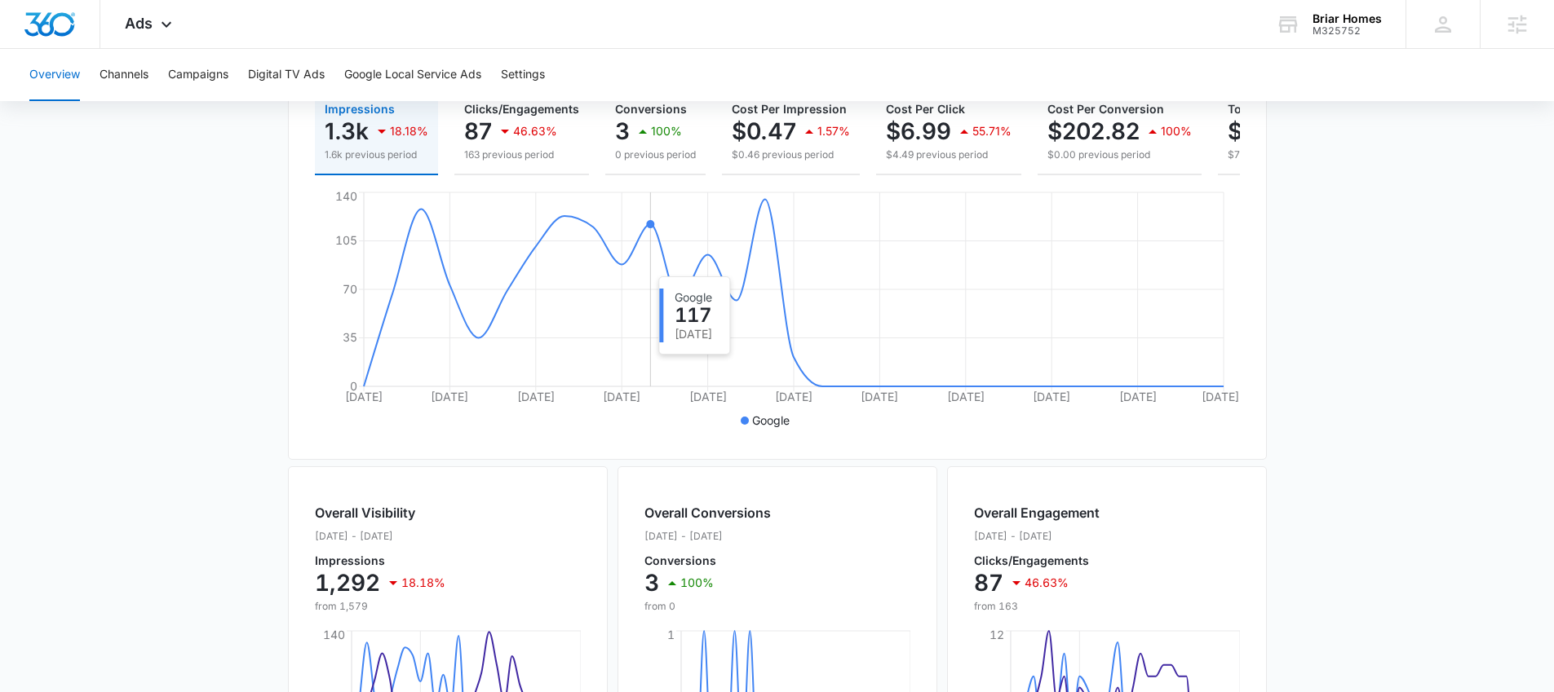
scroll to position [212, 0]
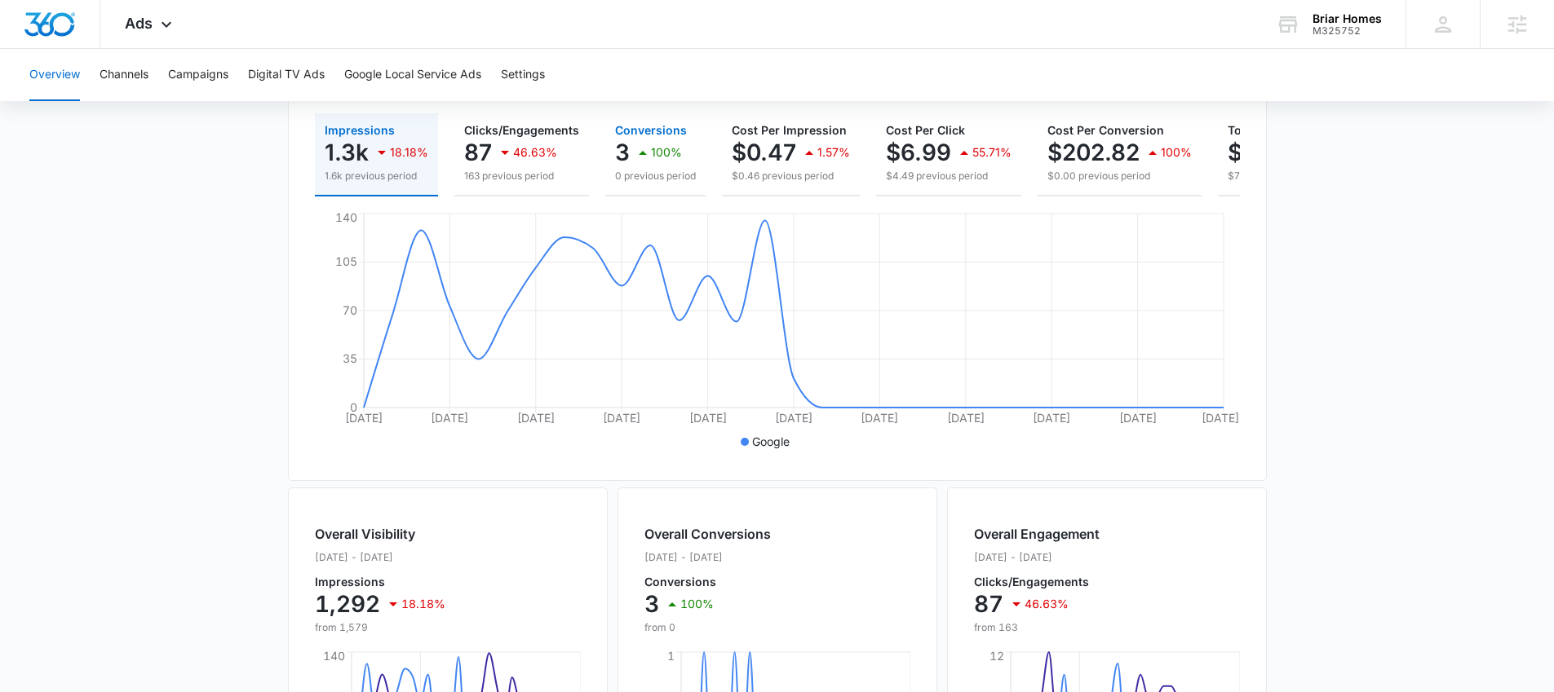
click at [652, 183] on p "0 previous period" at bounding box center [655, 176] width 81 height 15
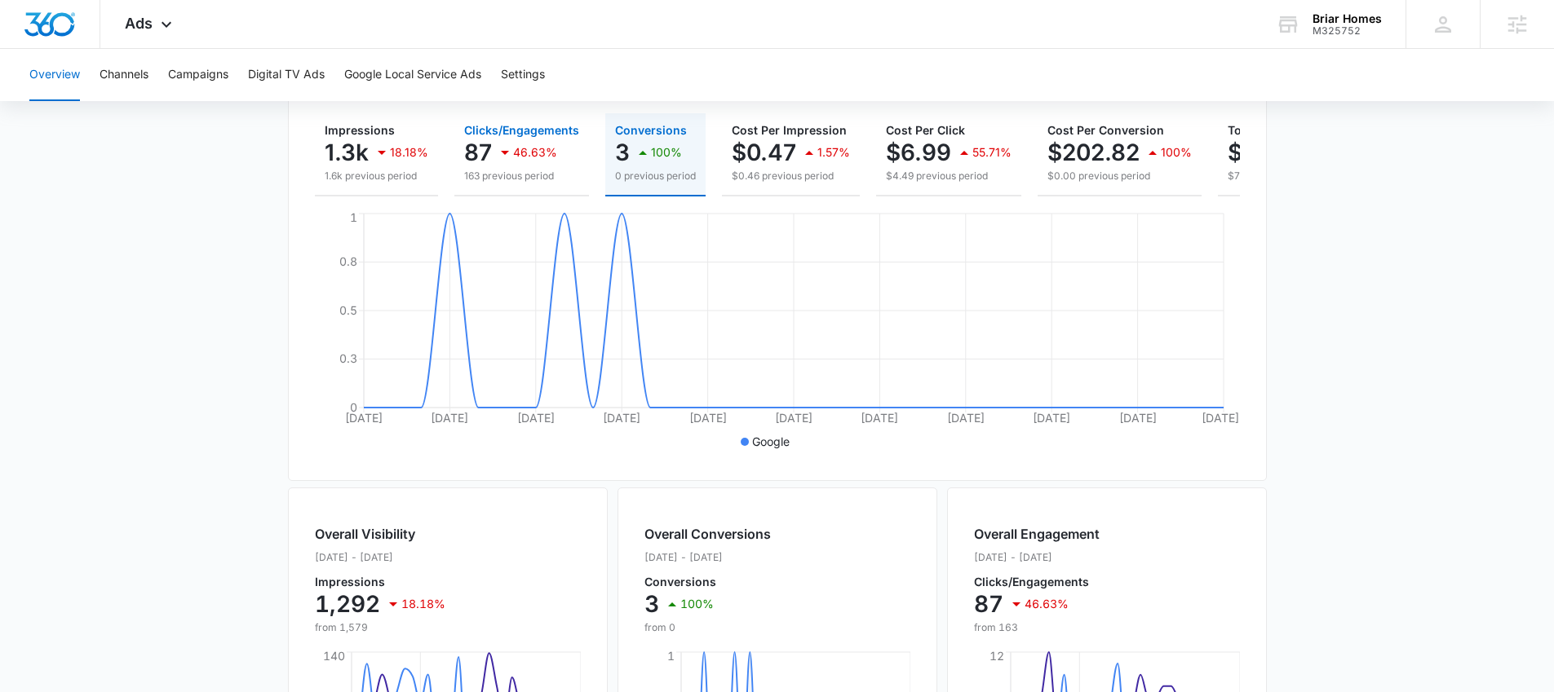
click at [498, 176] on p "163 previous period" at bounding box center [521, 176] width 115 height 15
